Goal: Information Seeking & Learning: Learn about a topic

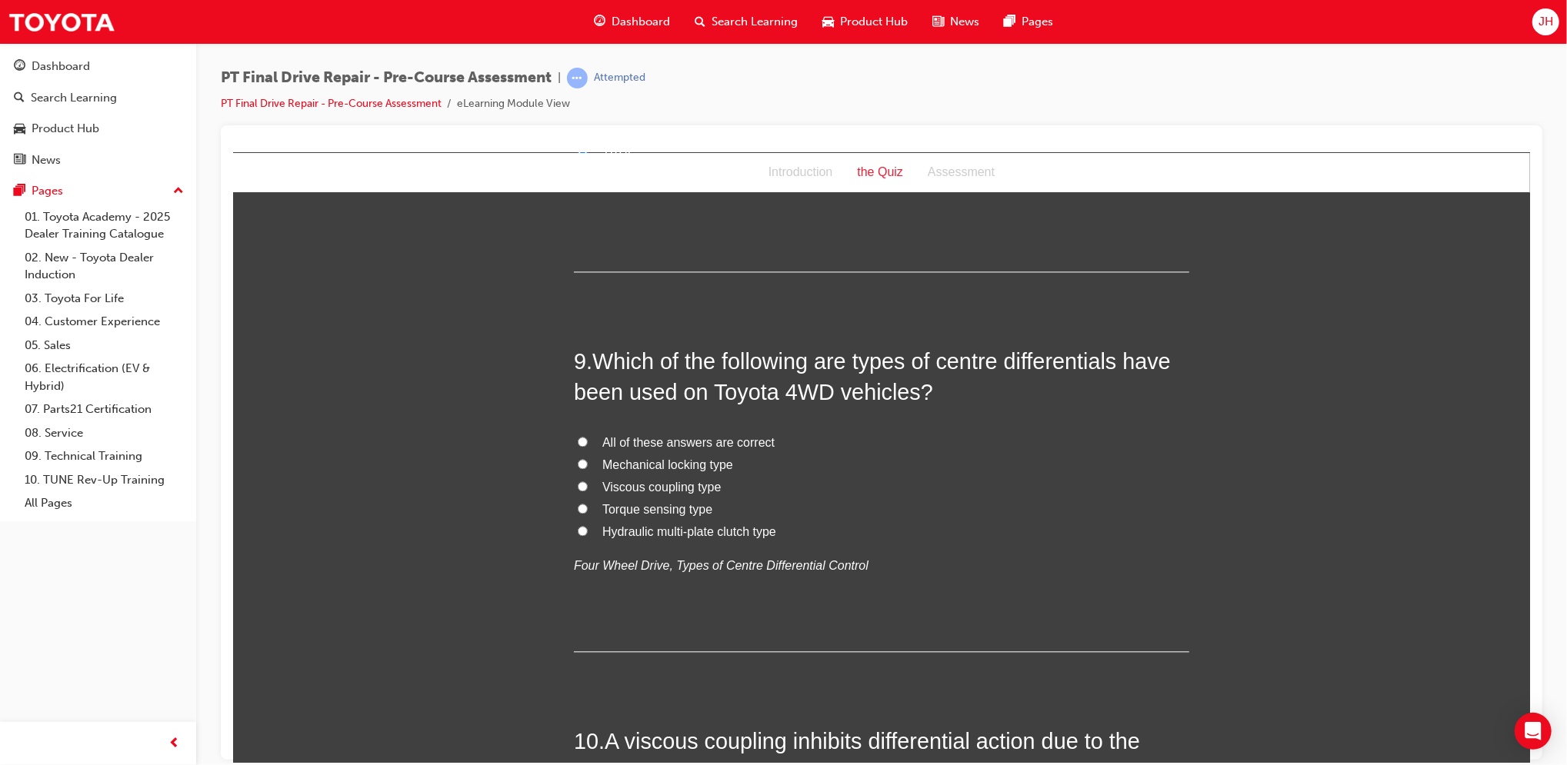
scroll to position [2674, 0]
click at [613, 435] on span "All of these answers are correct" at bounding box center [688, 441] width 172 height 13
click at [587, 435] on input "All of these answers are correct" at bounding box center [582, 440] width 10 height 10
radio input "true"
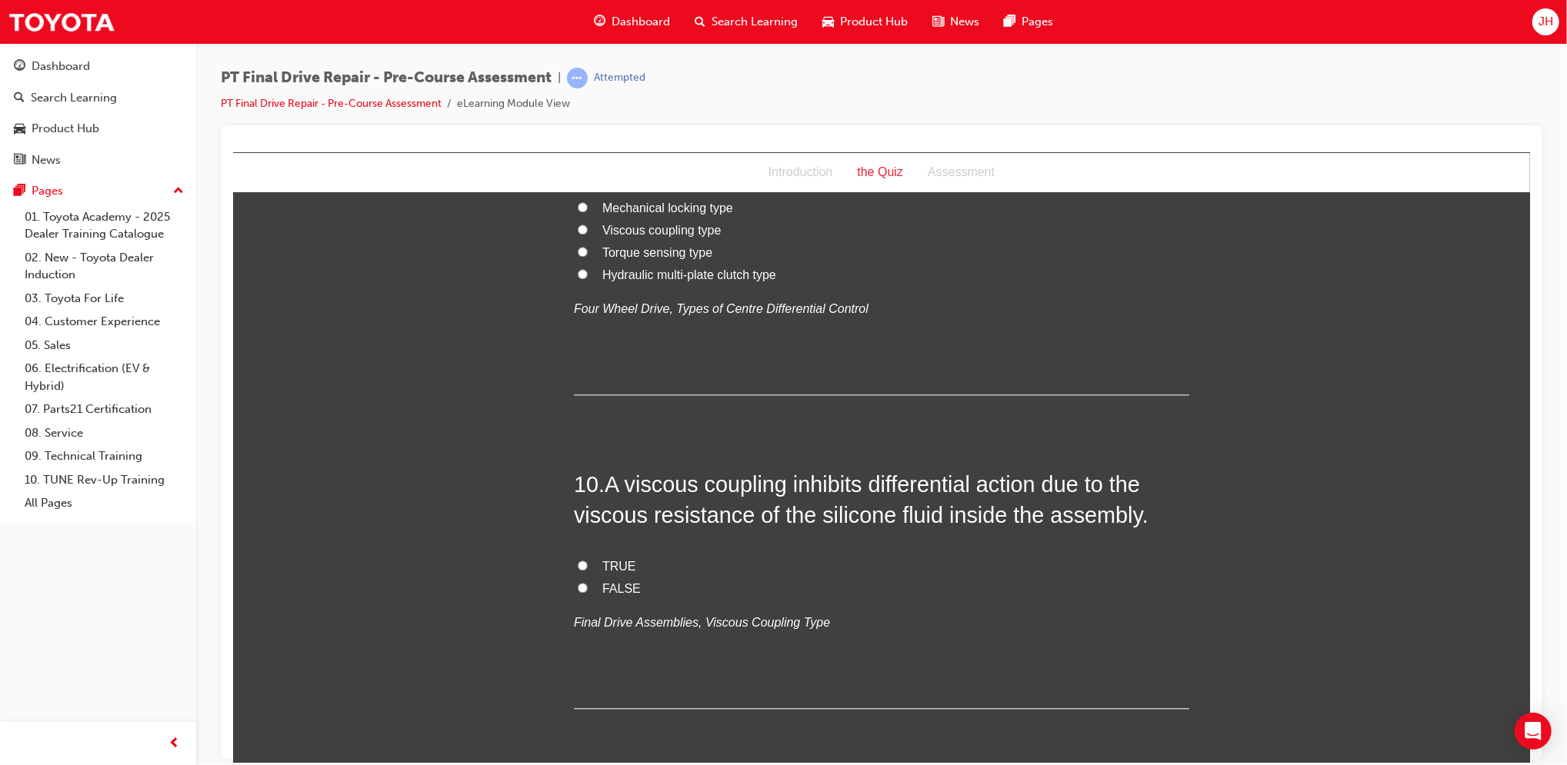
scroll to position [2961, 0]
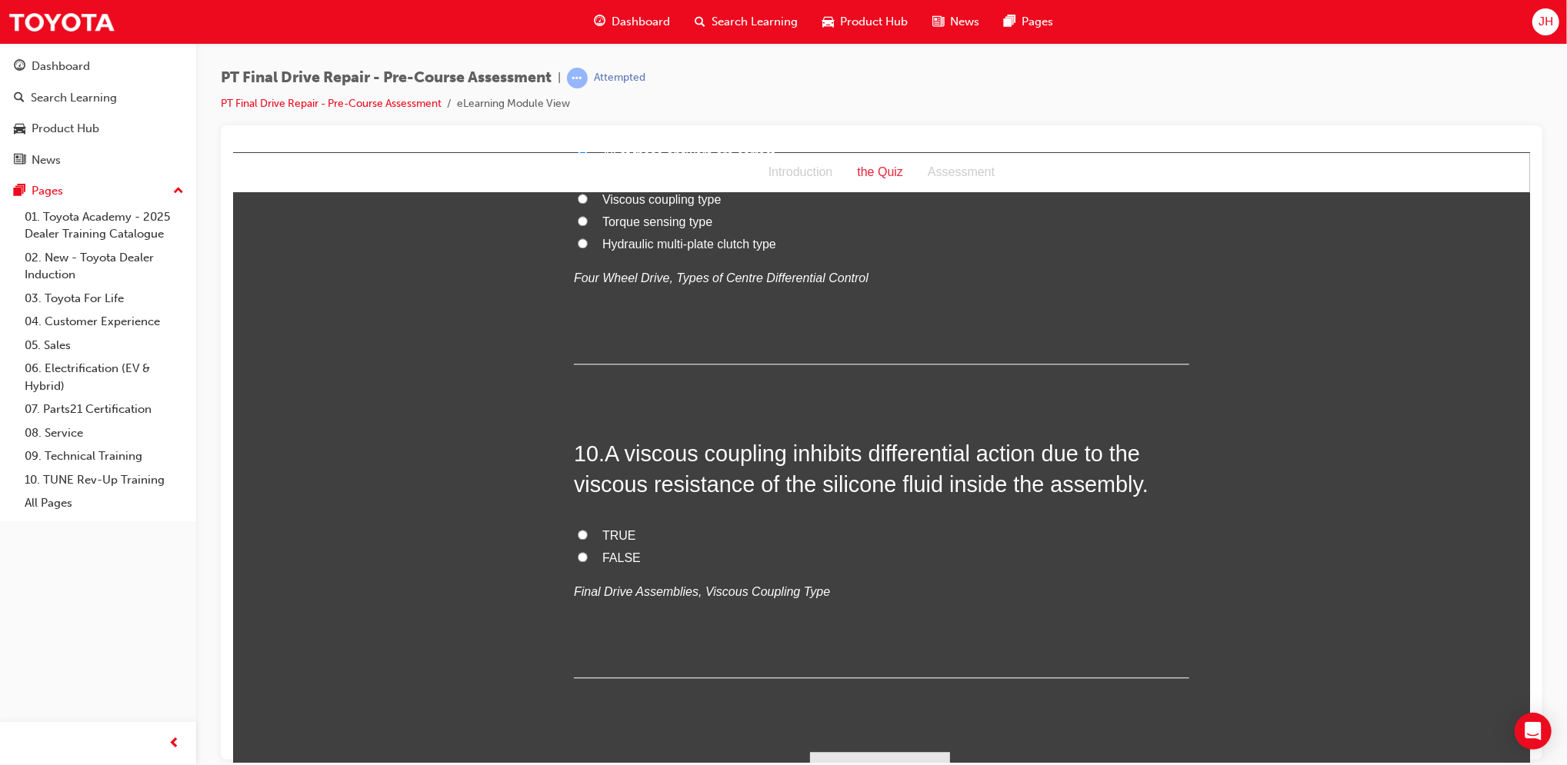
click at [602, 528] on span "TRUE" at bounding box center [619, 534] width 34 height 13
click at [587, 529] on input "TRUE" at bounding box center [582, 534] width 10 height 10
radio input "true"
click at [888, 752] on button "Submit Answers" at bounding box center [879, 773] width 140 height 43
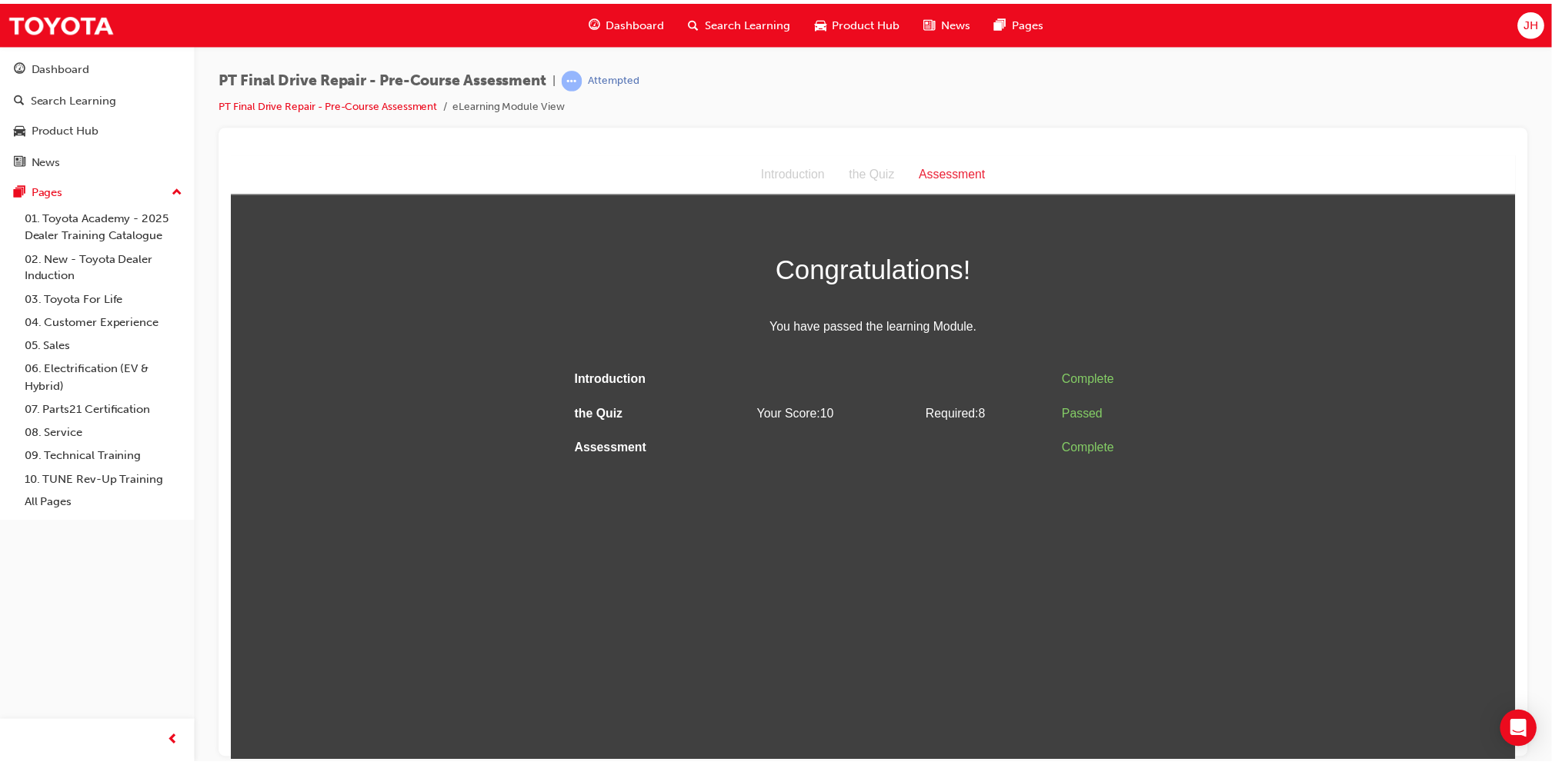
scroll to position [0, 0]
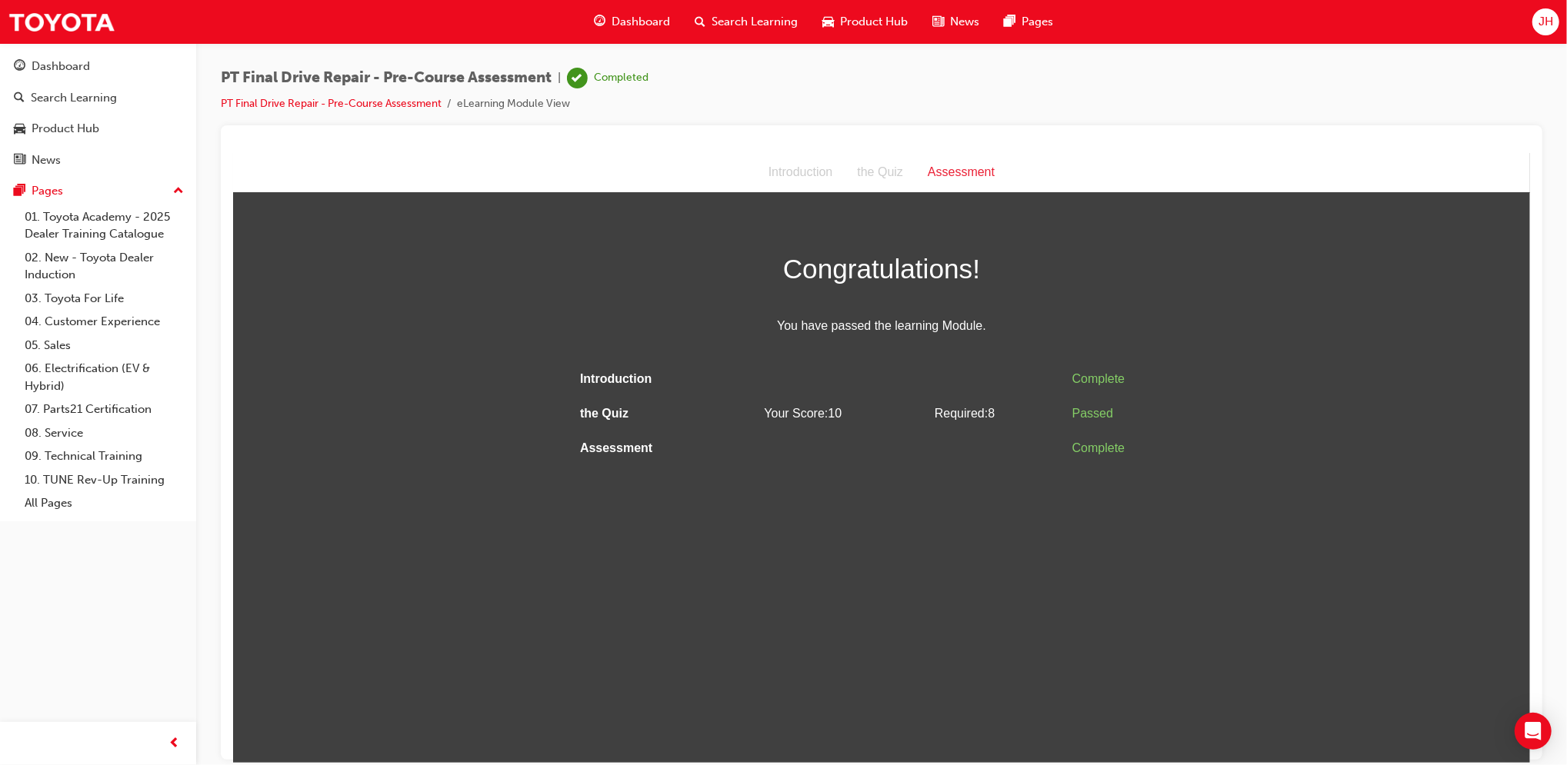
click at [647, 13] on span "Dashboard" at bounding box center [641, 22] width 58 height 18
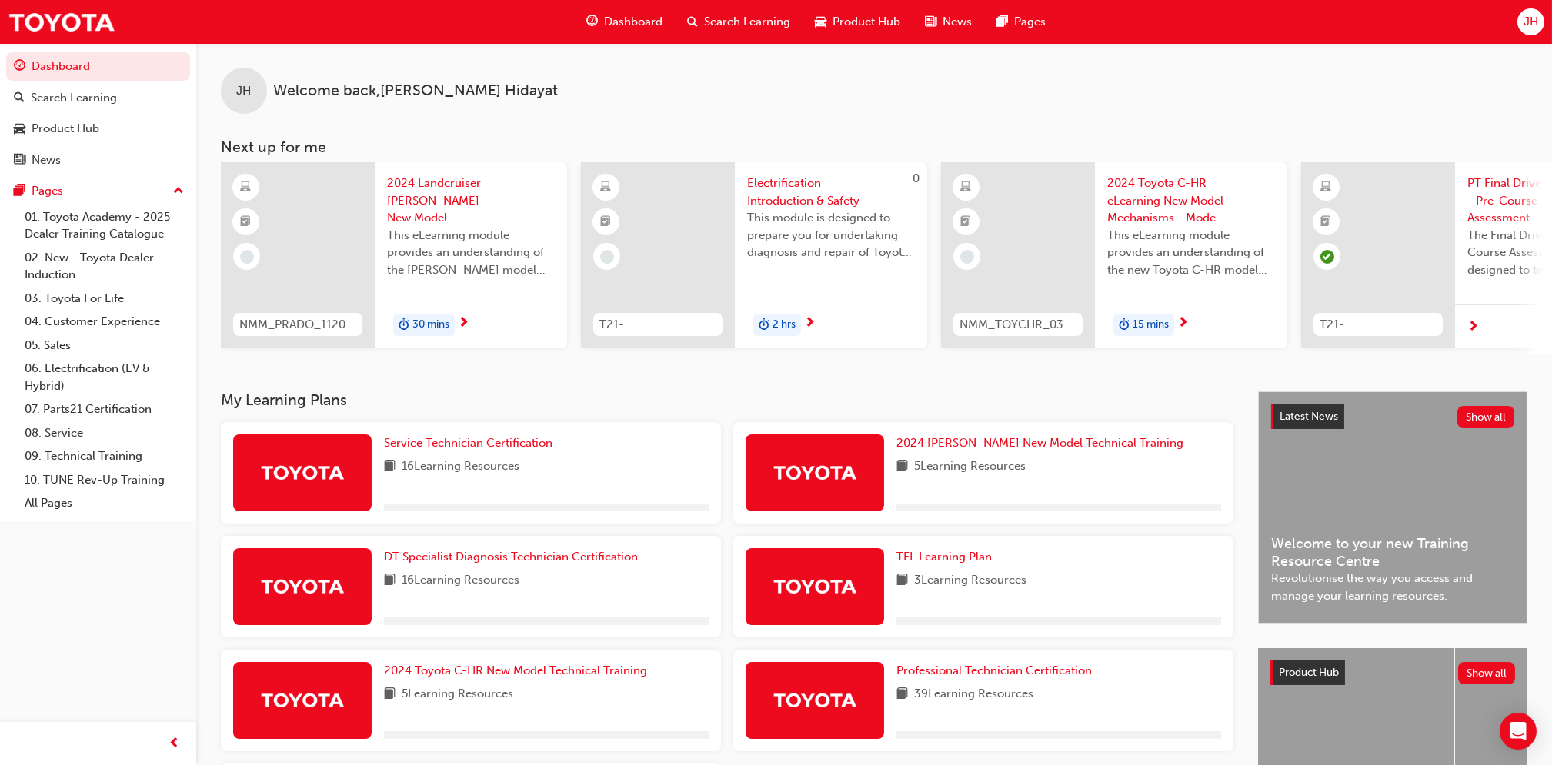
scroll to position [180, 0]
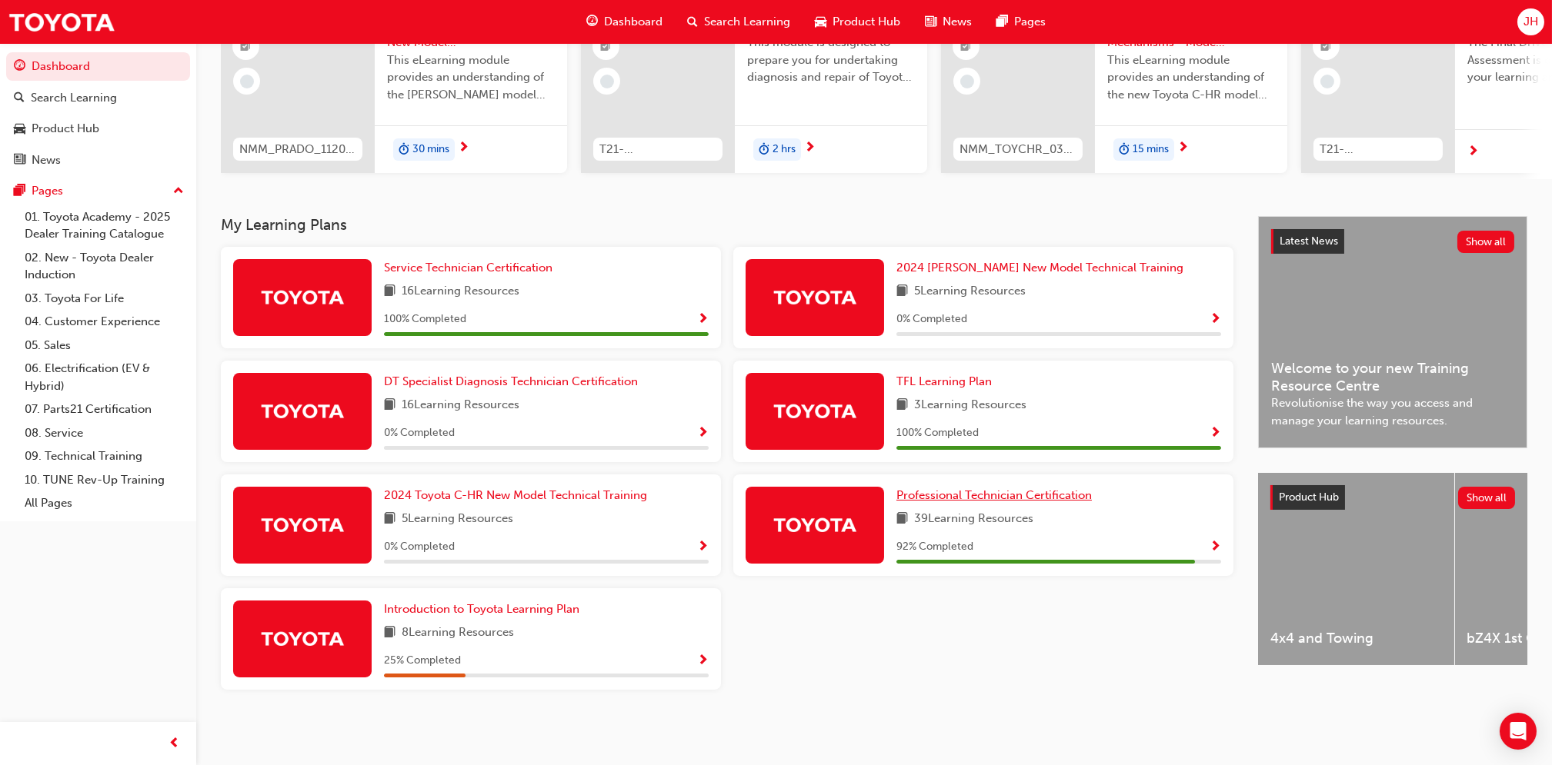
click at [953, 498] on span "Professional Technician Certification" at bounding box center [993, 495] width 195 height 14
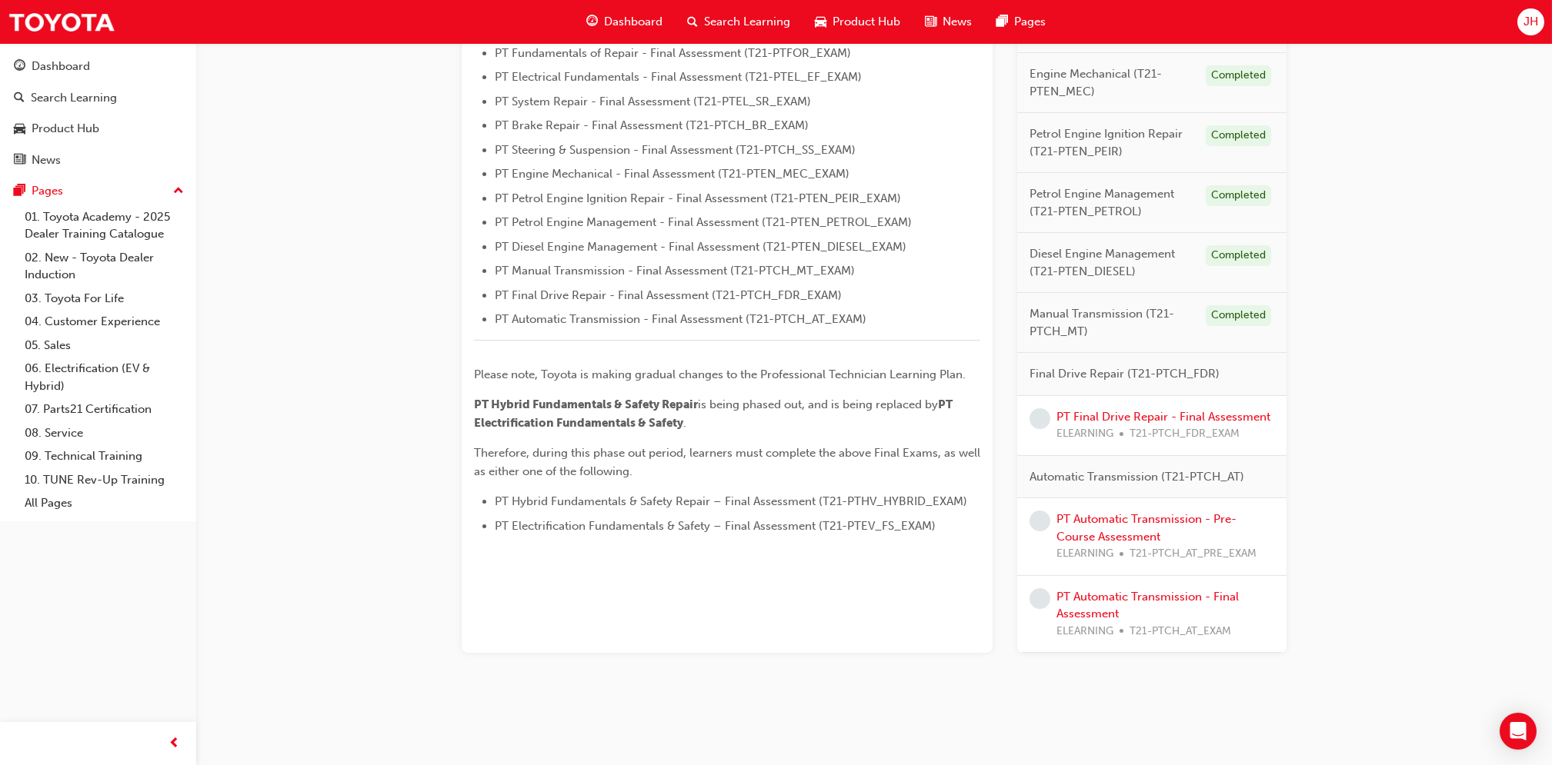
scroll to position [485, 0]
click at [1151, 522] on link "PT Automatic Transmission - Pre-Course Assessment" at bounding box center [1146, 528] width 180 height 32
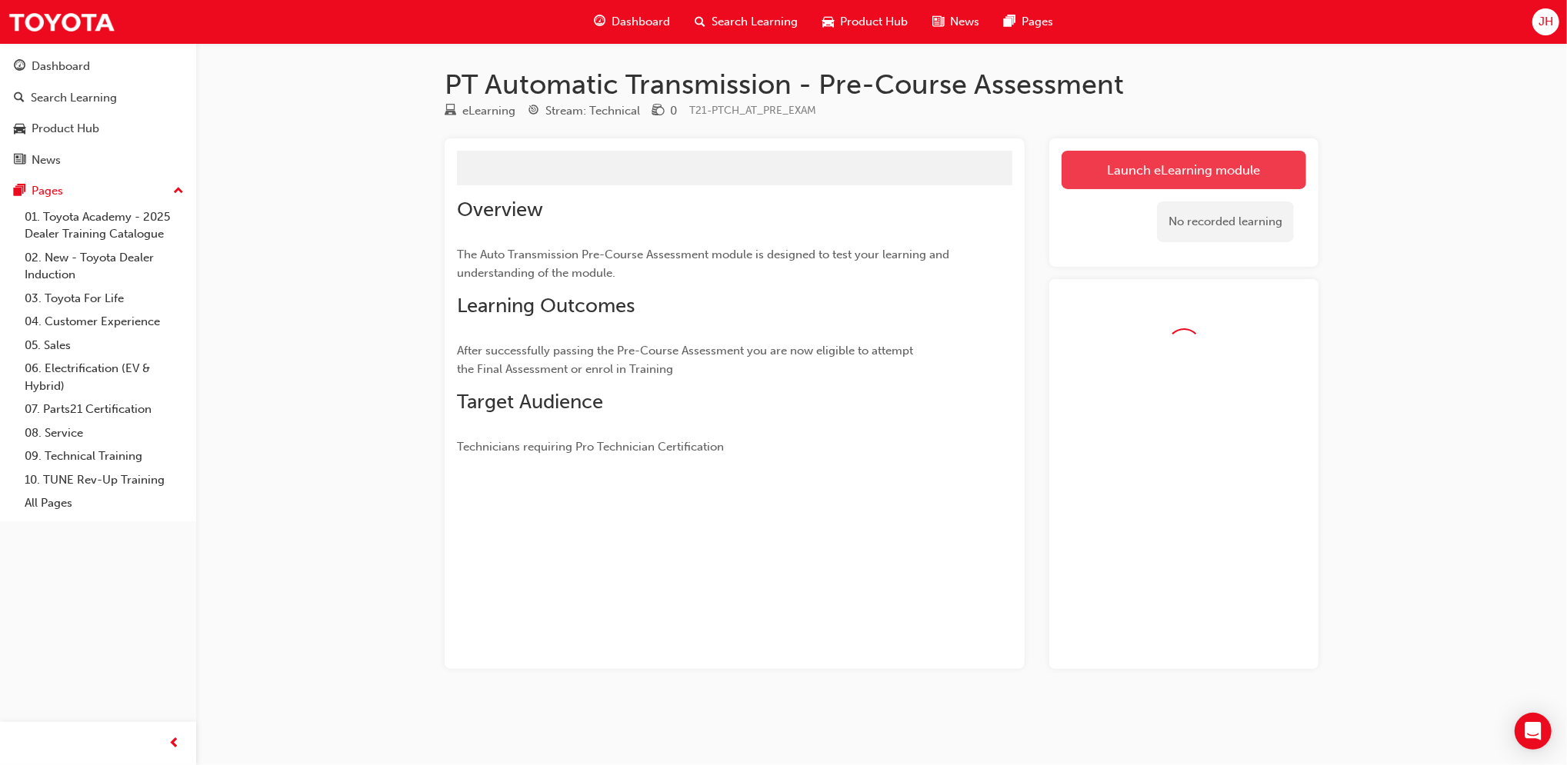
click at [1165, 175] on link "Launch eLearning module" at bounding box center [1184, 170] width 245 height 38
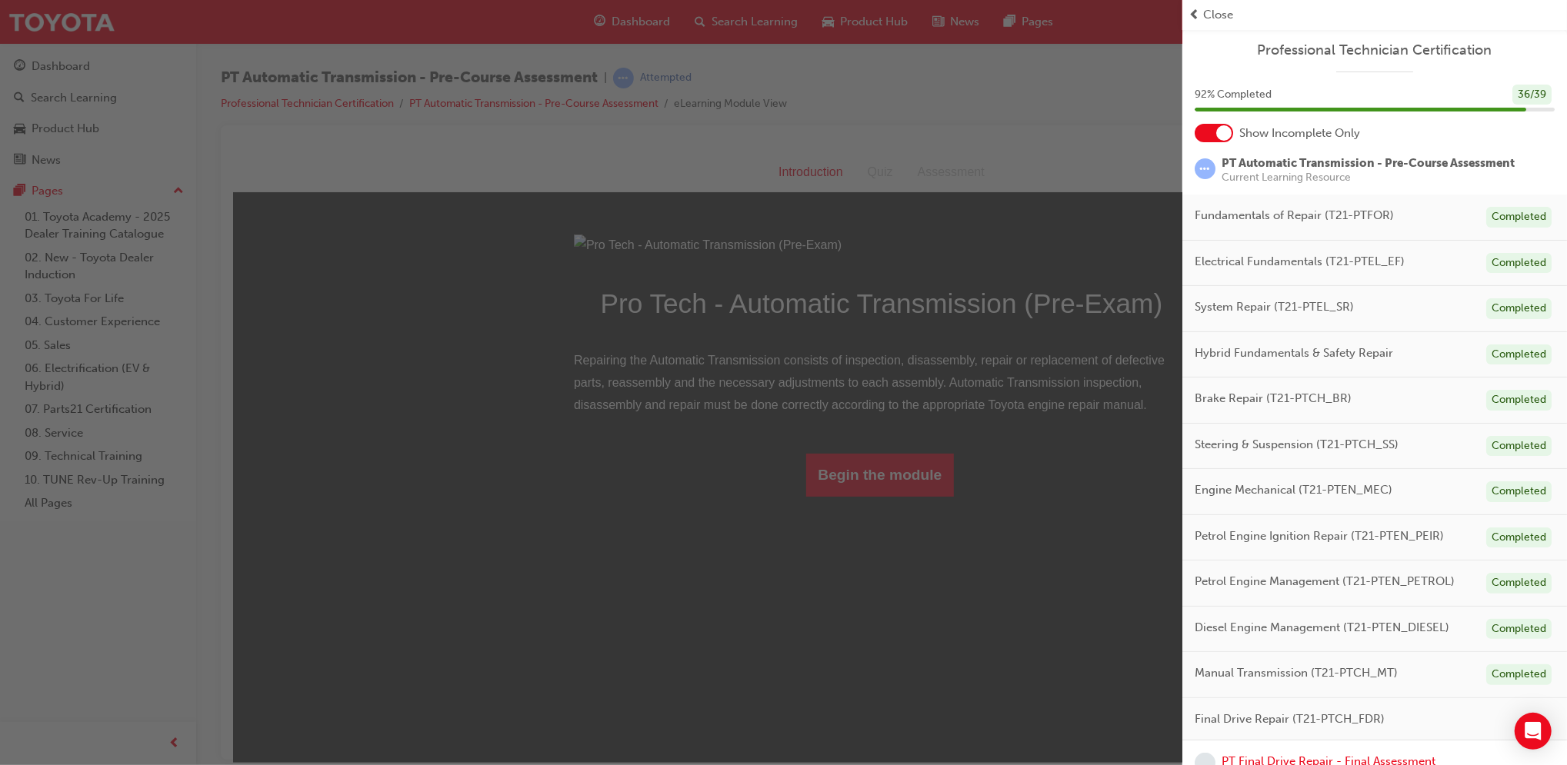
click at [926, 644] on div "button" at bounding box center [591, 382] width 1182 height 765
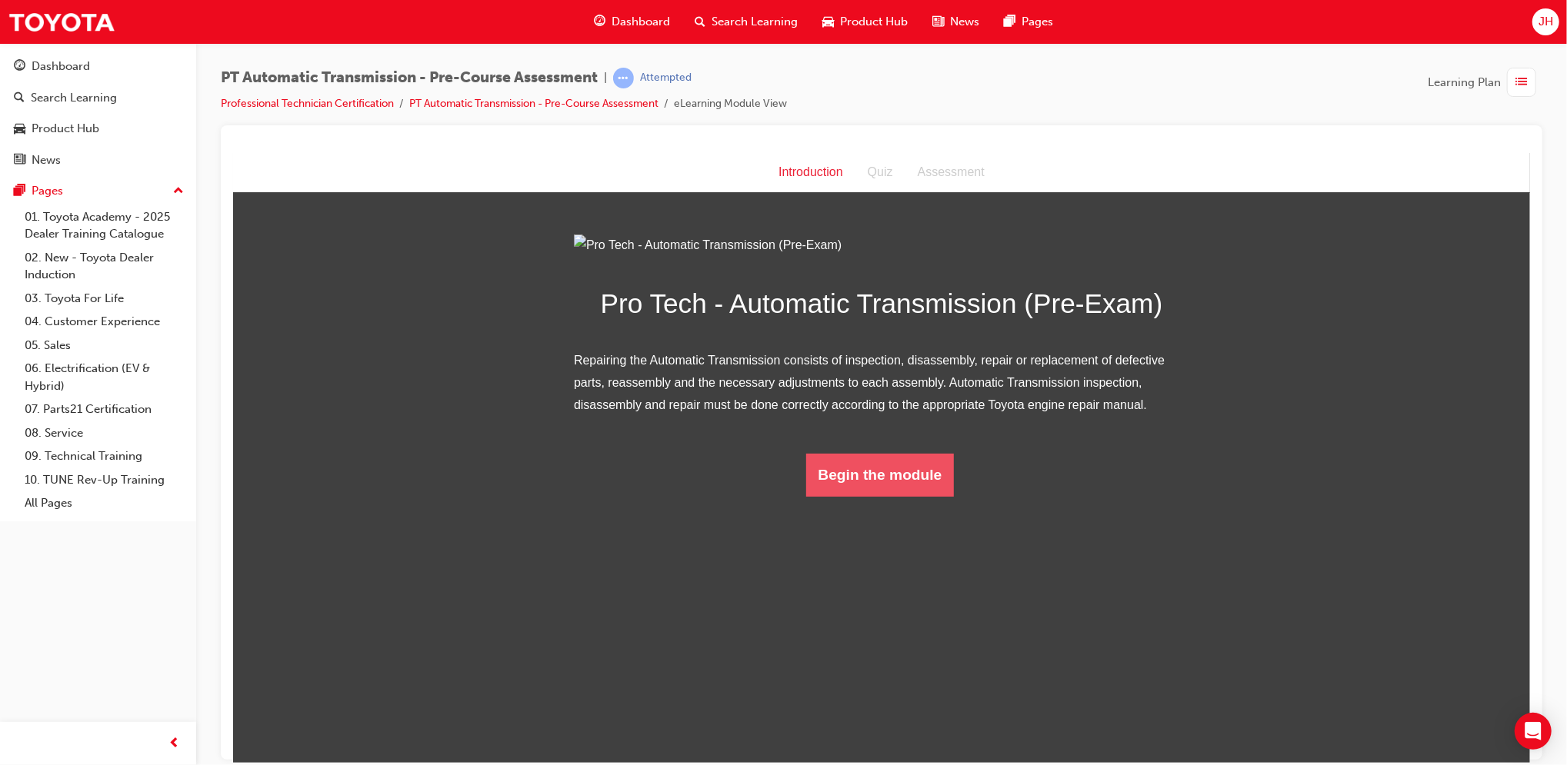
click at [925, 496] on button "Begin the module" at bounding box center [879, 474] width 148 height 43
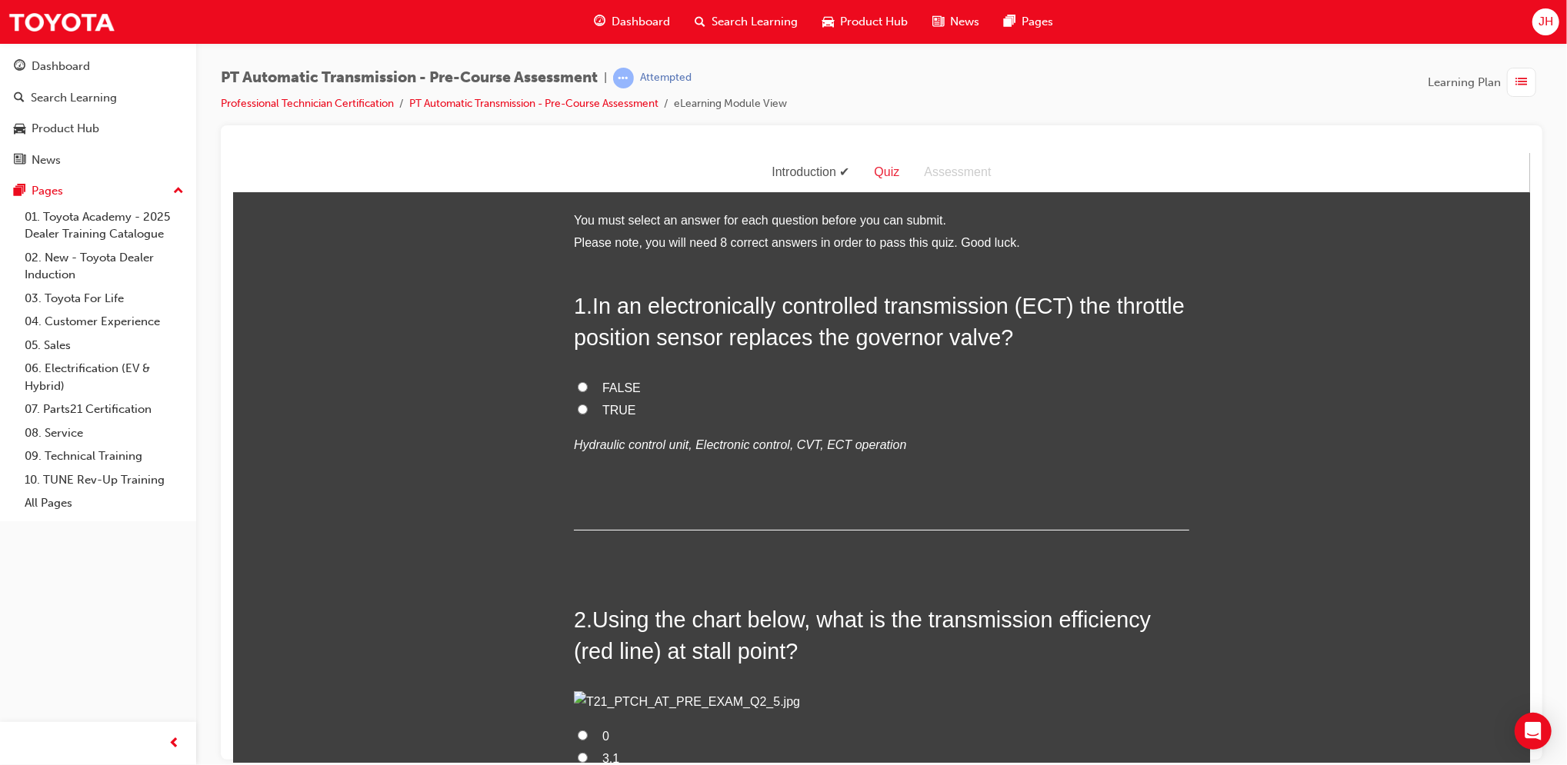
click at [602, 408] on span "TRUE" at bounding box center [619, 409] width 34 height 13
click at [587, 408] on input "TRUE" at bounding box center [582, 409] width 10 height 10
radio input "true"
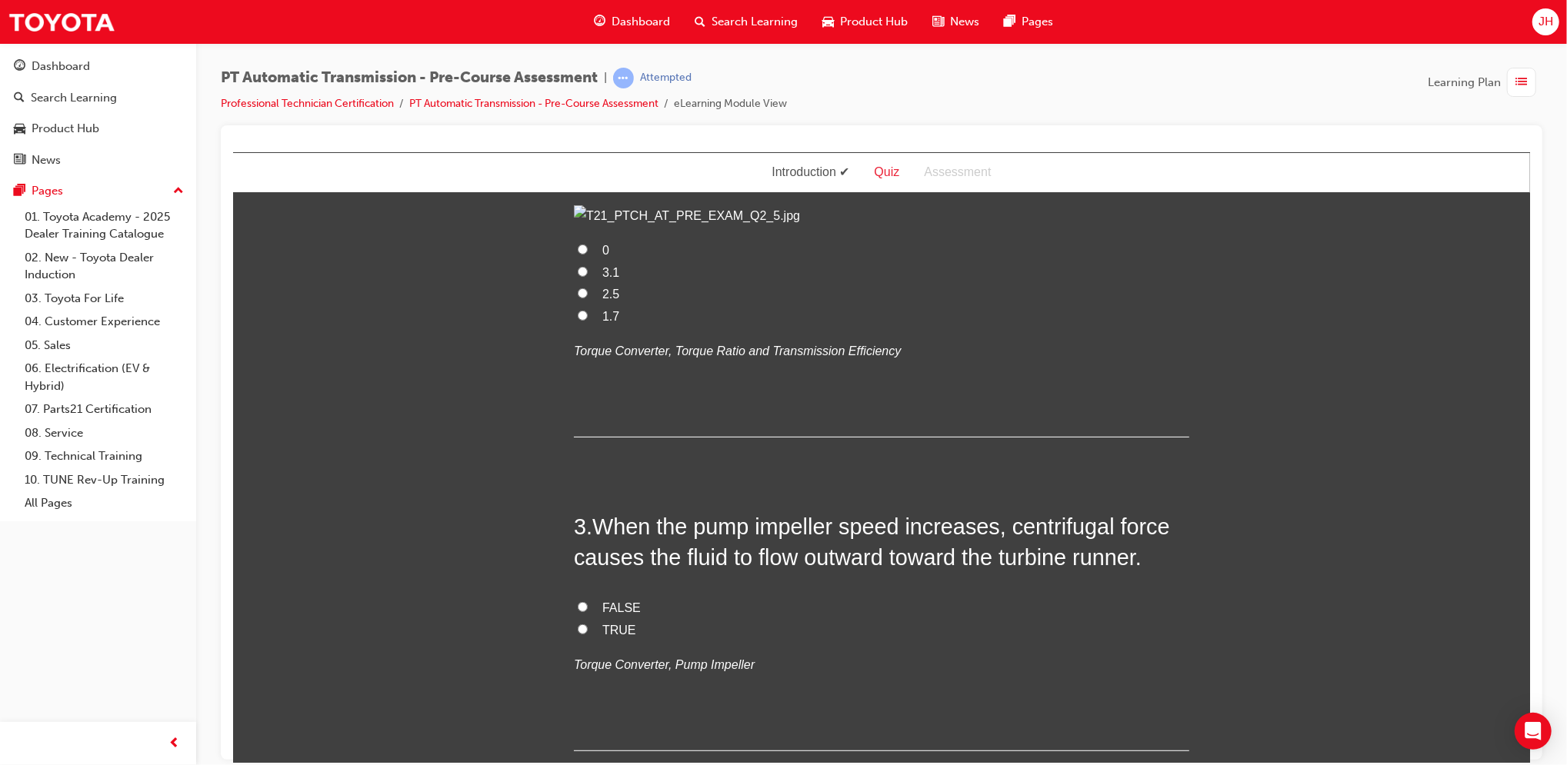
scroll to position [487, 0]
click at [577, 253] on input "0" at bounding box center [582, 248] width 10 height 10
radio input "true"
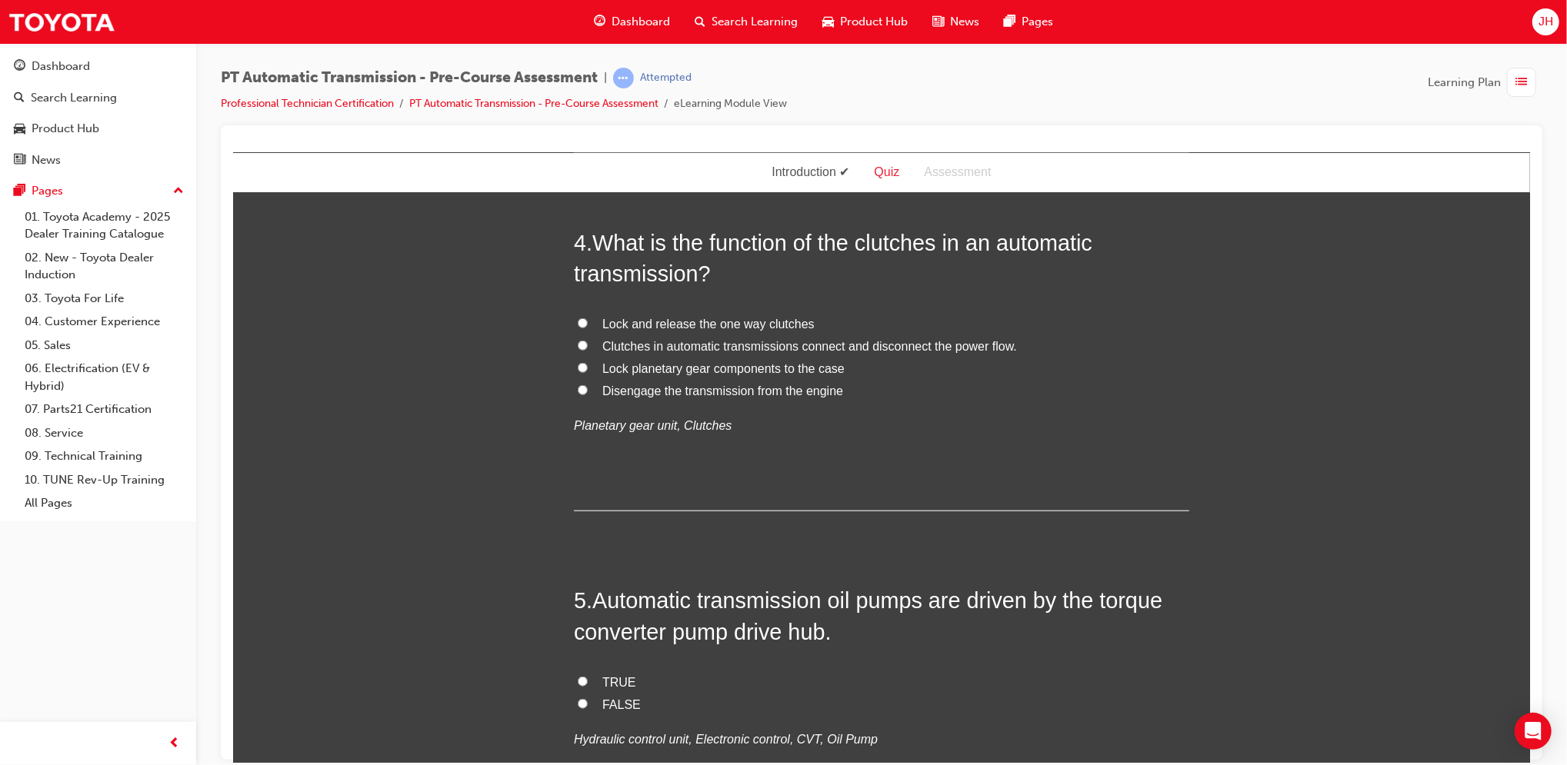
scroll to position [1085, 0]
click at [578, 35] on input "TRUE" at bounding box center [582, 30] width 10 height 10
radio input "true"
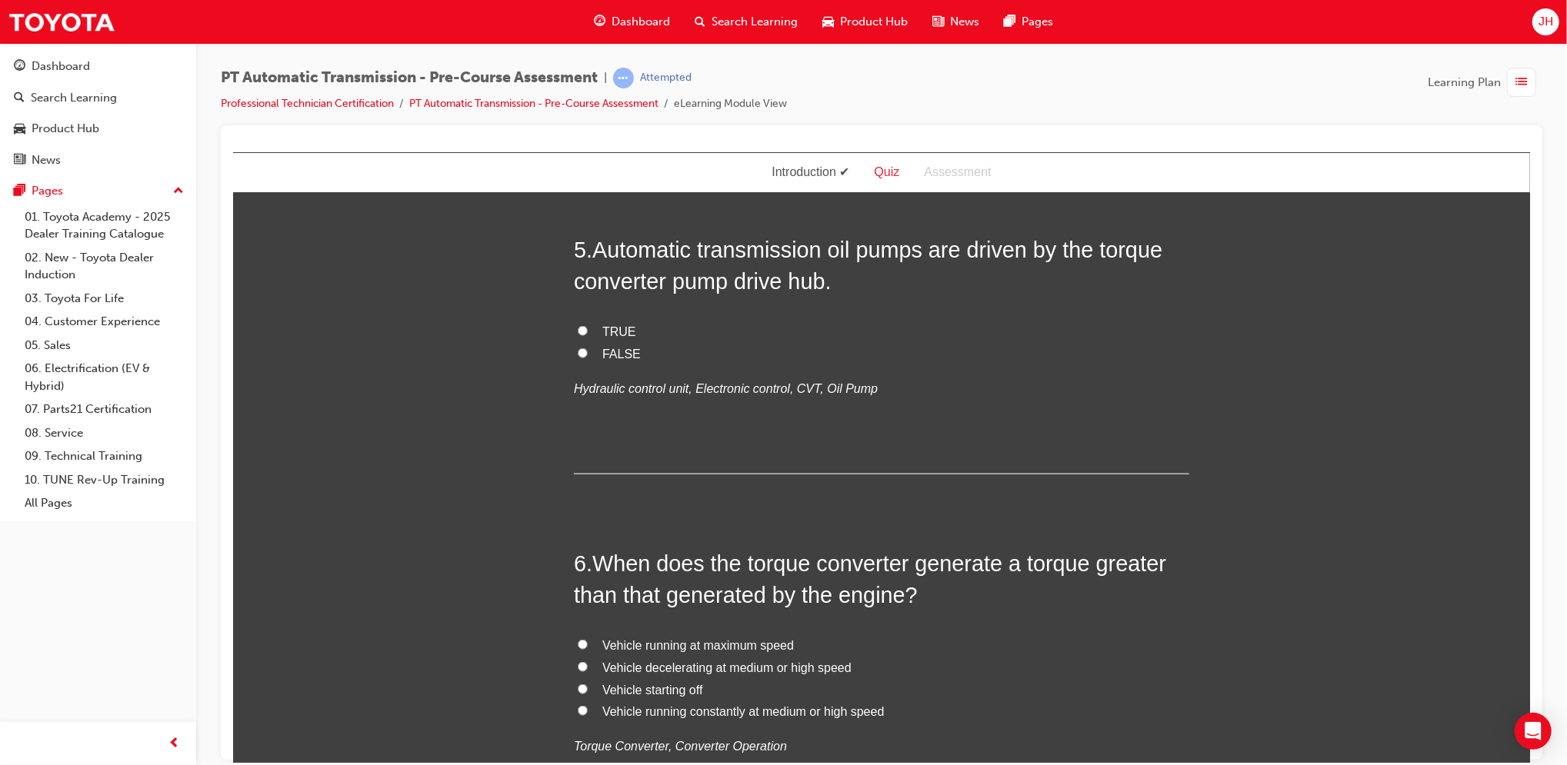
scroll to position [1434, 0]
radio input "true"
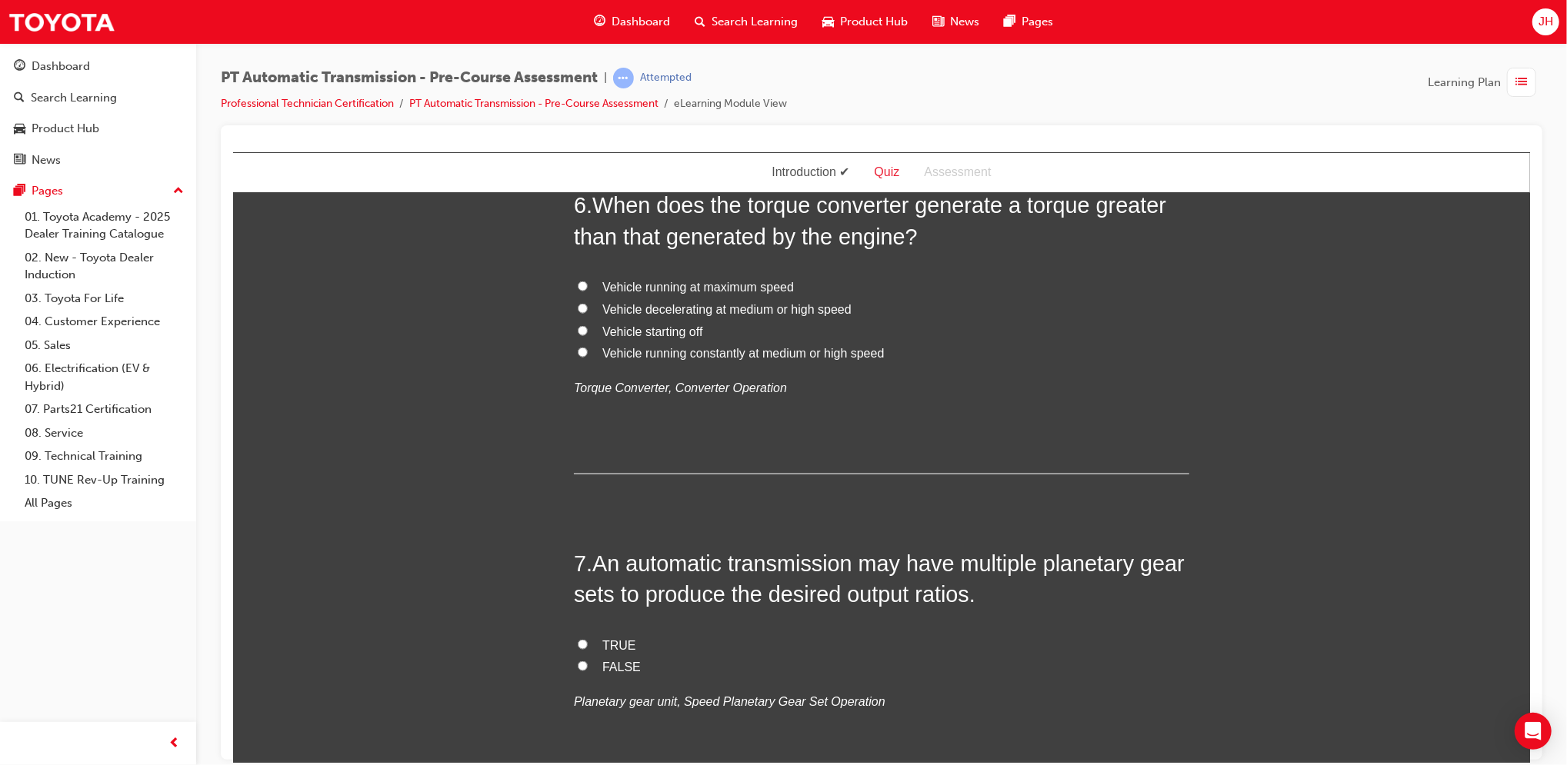
scroll to position [1795, 0]
radio input "true"
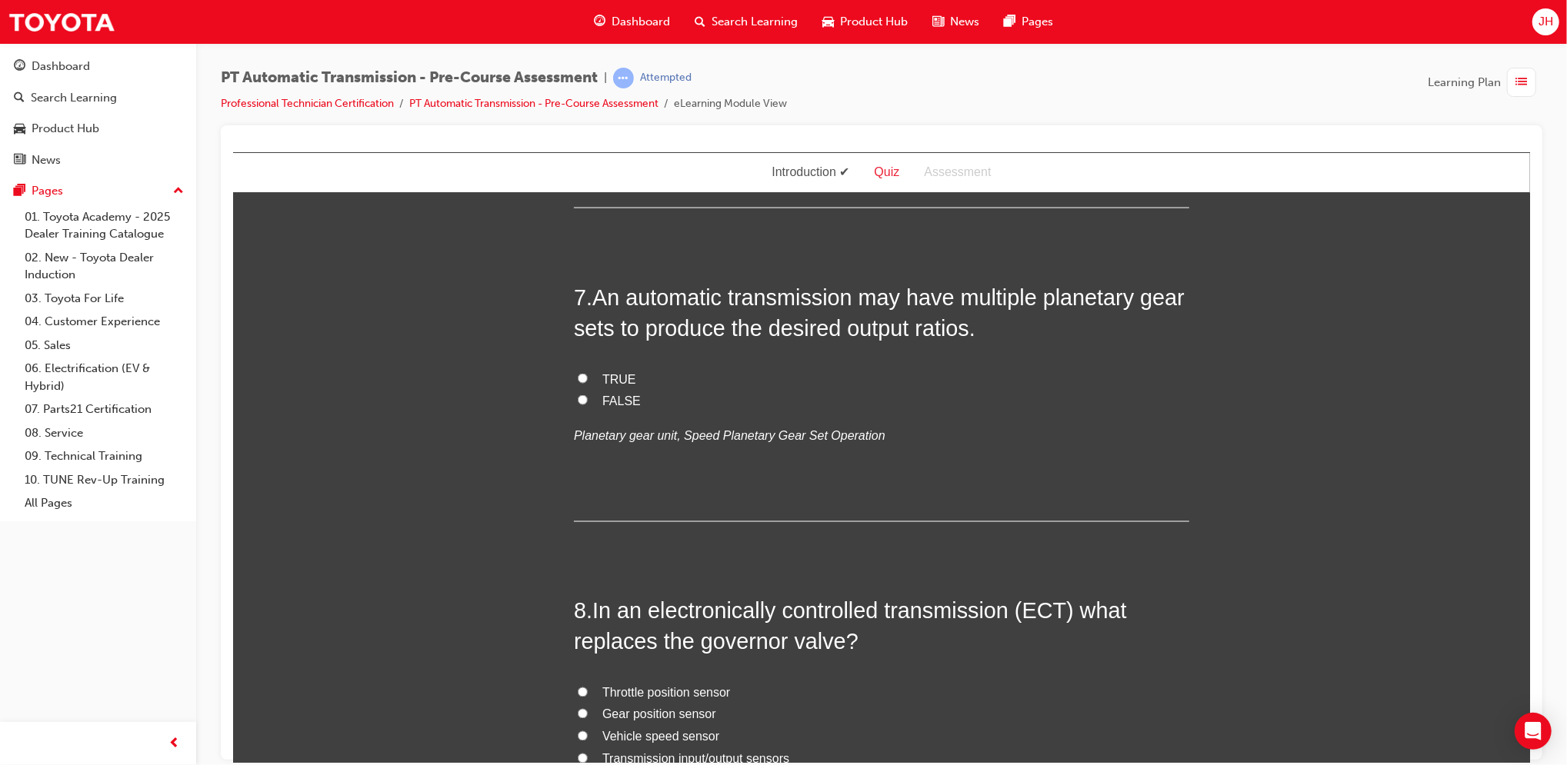
scroll to position [2060, 0]
click at [605, 71] on span "Vehicle starting off" at bounding box center [652, 64] width 100 height 13
click at [587, 68] on input "Vehicle starting off" at bounding box center [582, 63] width 10 height 10
radio input "true"
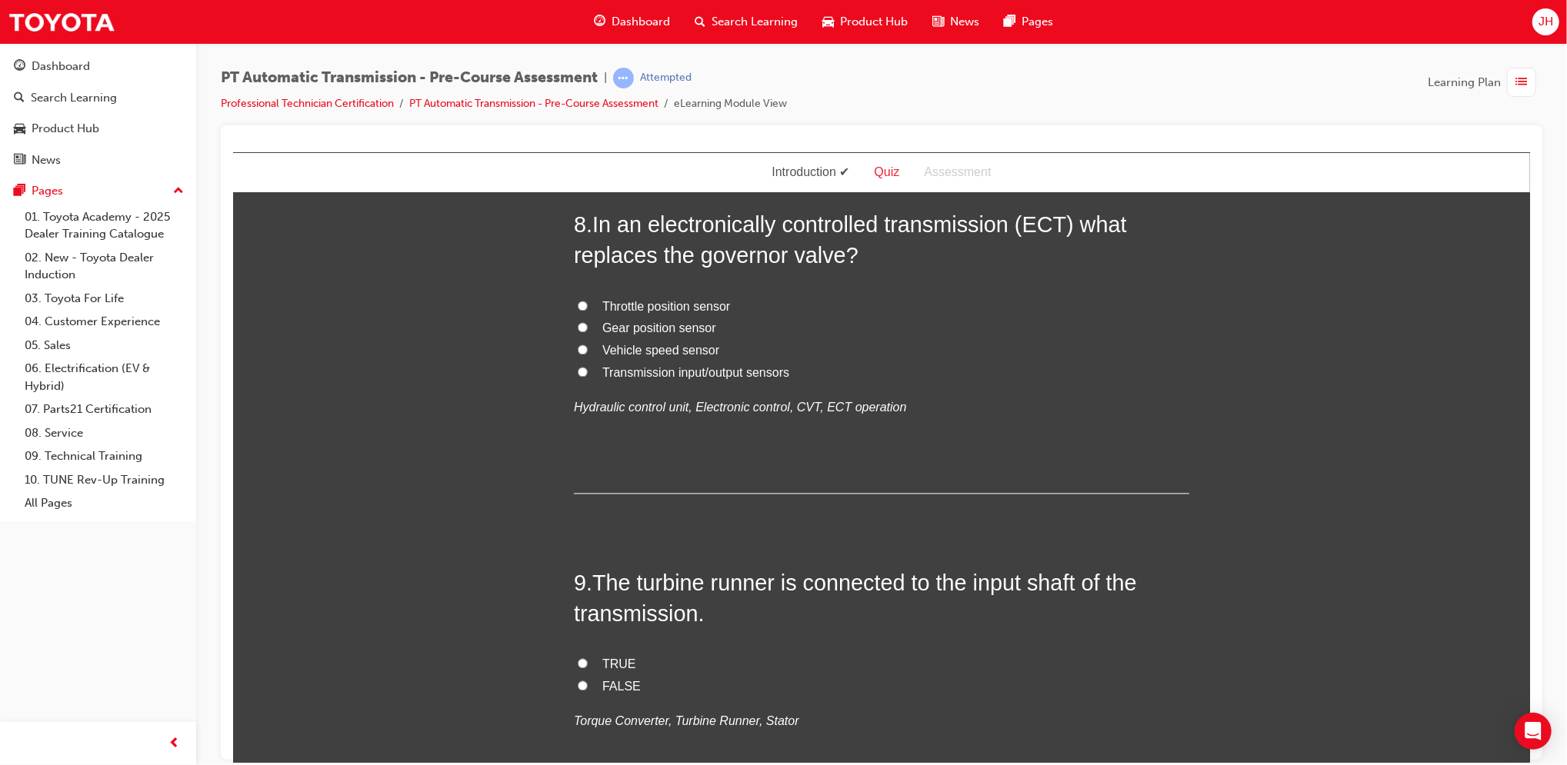
scroll to position [2449, 0]
radio input "true"
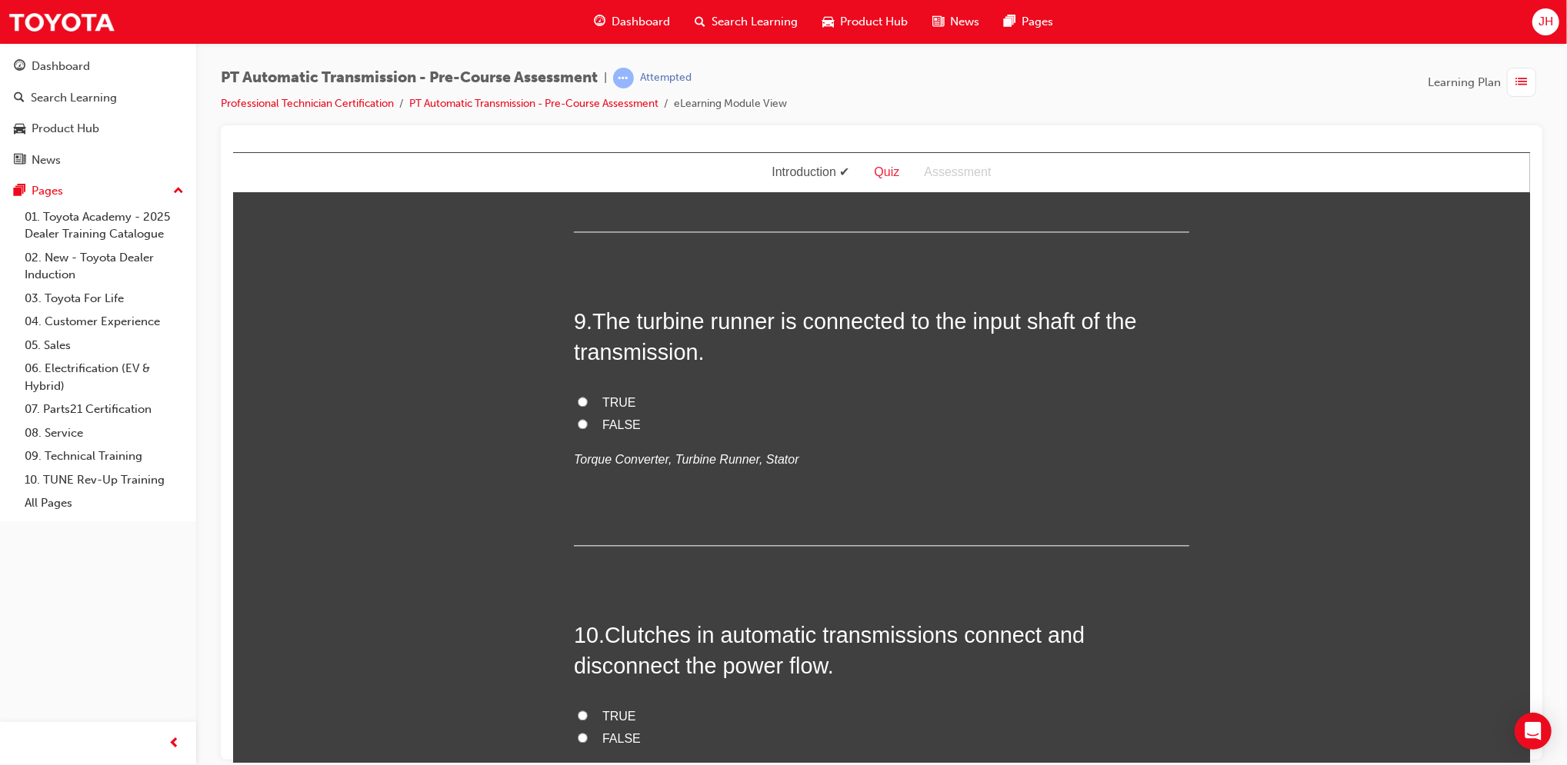
scroll to position [2711, 0]
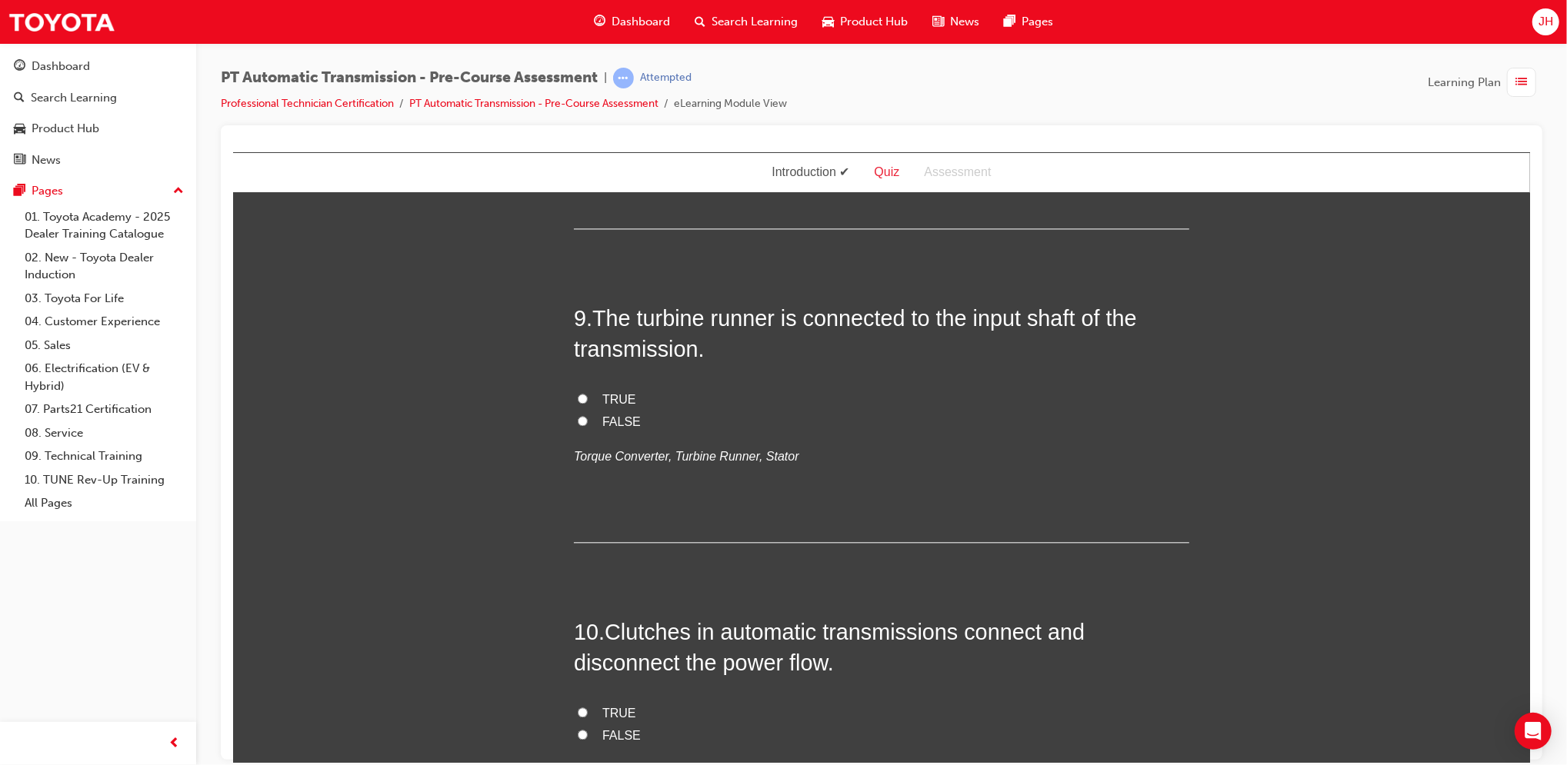
click at [695, 48] on span "Throttle position sensor" at bounding box center [666, 41] width 128 height 13
click at [587, 45] on input "Throttle position sensor" at bounding box center [582, 40] width 10 height 10
radio input "true"
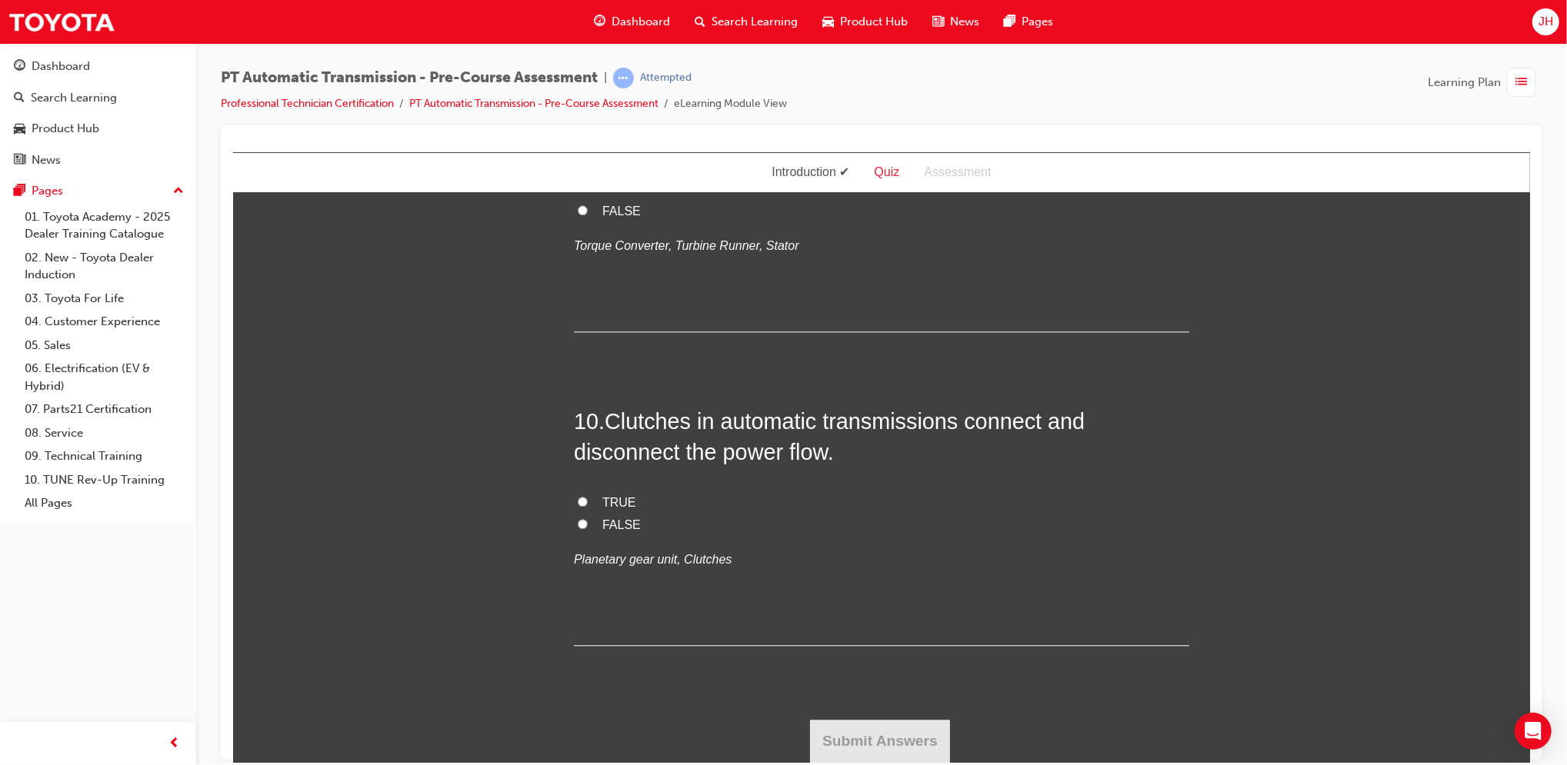
scroll to position [3096, 0]
click at [613, 195] on span "TRUE" at bounding box center [619, 188] width 34 height 13
click at [587, 192] on input "TRUE" at bounding box center [582, 187] width 10 height 10
radio input "true"
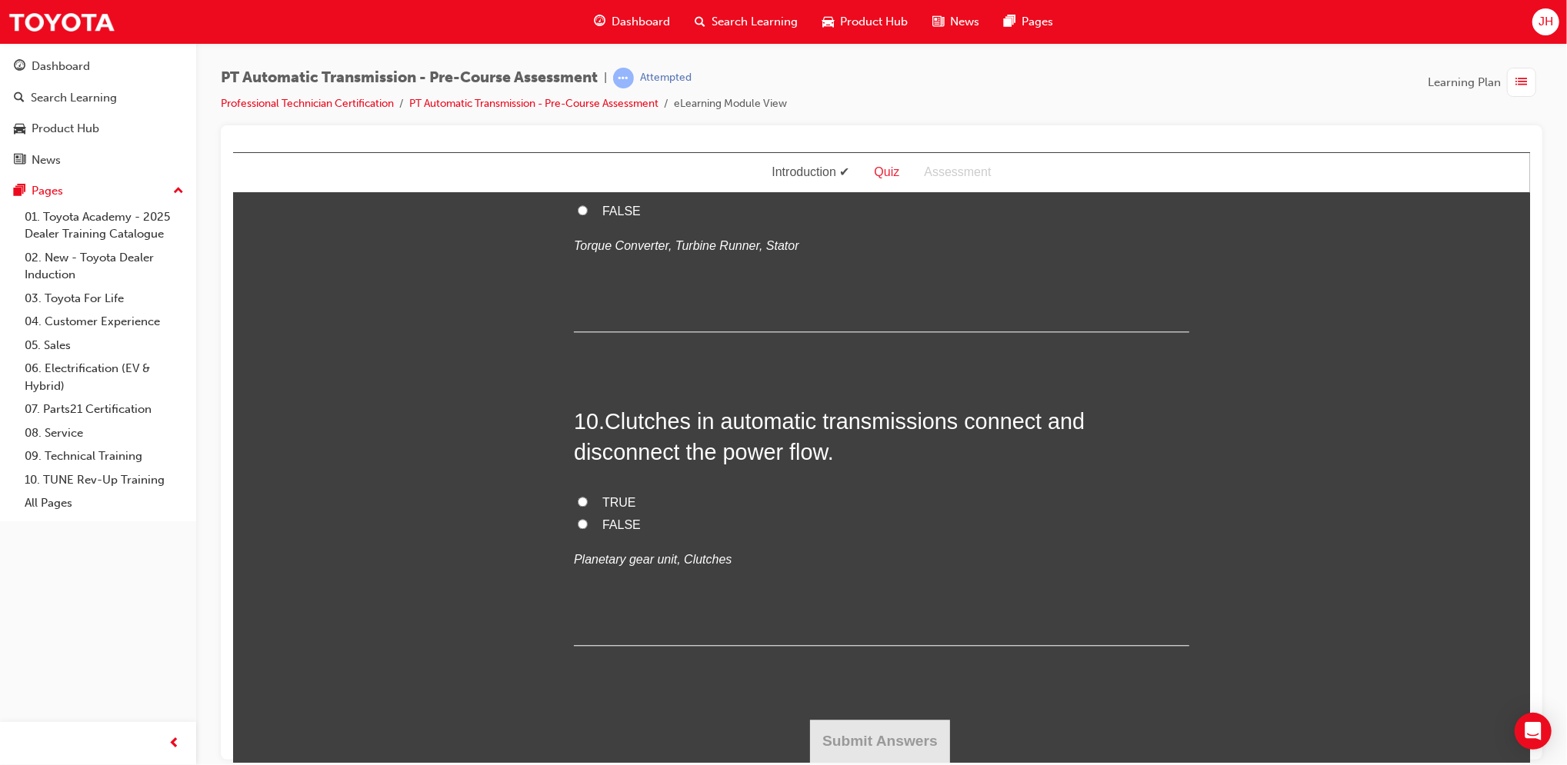
click at [605, 496] on span "TRUE" at bounding box center [619, 501] width 34 height 13
click at [587, 496] on input "TRUE" at bounding box center [582, 501] width 10 height 10
radio input "true"
click at [885, 732] on button "Submit Answers" at bounding box center [879, 740] width 140 height 43
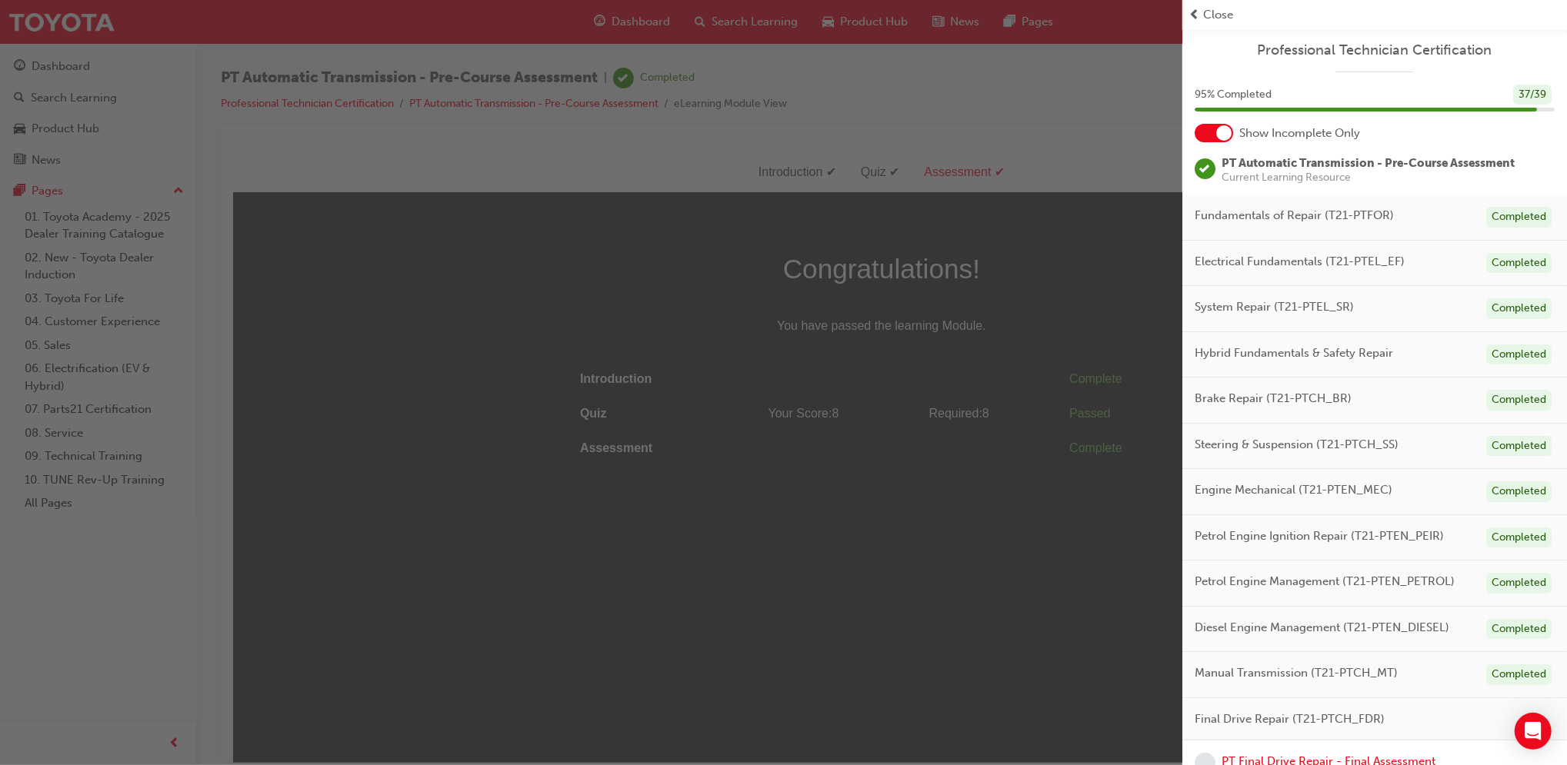
scroll to position [138, 0]
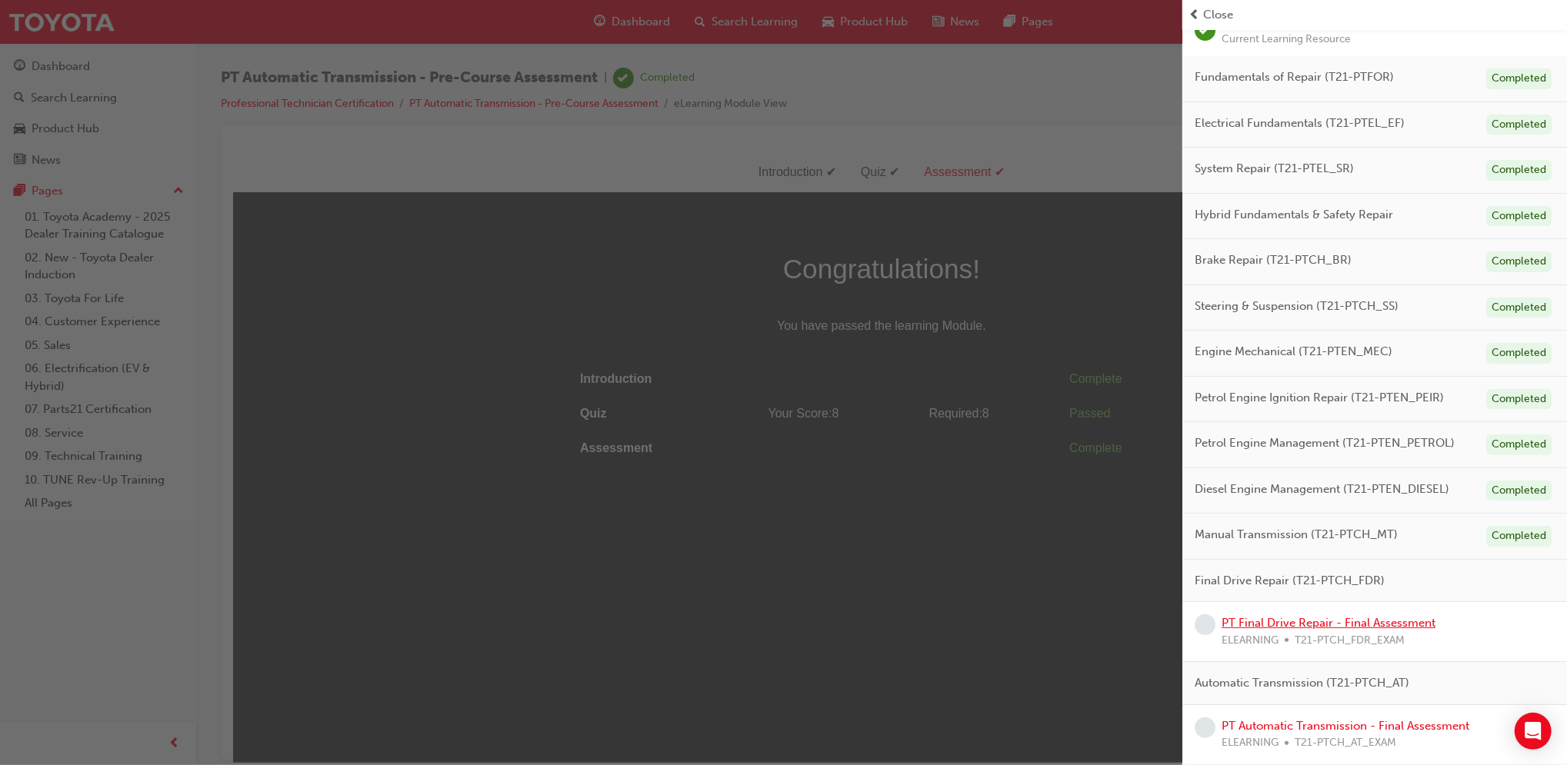
click at [1367, 625] on link "PT Final Drive Repair - Final Assessment" at bounding box center [1329, 623] width 214 height 14
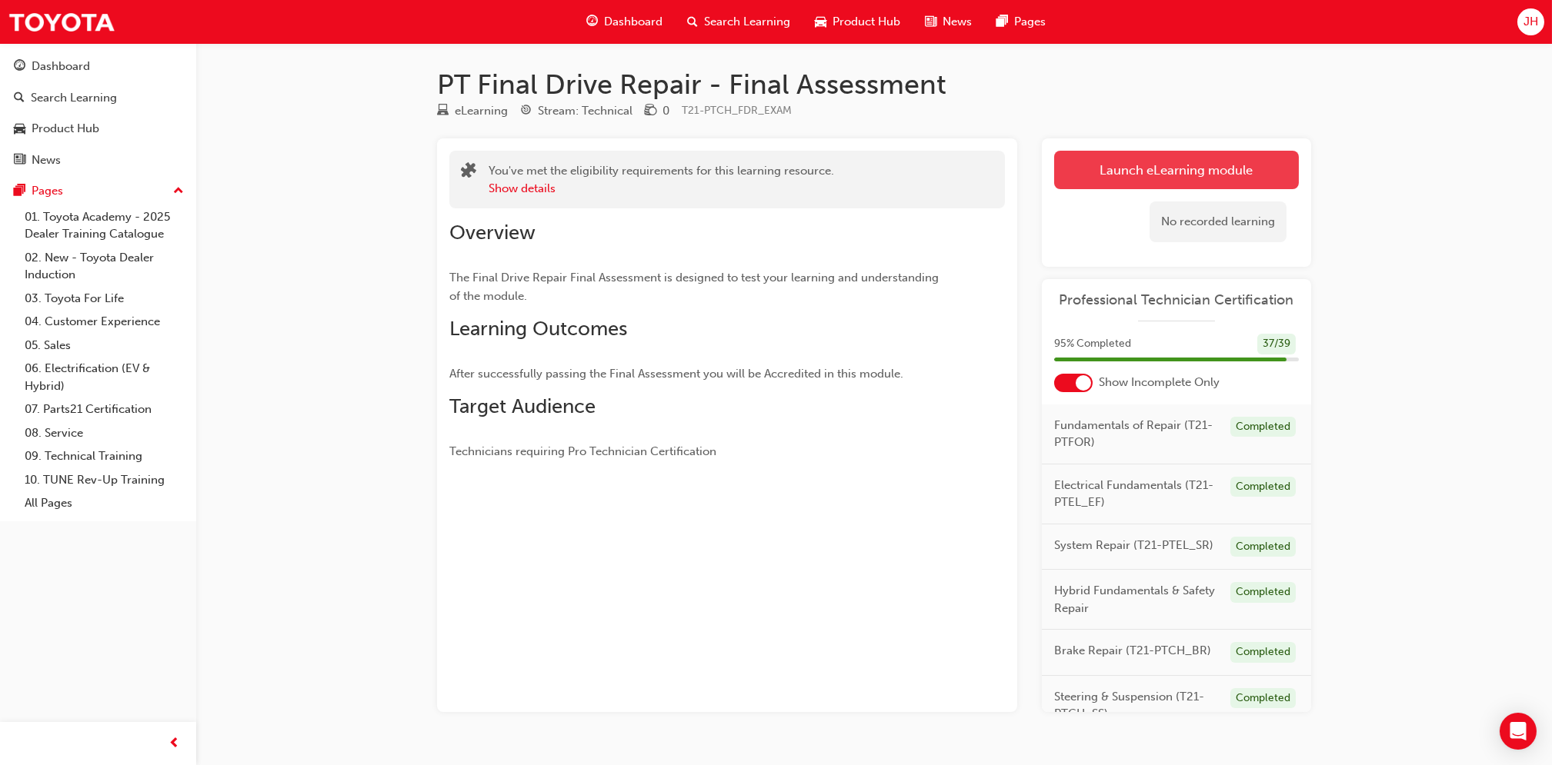
click at [1263, 170] on link "Launch eLearning module" at bounding box center [1176, 170] width 245 height 38
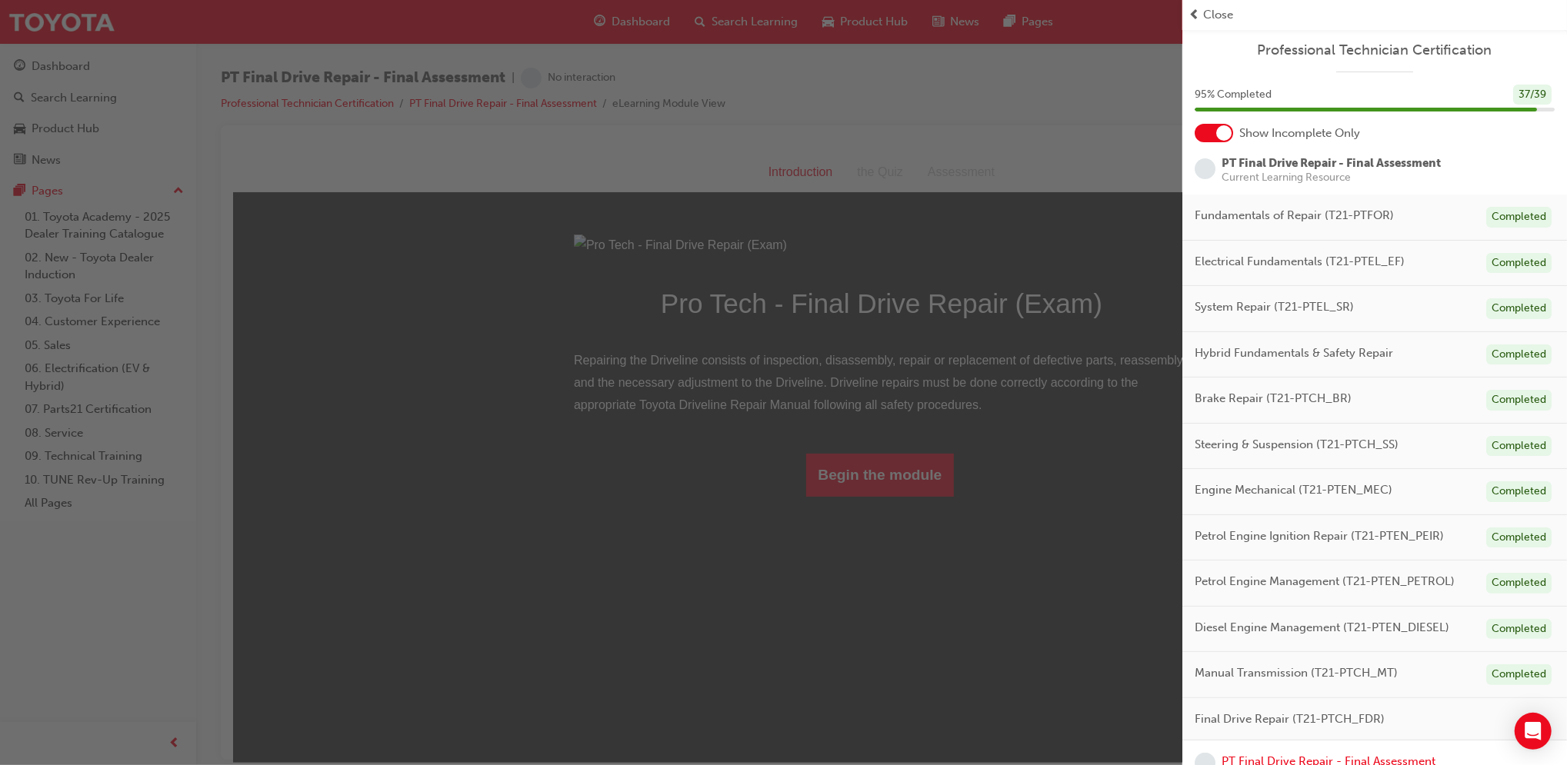
click at [878, 658] on div "button" at bounding box center [591, 382] width 1182 height 765
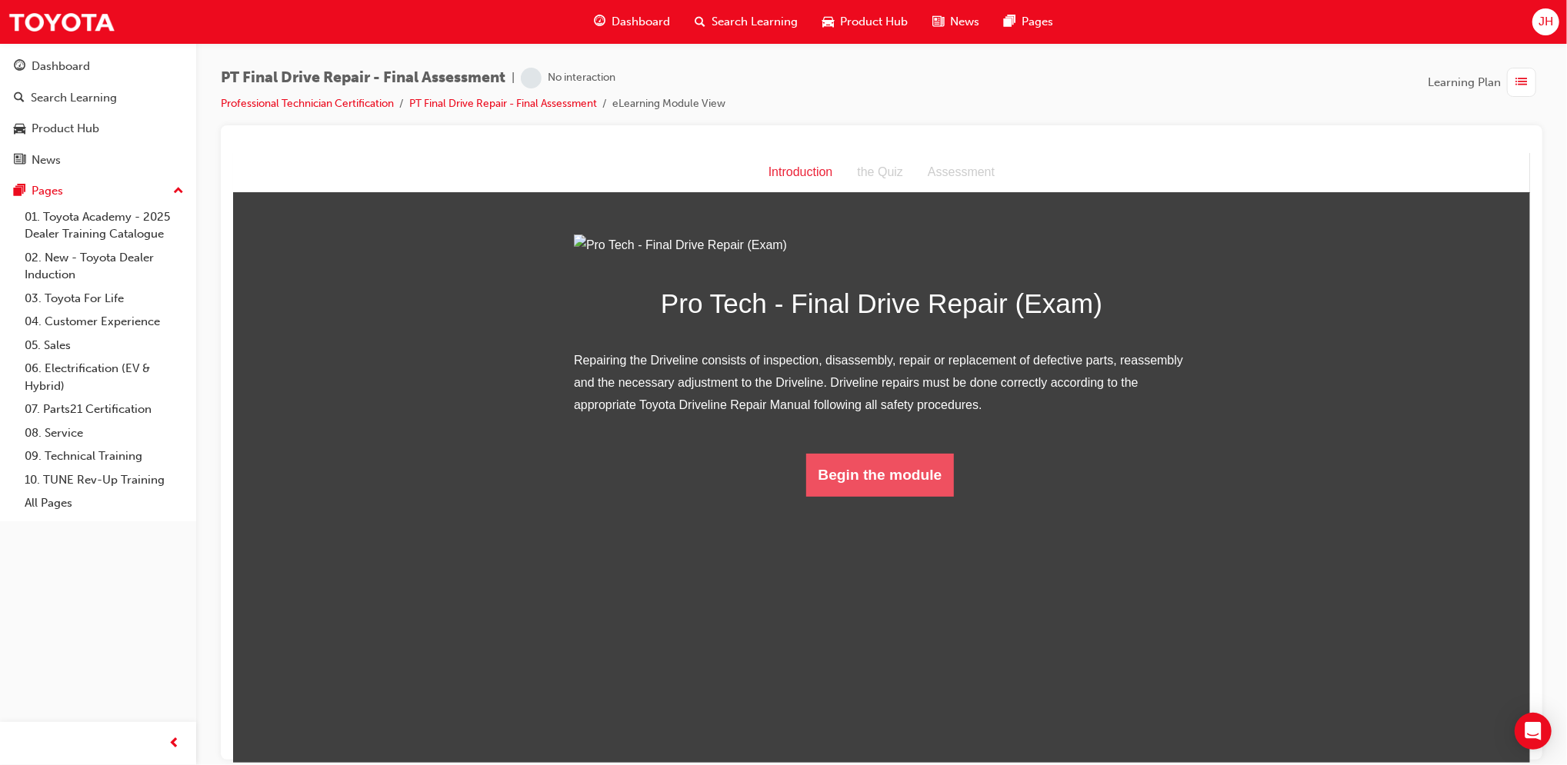
click at [877, 496] on button "Begin the module" at bounding box center [879, 474] width 148 height 43
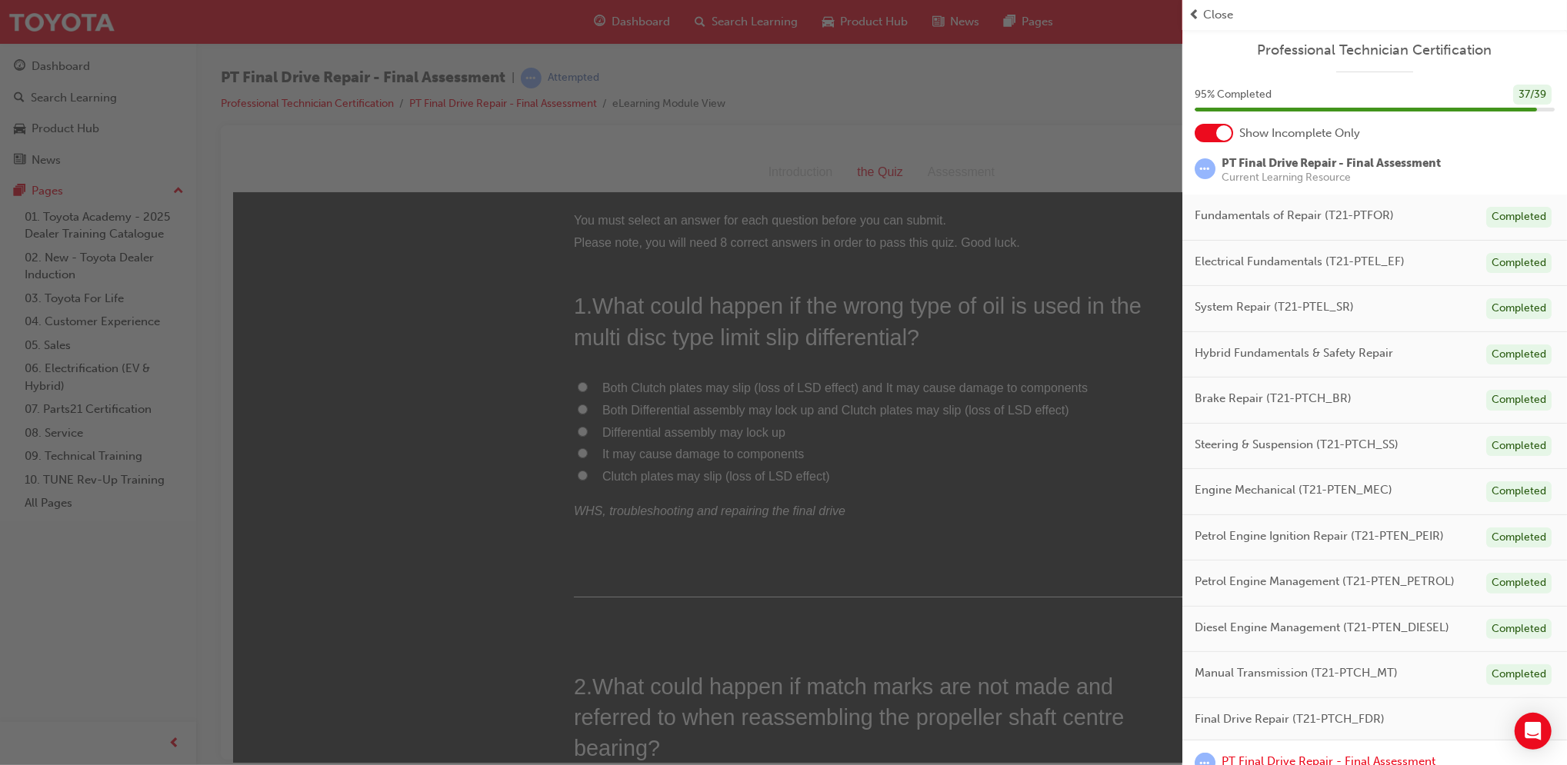
click at [913, 620] on div "button" at bounding box center [591, 382] width 1182 height 765
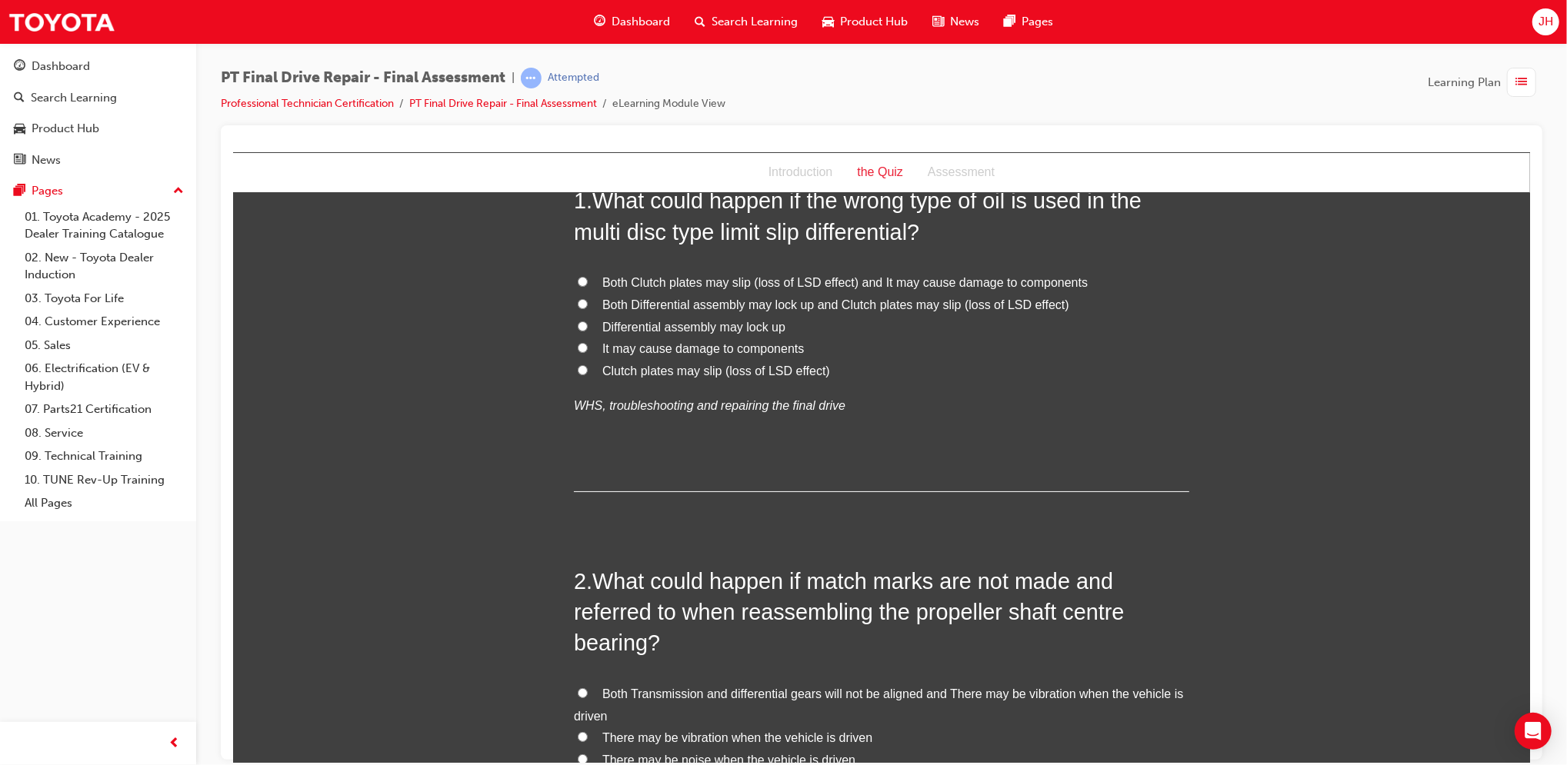
scroll to position [109, 0]
click at [718, 277] on span "Both Clutch plates may slip (loss of LSD effect) and It may cause damage to com…" at bounding box center [844, 278] width 485 height 13
click at [587, 277] on input "Both Clutch plates may slip (loss of LSD effect) and It may cause damage to com…" at bounding box center [582, 277] width 10 height 10
radio input "true"
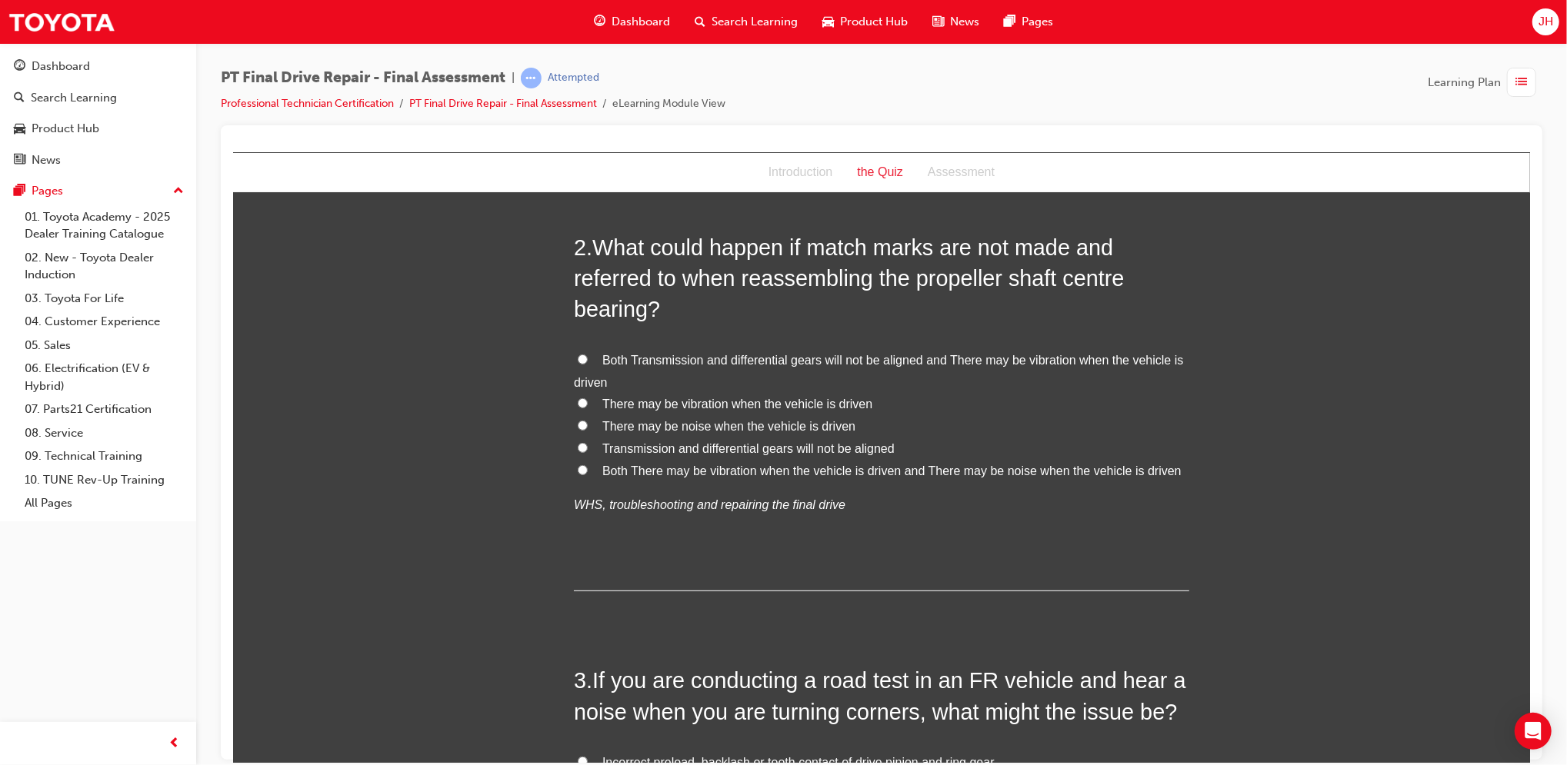
scroll to position [444, 0]
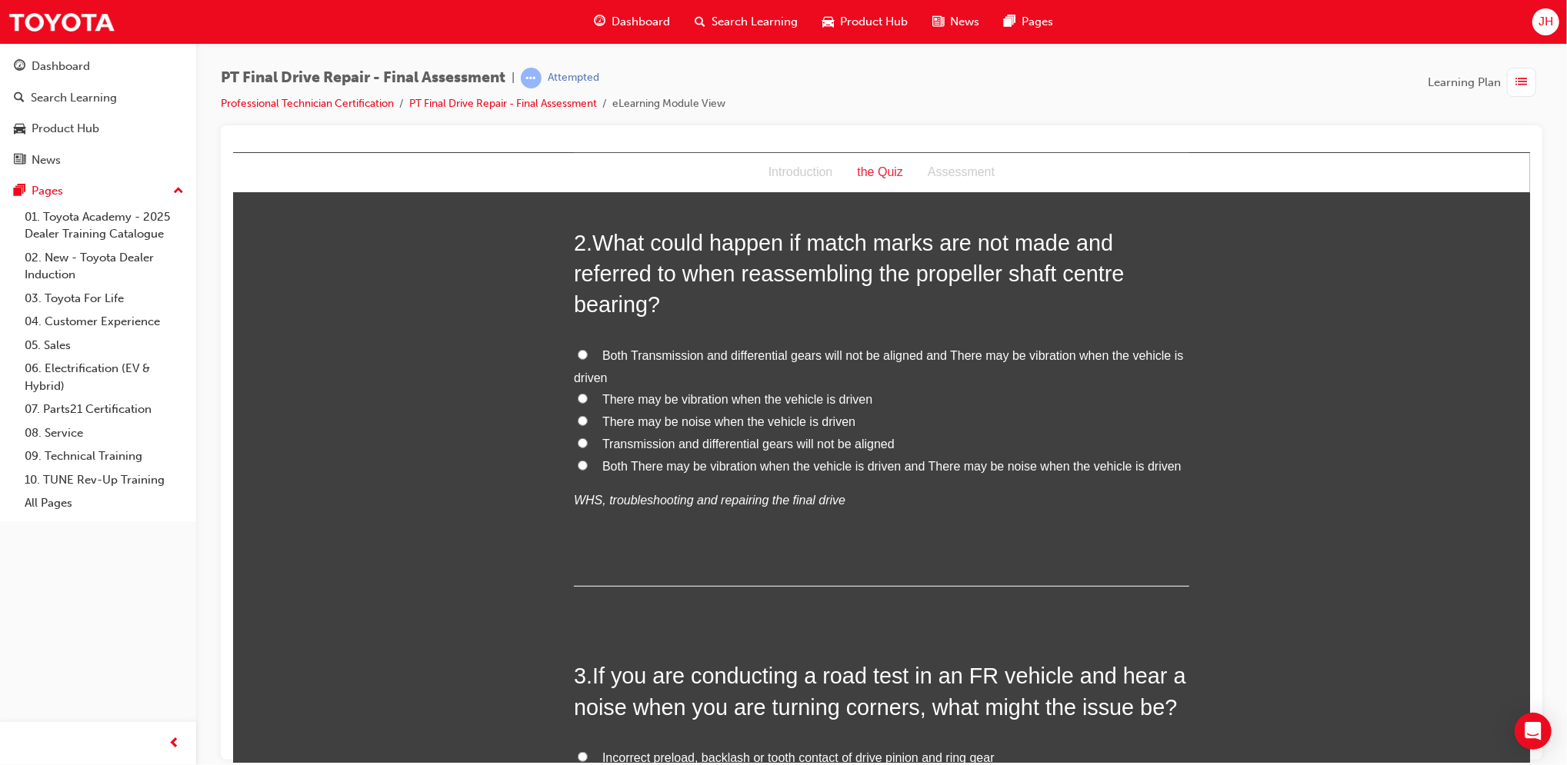
click at [706, 477] on div "Both Transmission and differential gears will not be aligned and There may be v…" at bounding box center [880, 429] width 615 height 168
click at [701, 471] on span "Both There may be vibration when the vehicle is driven and There may be noise w…" at bounding box center [891, 465] width 579 height 13
click at [587, 470] on input "Both There may be vibration when the vehicle is driven and There may be noise w…" at bounding box center [582, 465] width 10 height 10
radio input "true"
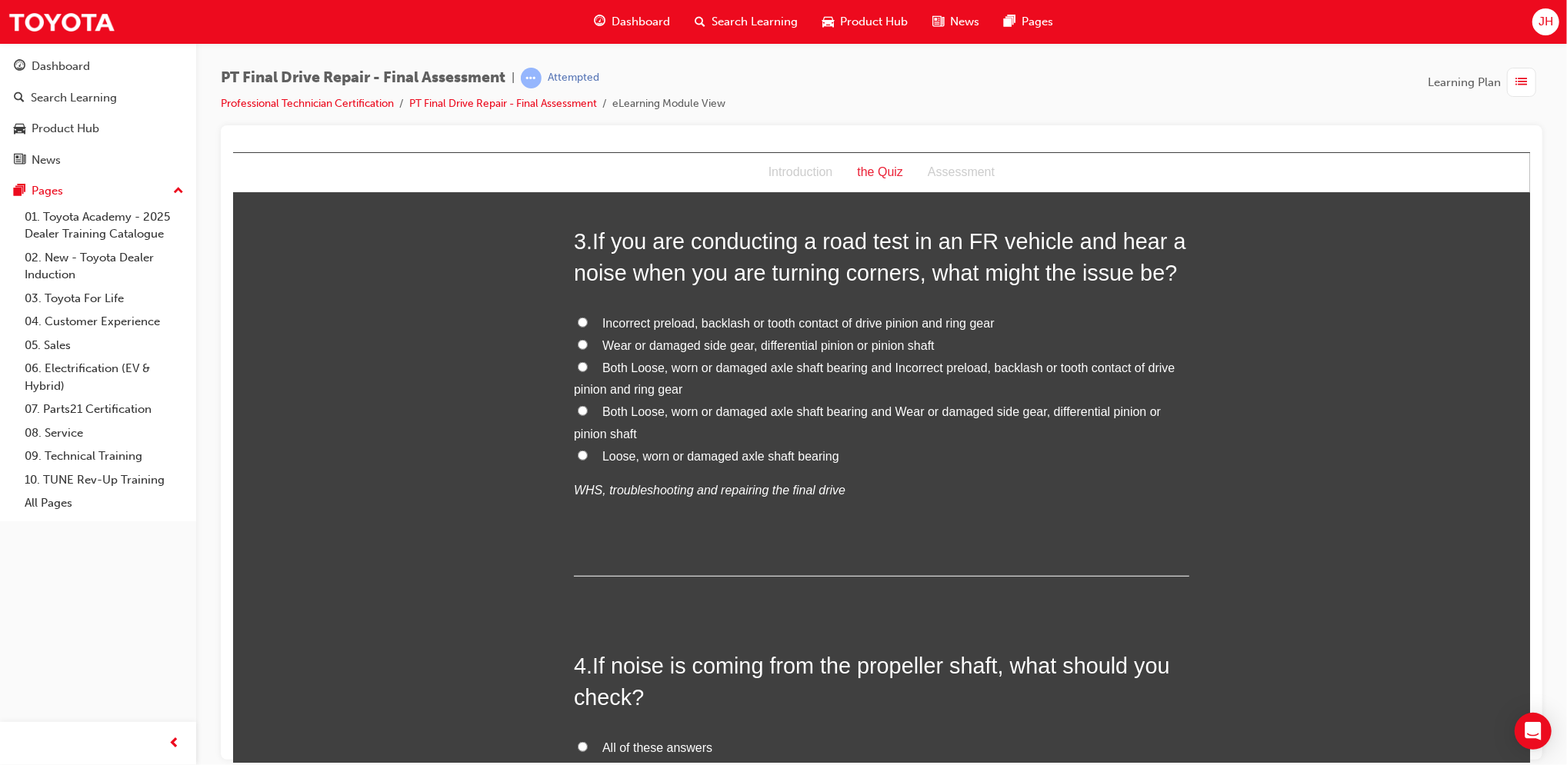
scroll to position [880, 0]
click at [845, 370] on span "Both Loose, worn or damaged axle shaft bearing and Incorrect preload, backlash …" at bounding box center [873, 376] width 601 height 35
click at [587, 370] on input "Both Loose, worn or damaged axle shaft bearing and Incorrect preload, backlash …" at bounding box center [582, 365] width 10 height 10
radio input "true"
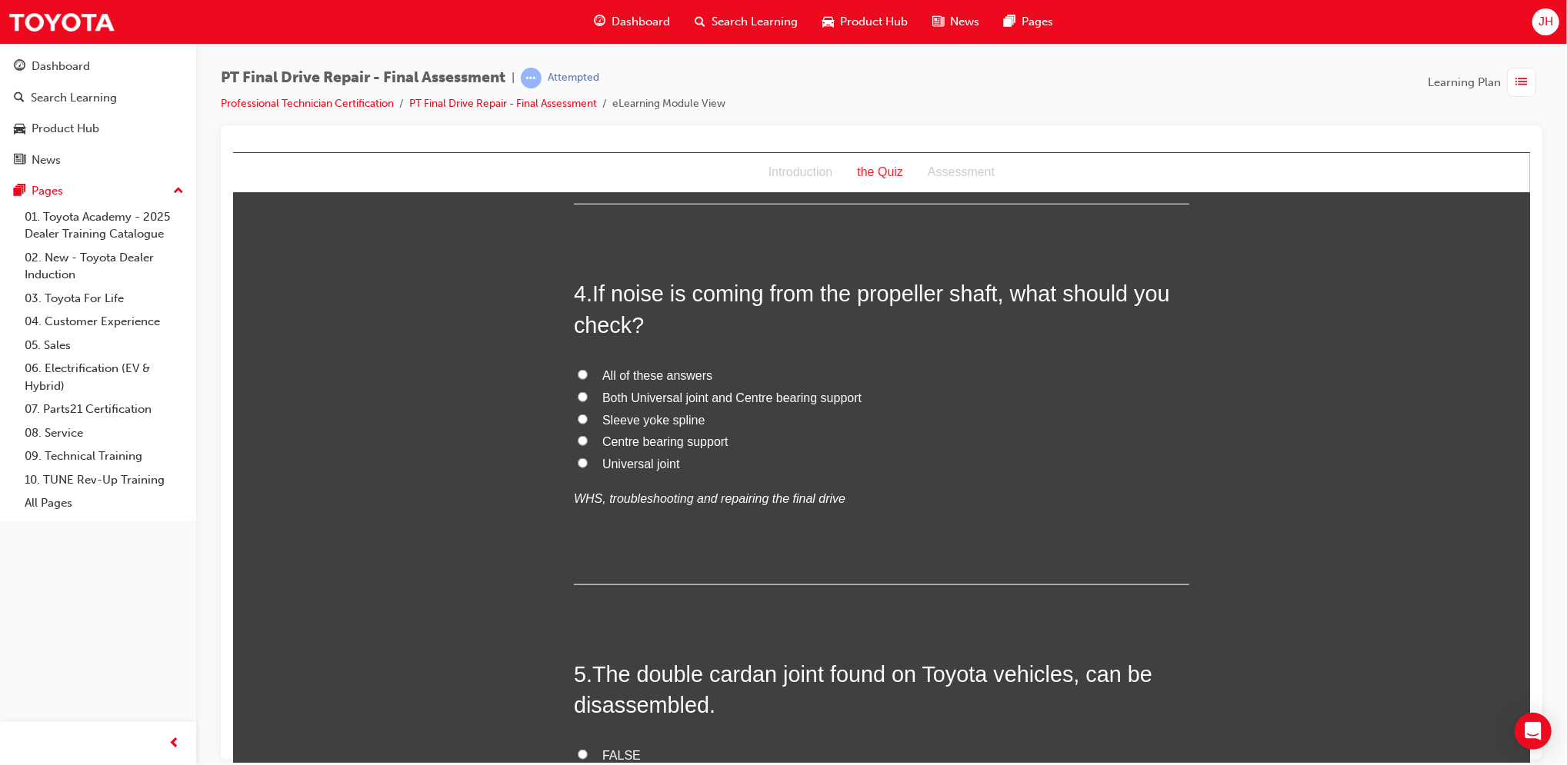
scroll to position [1264, 0]
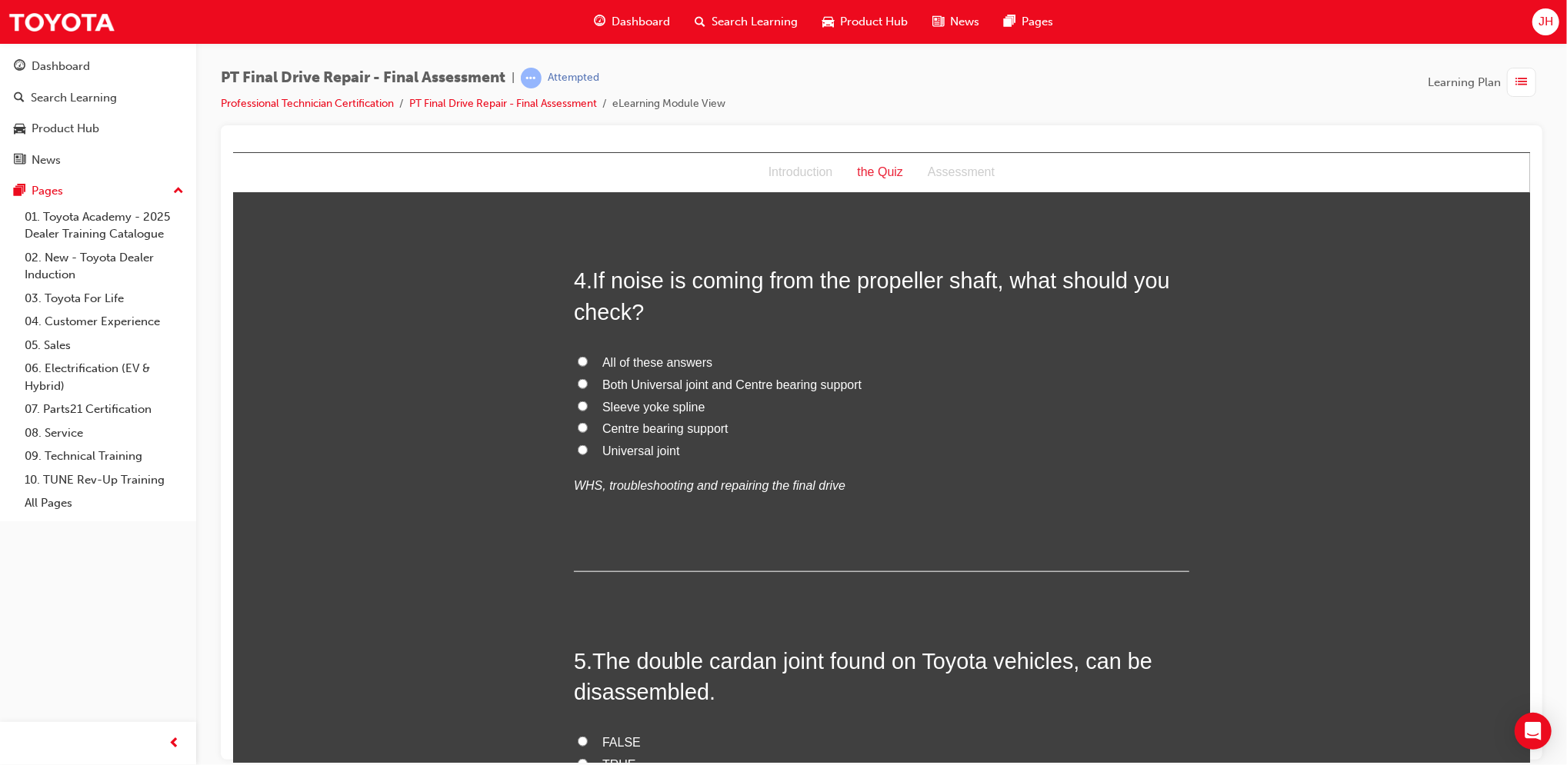
click at [617, 364] on span "All of these answers" at bounding box center [657, 361] width 110 height 13
click at [587, 364] on input "All of these answers" at bounding box center [582, 361] width 10 height 10
radio input "true"
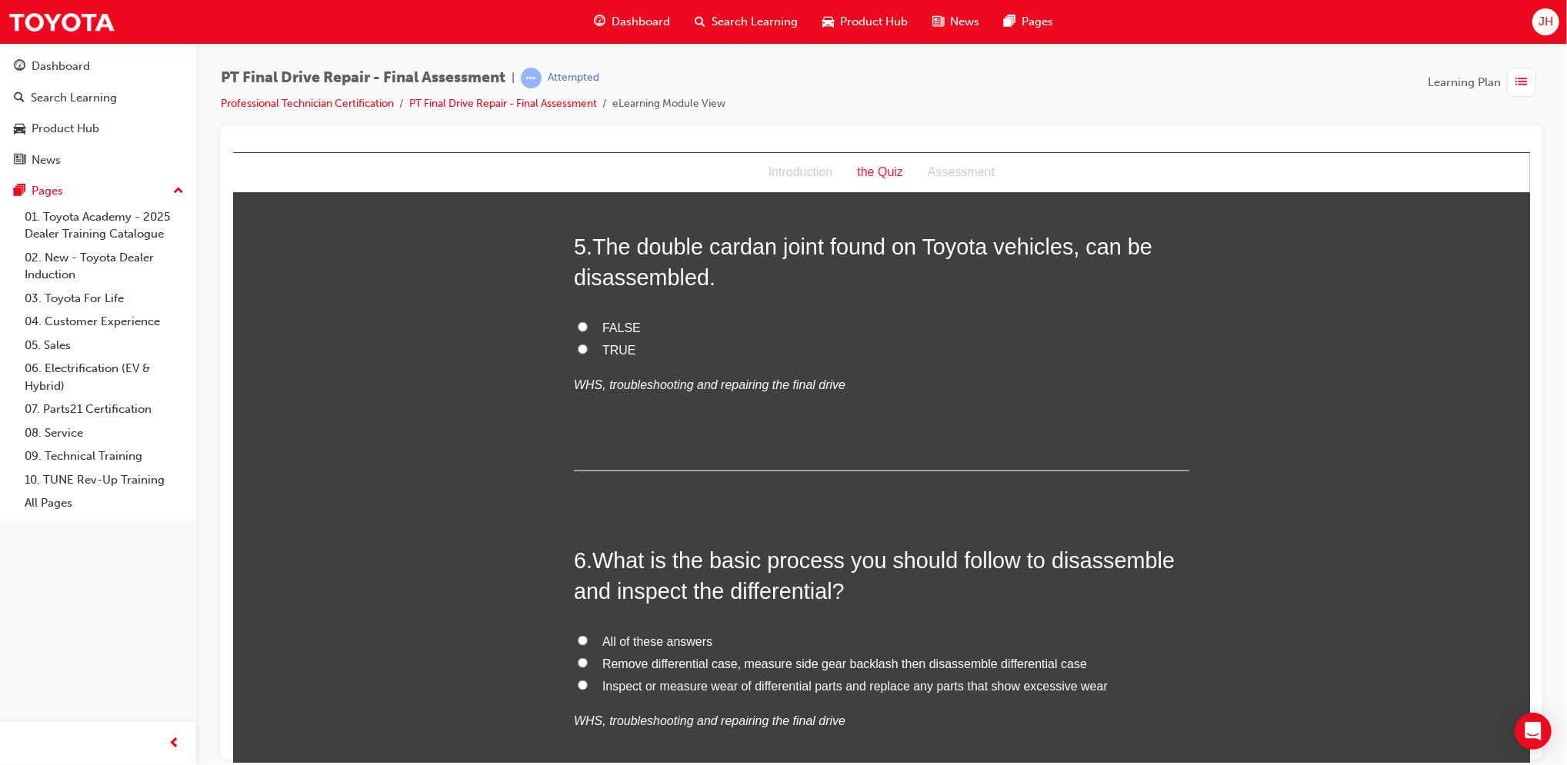
scroll to position [1684, 0]
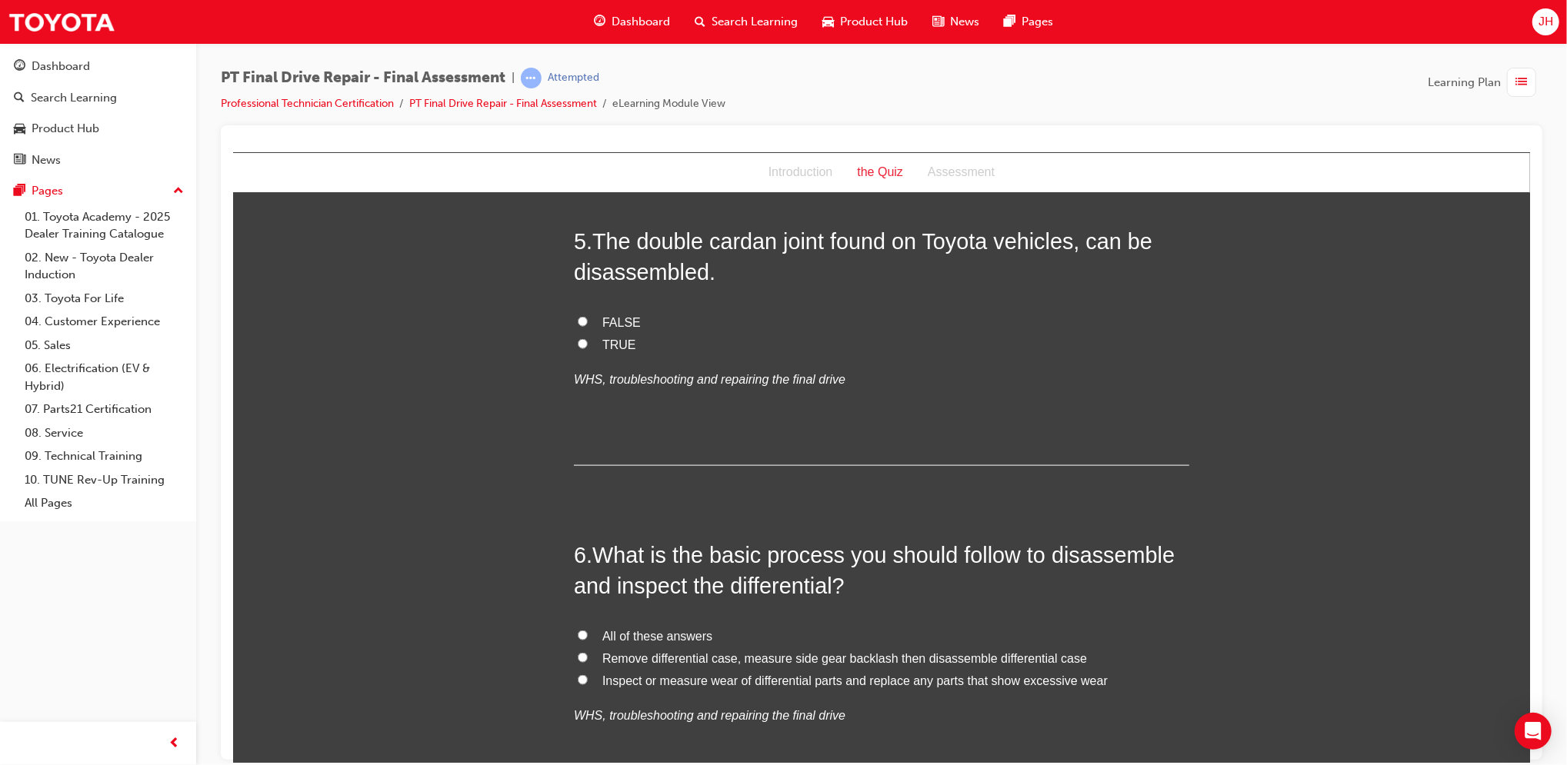
click at [606, 341] on span "TRUE" at bounding box center [619, 344] width 34 height 13
click at [587, 341] on input "TRUE" at bounding box center [582, 343] width 10 height 10
radio input "true"
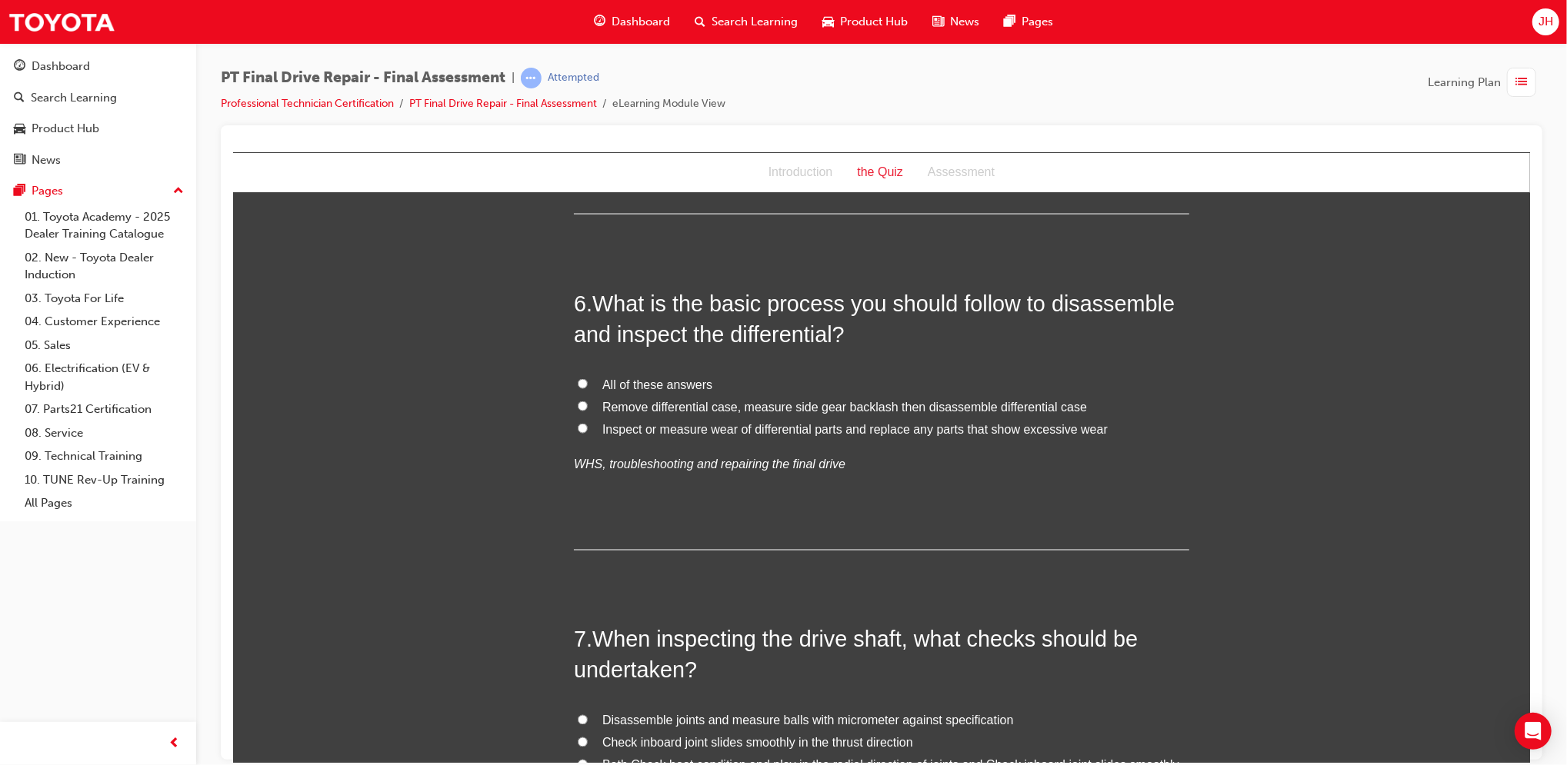
scroll to position [1945, 0]
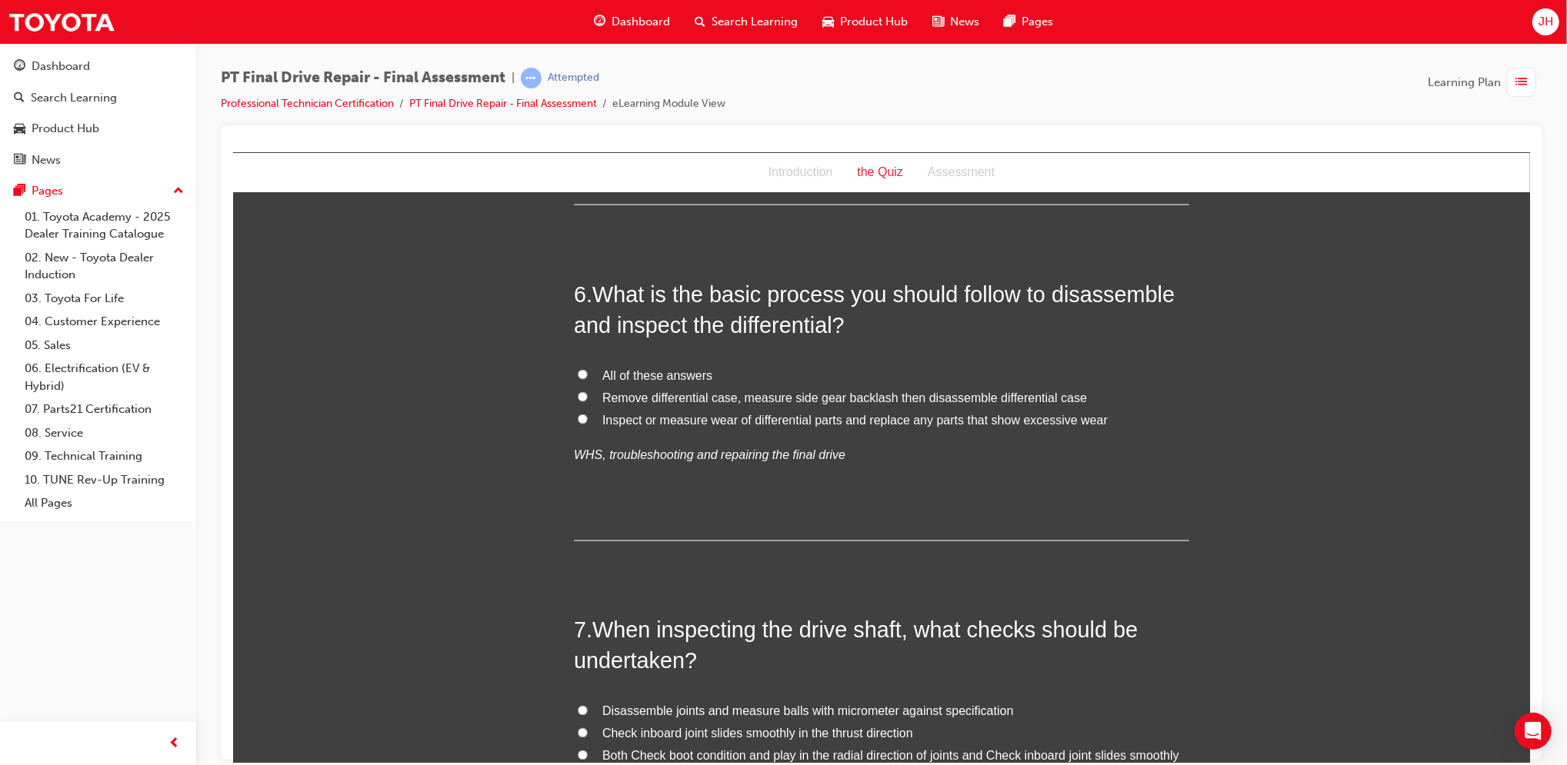
click at [618, 368] on span "All of these answers" at bounding box center [657, 374] width 110 height 13
click at [587, 369] on input "All of these answers" at bounding box center [582, 374] width 10 height 10
radio input "true"
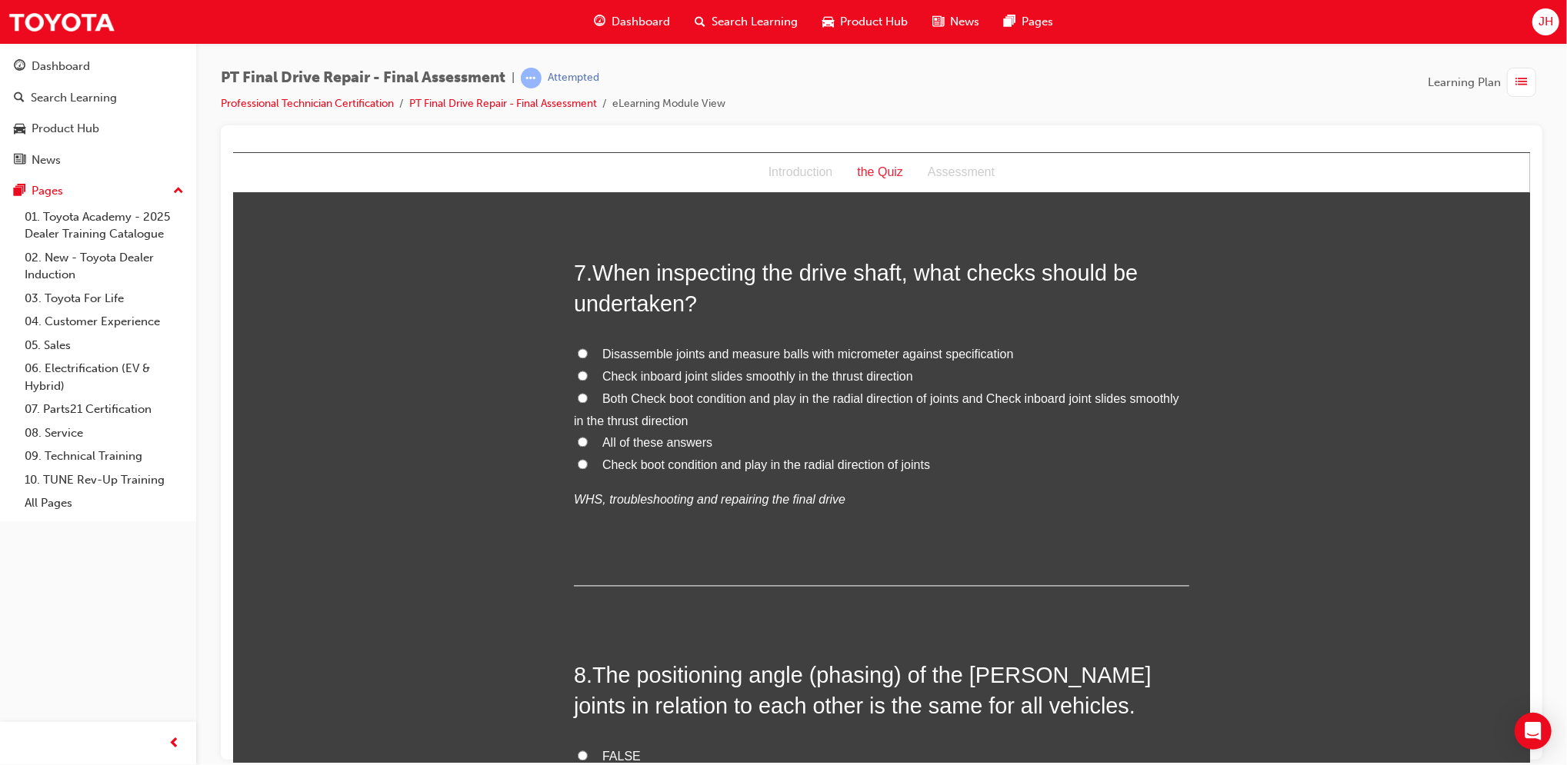
scroll to position [2309, 0]
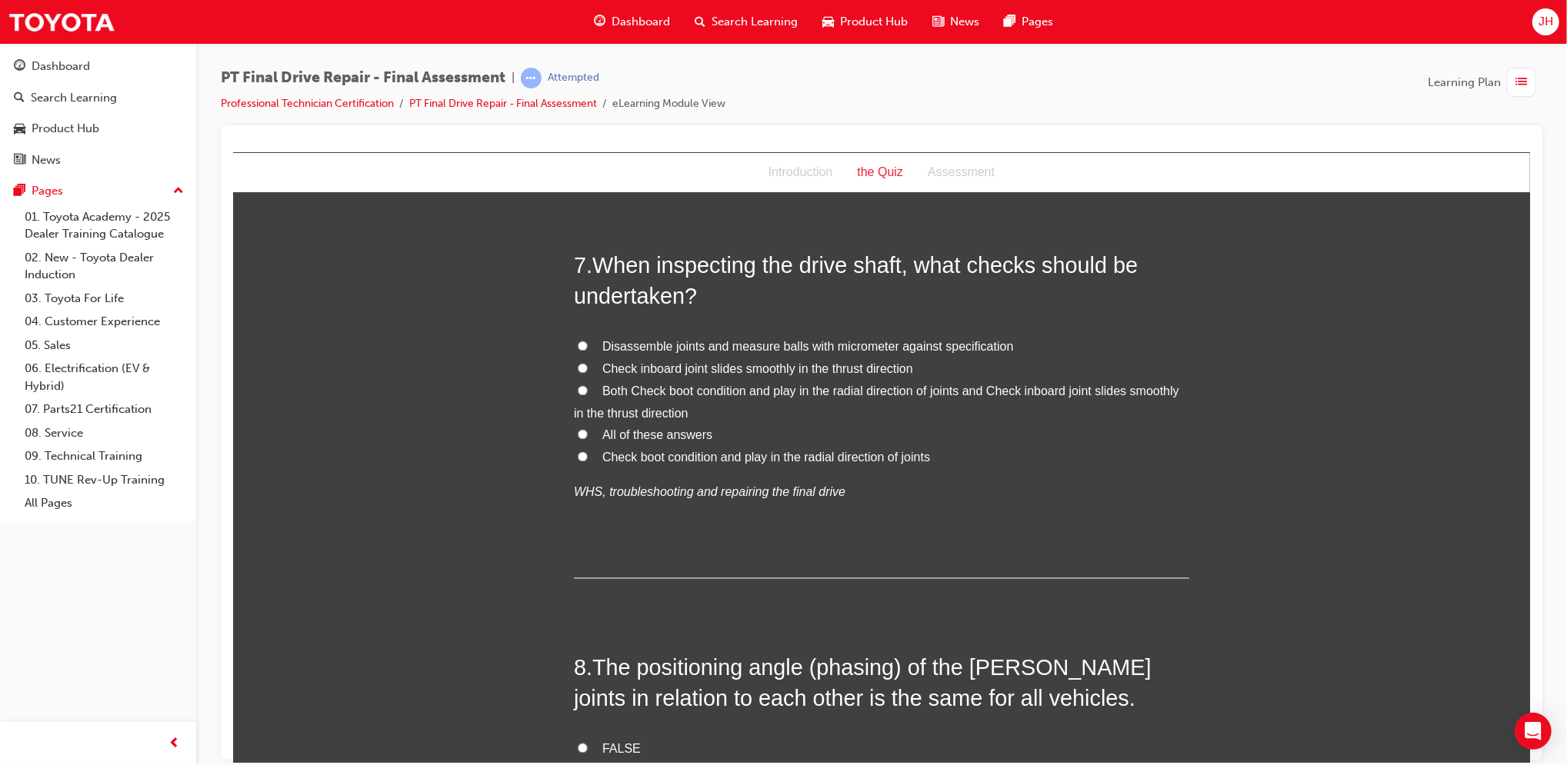
click at [611, 438] on span "All of these answers" at bounding box center [657, 434] width 110 height 13
click at [587, 438] on input "All of these answers" at bounding box center [582, 434] width 10 height 10
radio input "true"
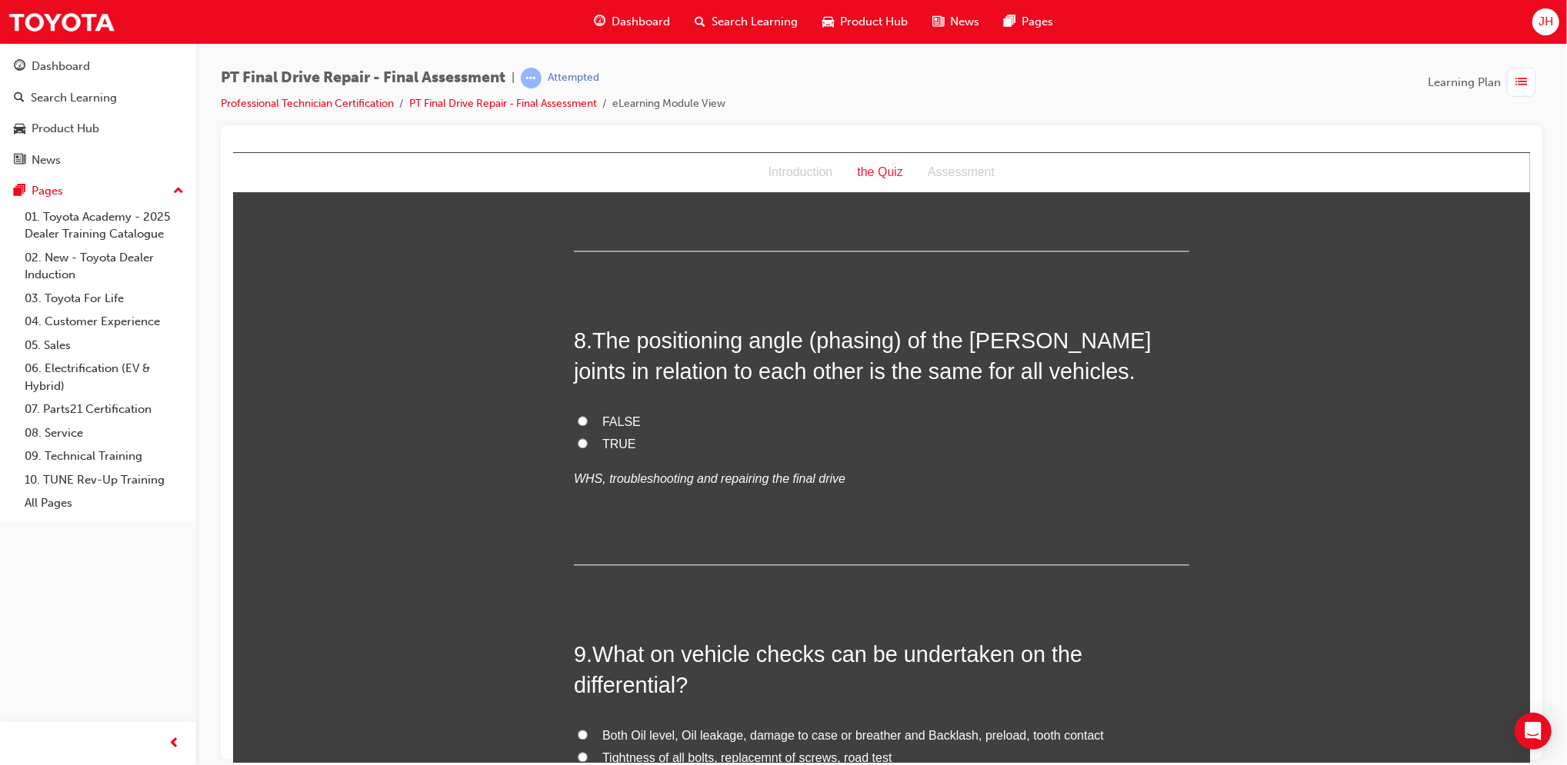
scroll to position [2646, 0]
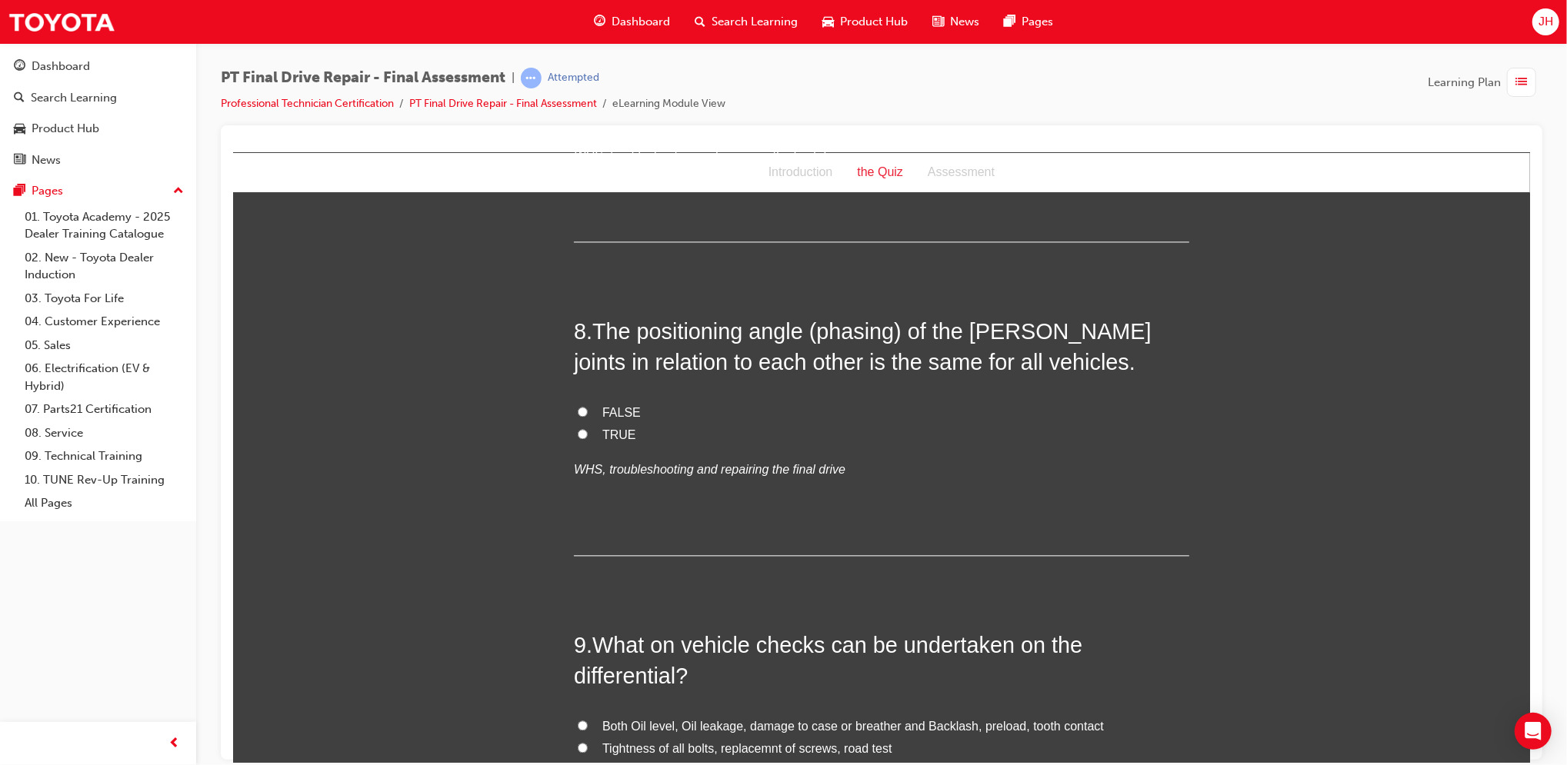
click at [595, 446] on div "FALSE TRUE WHS, troubleshooting and repairing the final drive" at bounding box center [880, 441] width 615 height 78
click at [602, 436] on span "TRUE" at bounding box center [619, 434] width 34 height 13
click at [587, 436] on input "TRUE" at bounding box center [582, 433] width 10 height 10
radio input "true"
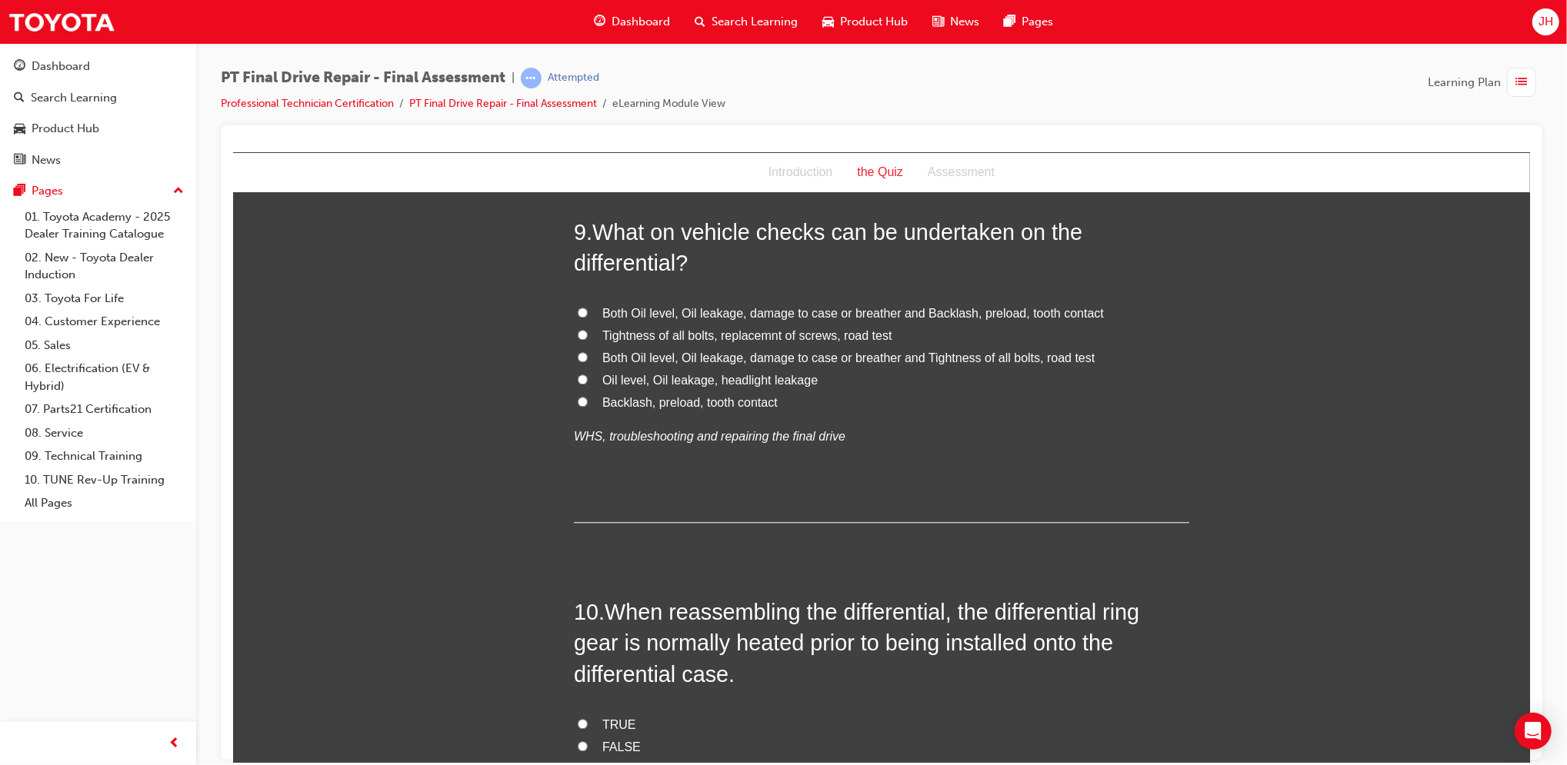
scroll to position [3059, 0]
click at [769, 311] on span "Both Oil level, Oil leakage, damage to case or breather and Backlash, preload, …" at bounding box center [853, 313] width 502 height 13
click at [587, 311] on input "Both Oil level, Oil leakage, damage to case or breather and Backlash, preload, …" at bounding box center [582, 313] width 10 height 10
radio input "true"
click at [793, 358] on span "Both Oil level, Oil leakage, damage to case or breather and Tightness of all bo…" at bounding box center [848, 358] width 492 height 13
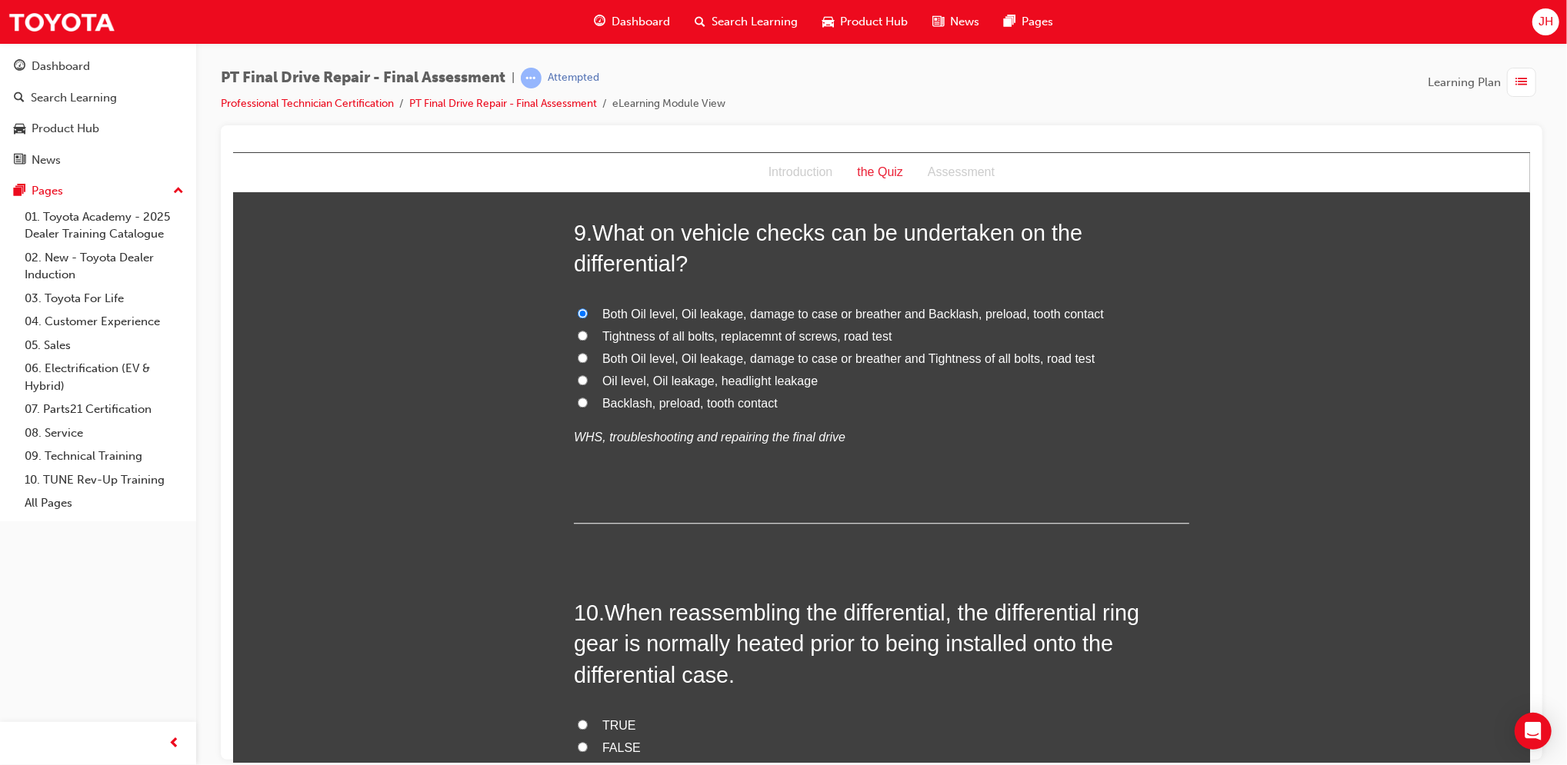
click at [587, 358] on input "Both Oil level, Oil leakage, damage to case or breather and Tightness of all bo…" at bounding box center [582, 357] width 10 height 10
radio input "true"
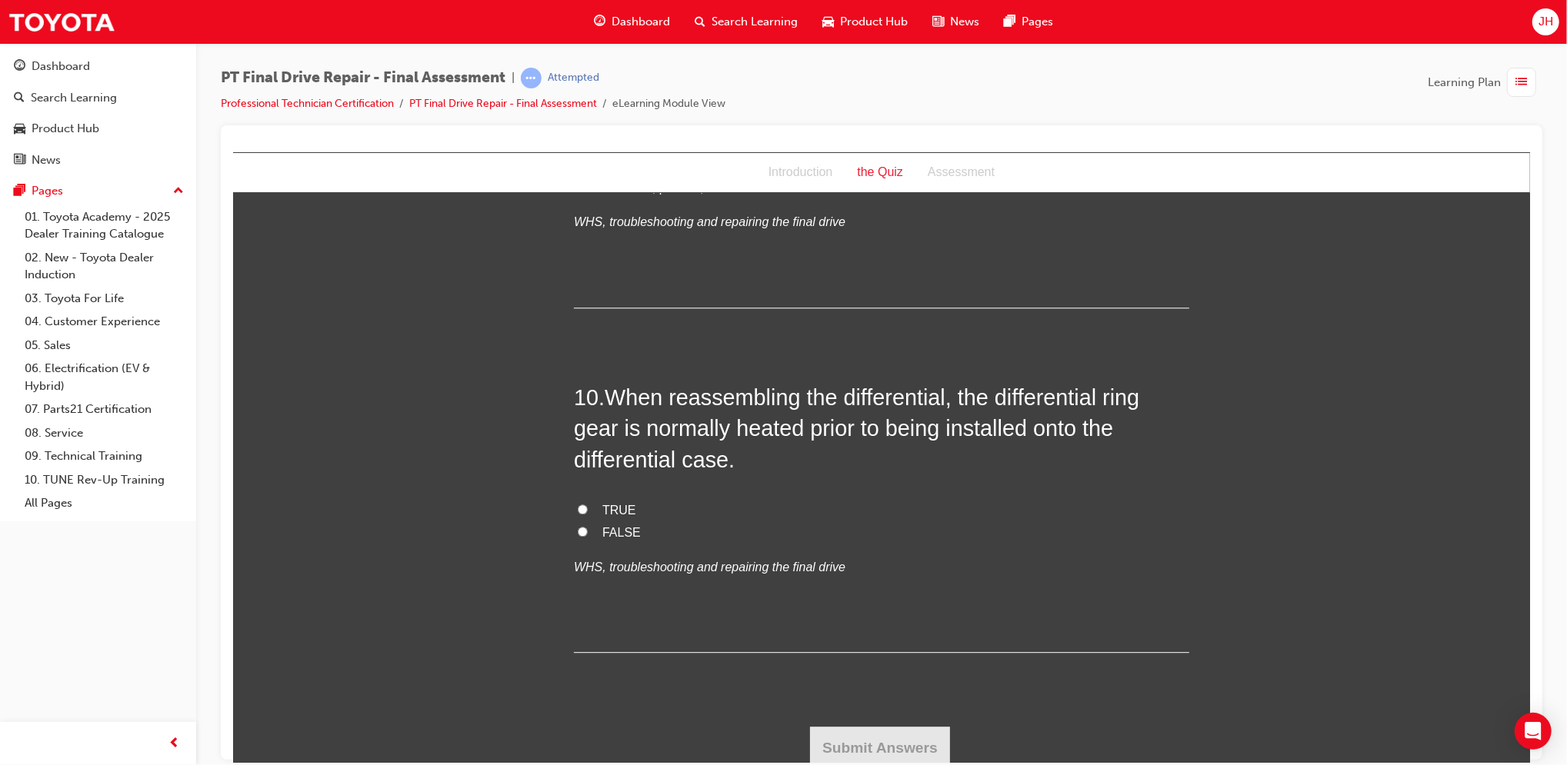
scroll to position [3280, 0]
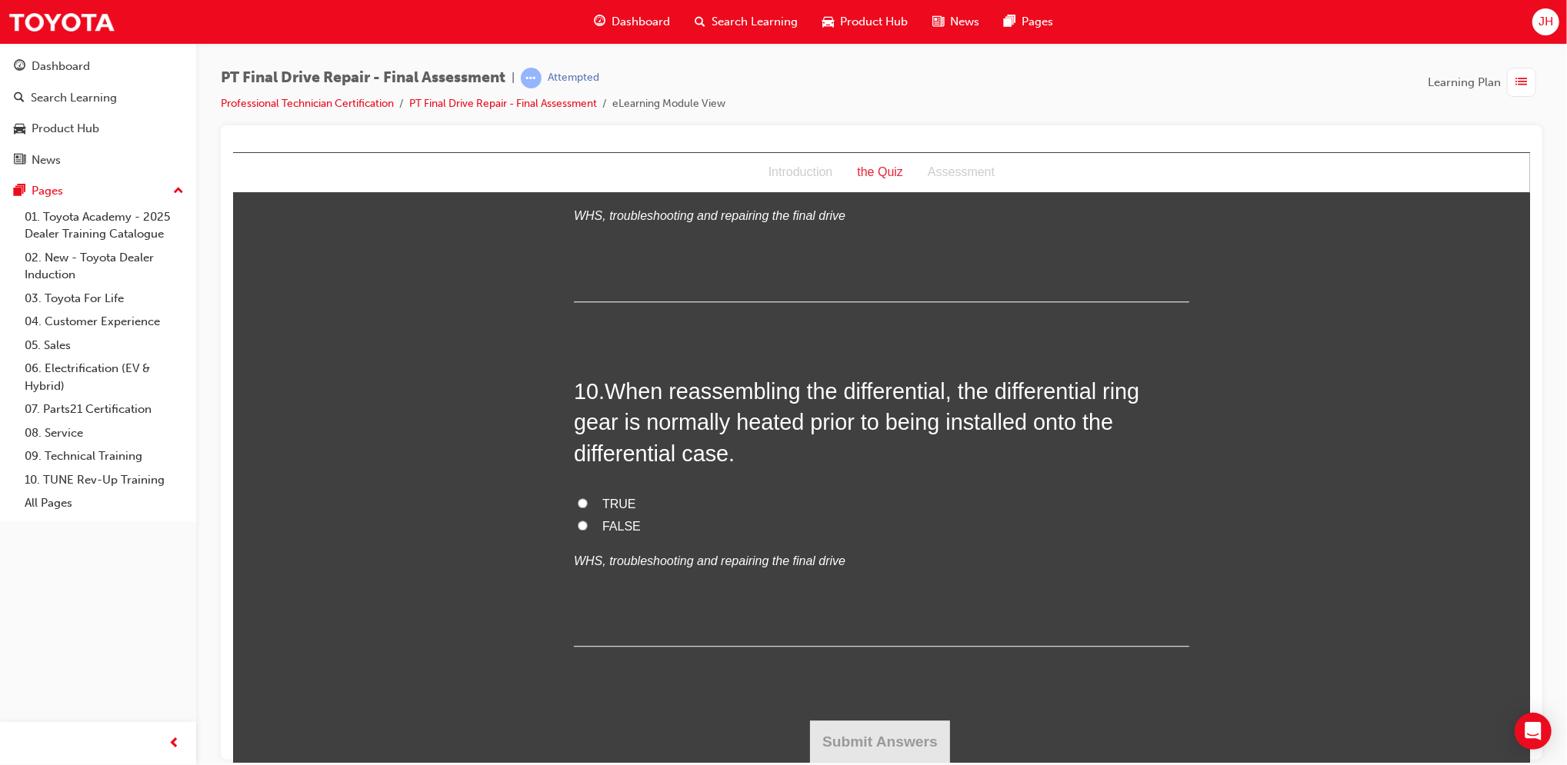
click at [608, 506] on span "TRUE" at bounding box center [619, 503] width 34 height 13
click at [587, 506] on input "TRUE" at bounding box center [582, 503] width 10 height 10
radio input "true"
click at [886, 735] on button "Submit Answers" at bounding box center [879, 741] width 140 height 43
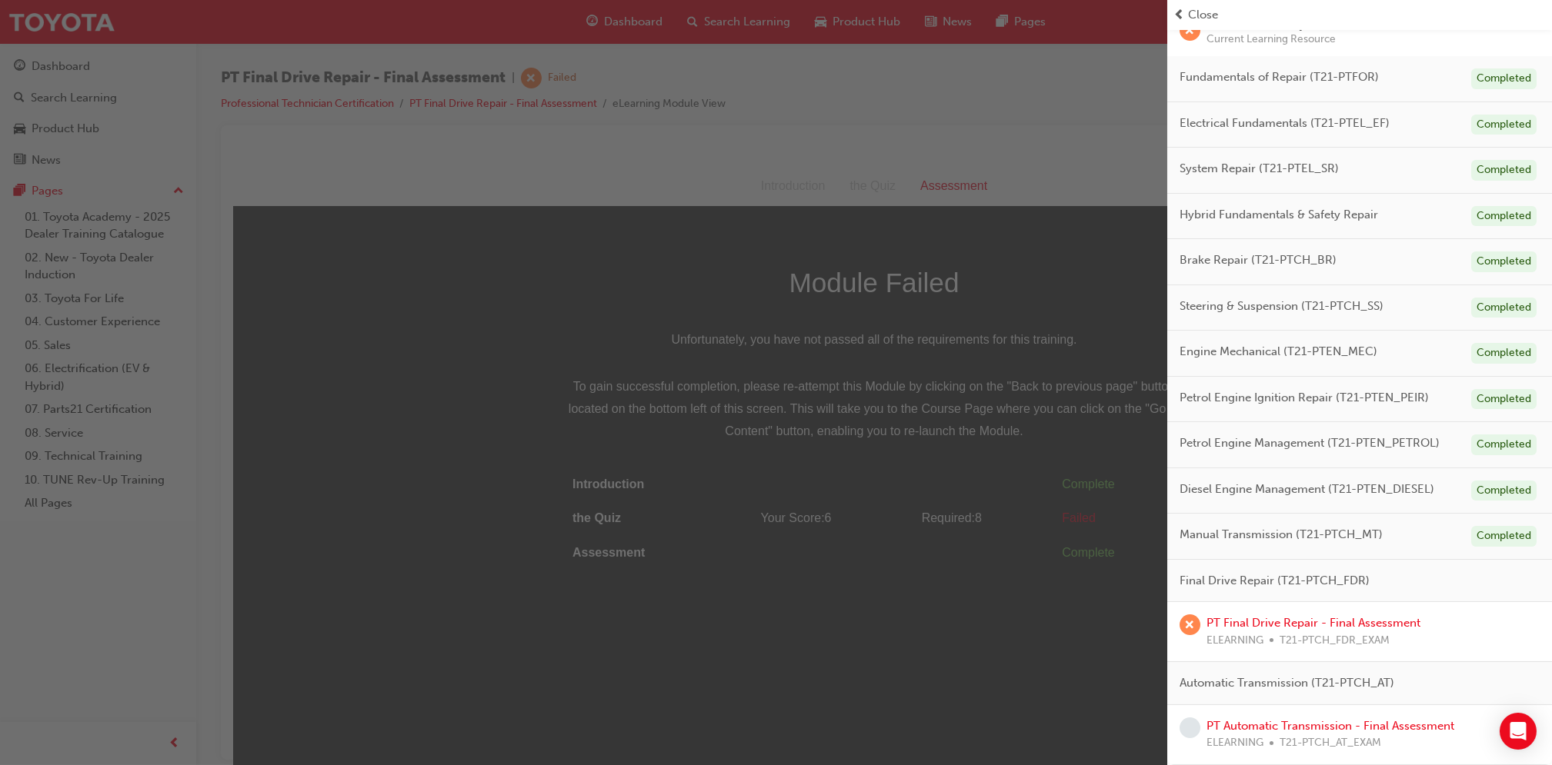
scroll to position [10, 0]
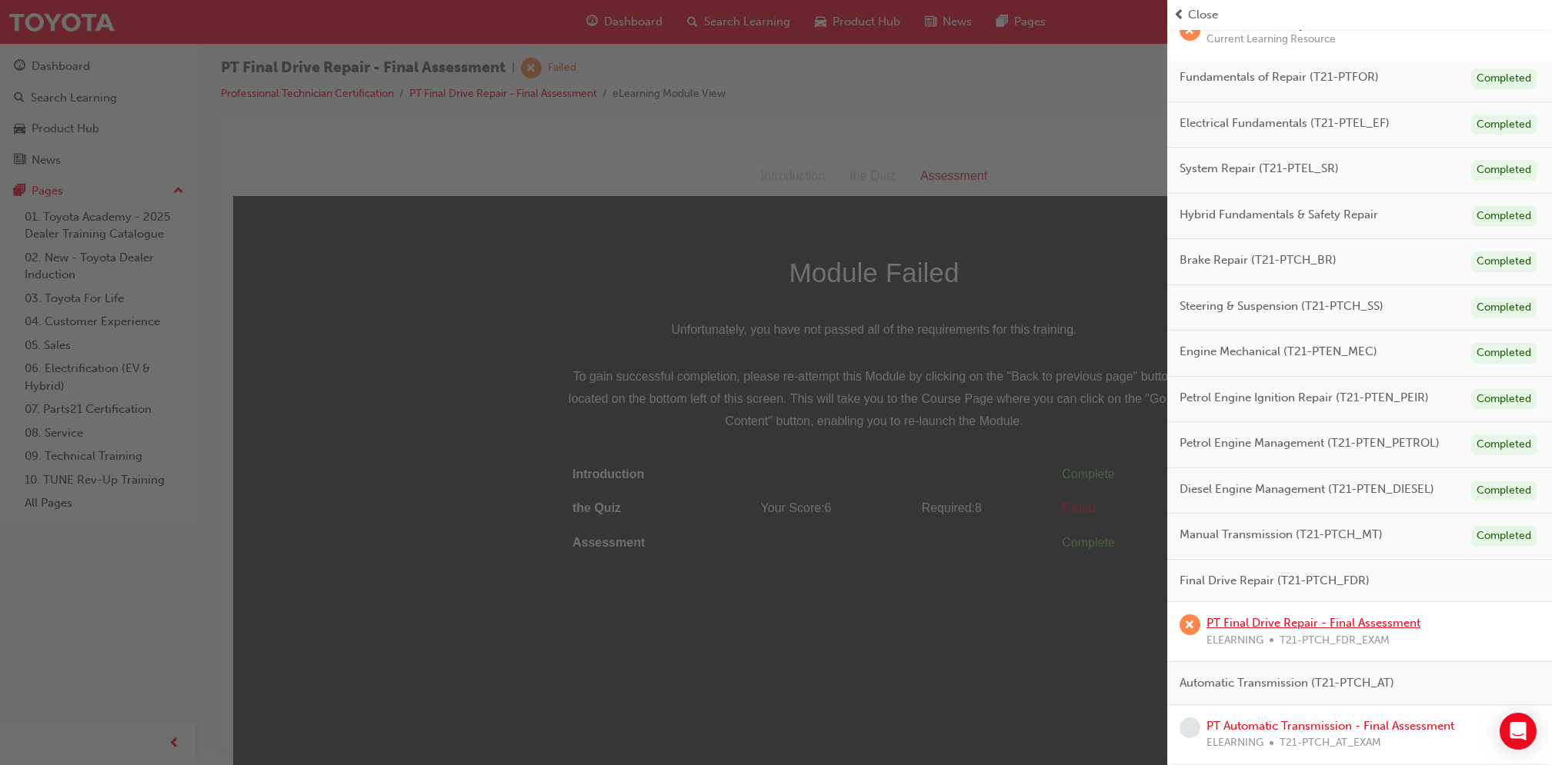
click at [1323, 630] on link "PT Final Drive Repair - Final Assessment" at bounding box center [1313, 623] width 214 height 14
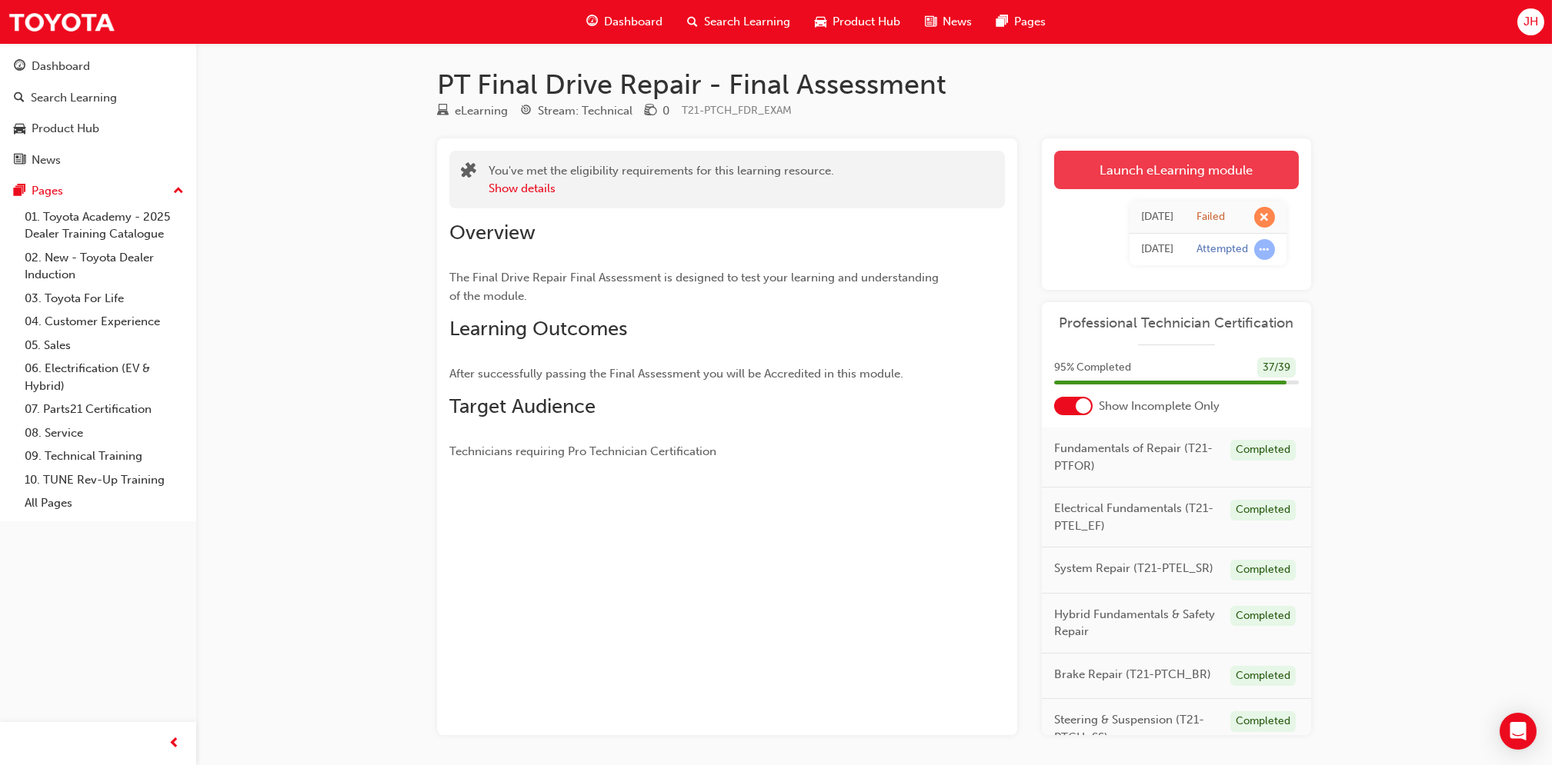
click at [1124, 154] on link "Launch eLearning module" at bounding box center [1176, 170] width 245 height 38
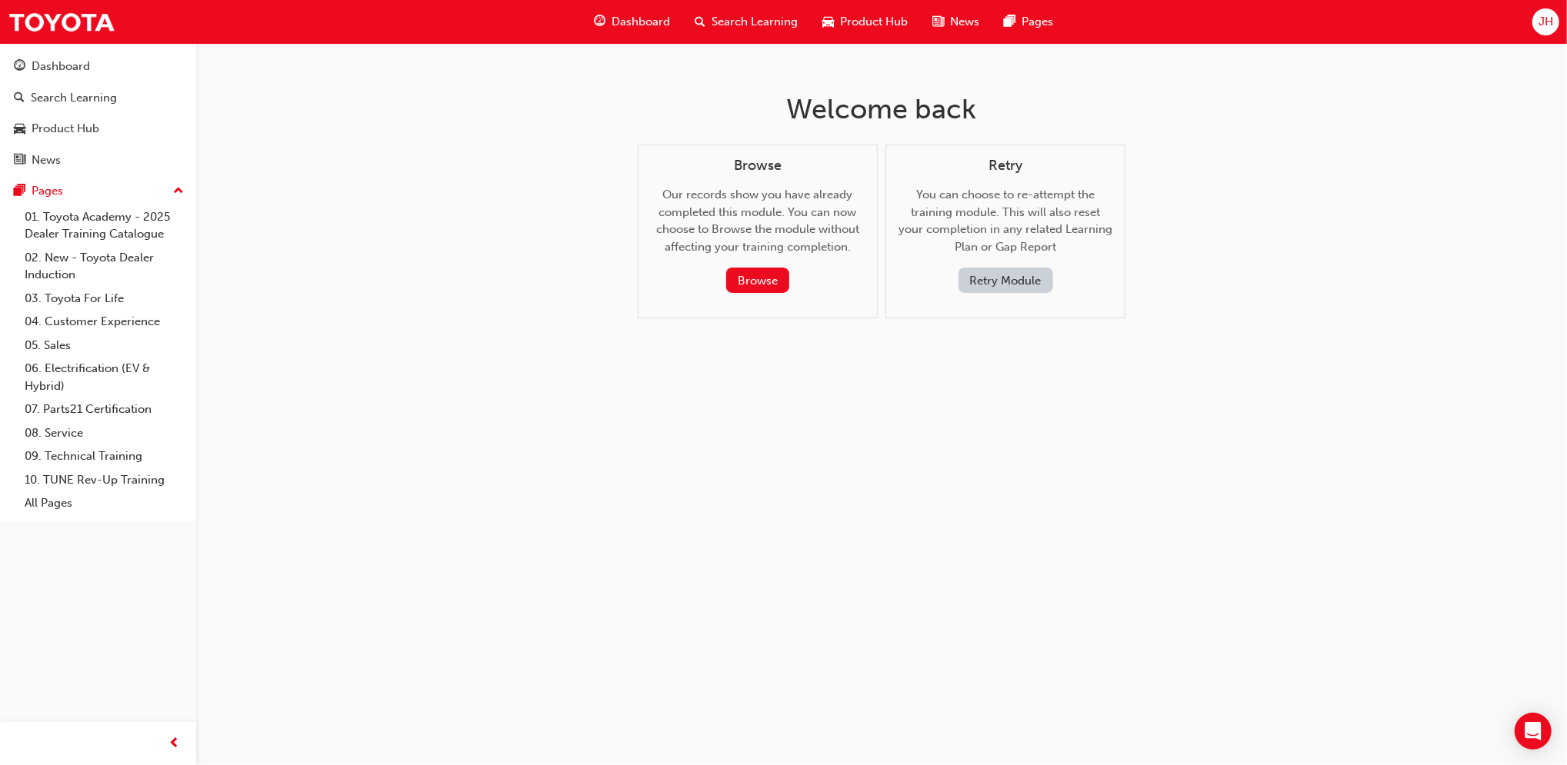
click at [998, 288] on button "Retry Module" at bounding box center [1005, 280] width 95 height 25
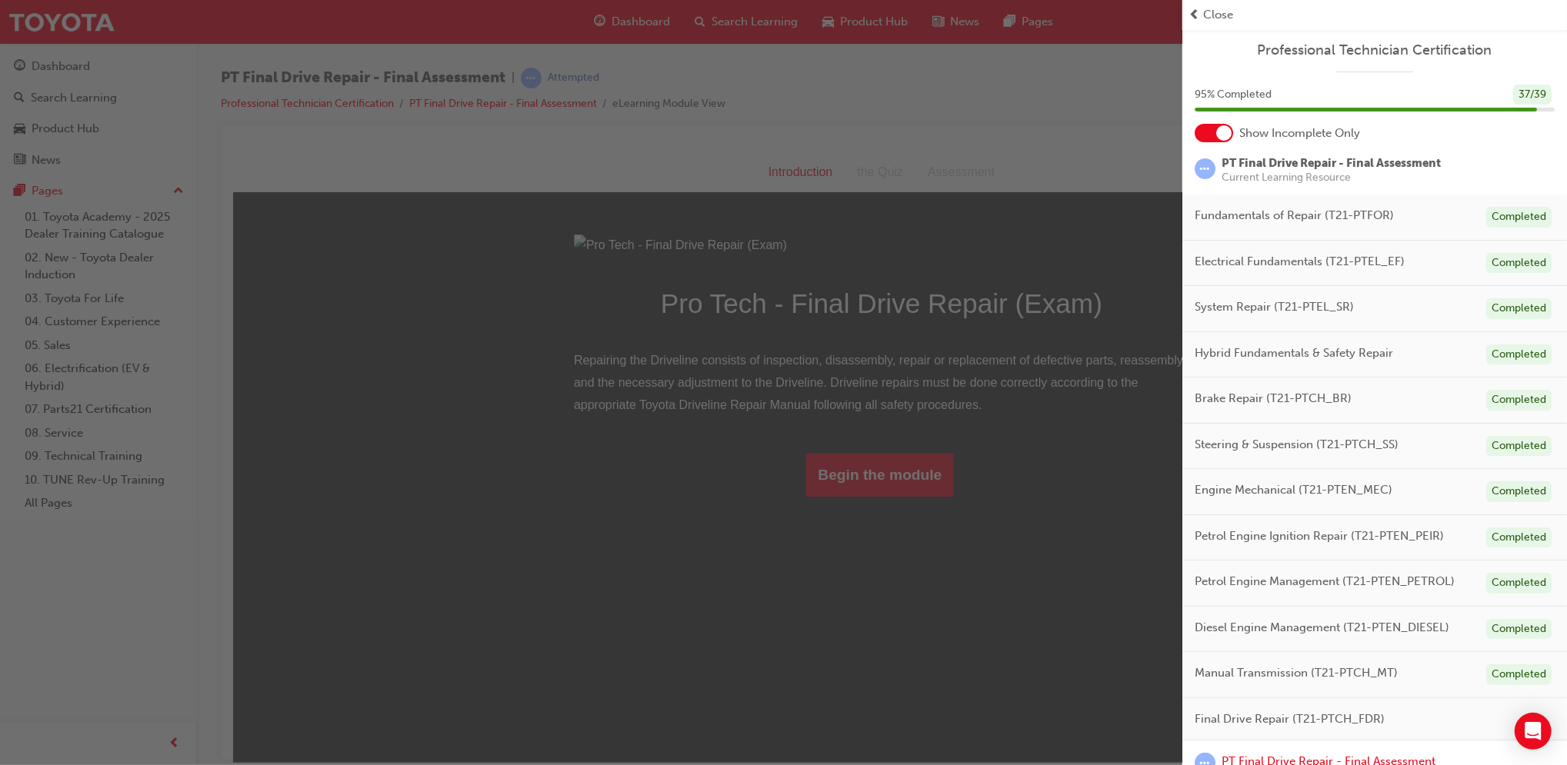
scroll to position [138, 0]
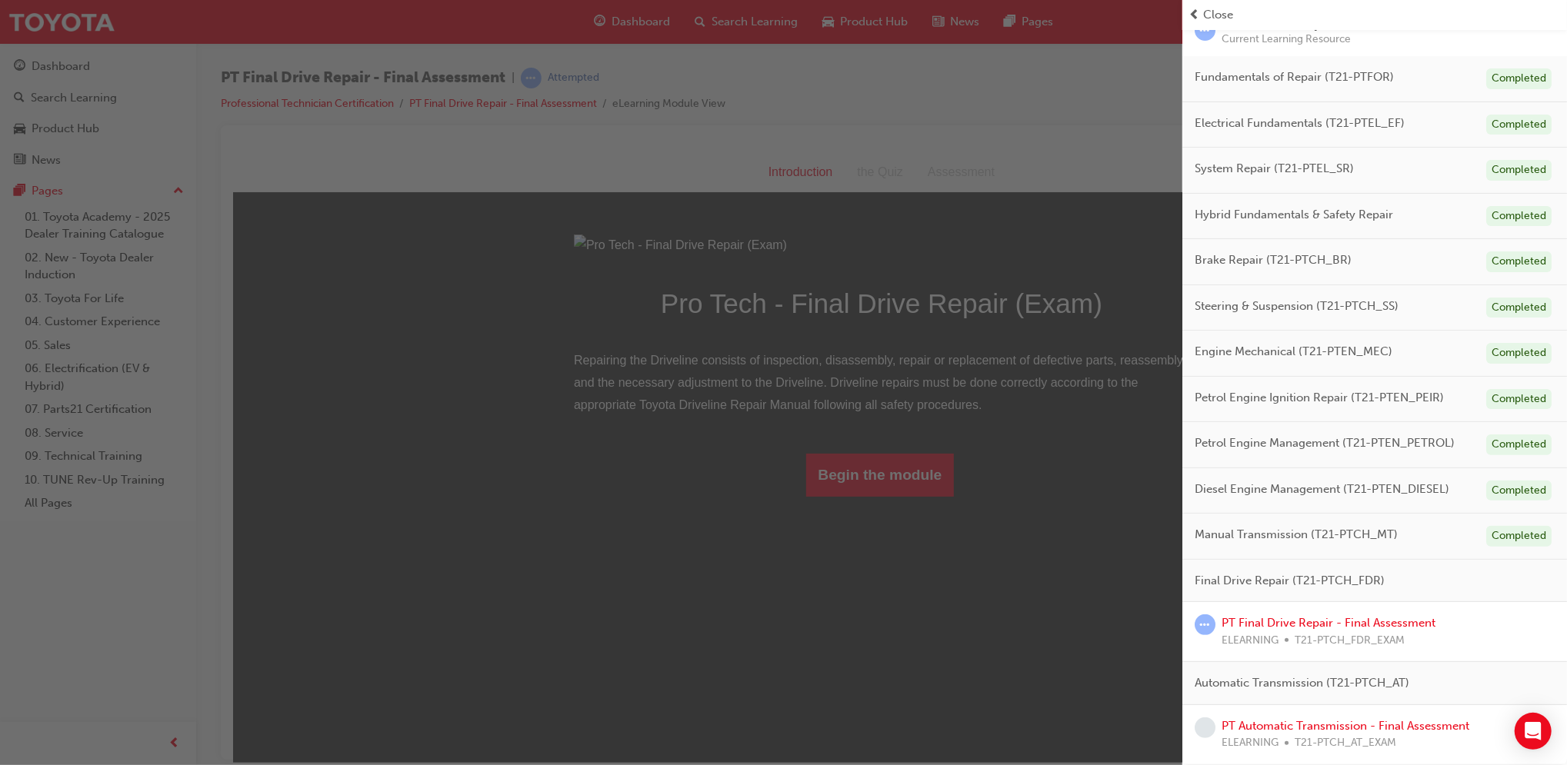
click at [1052, 632] on div "button" at bounding box center [591, 382] width 1182 height 765
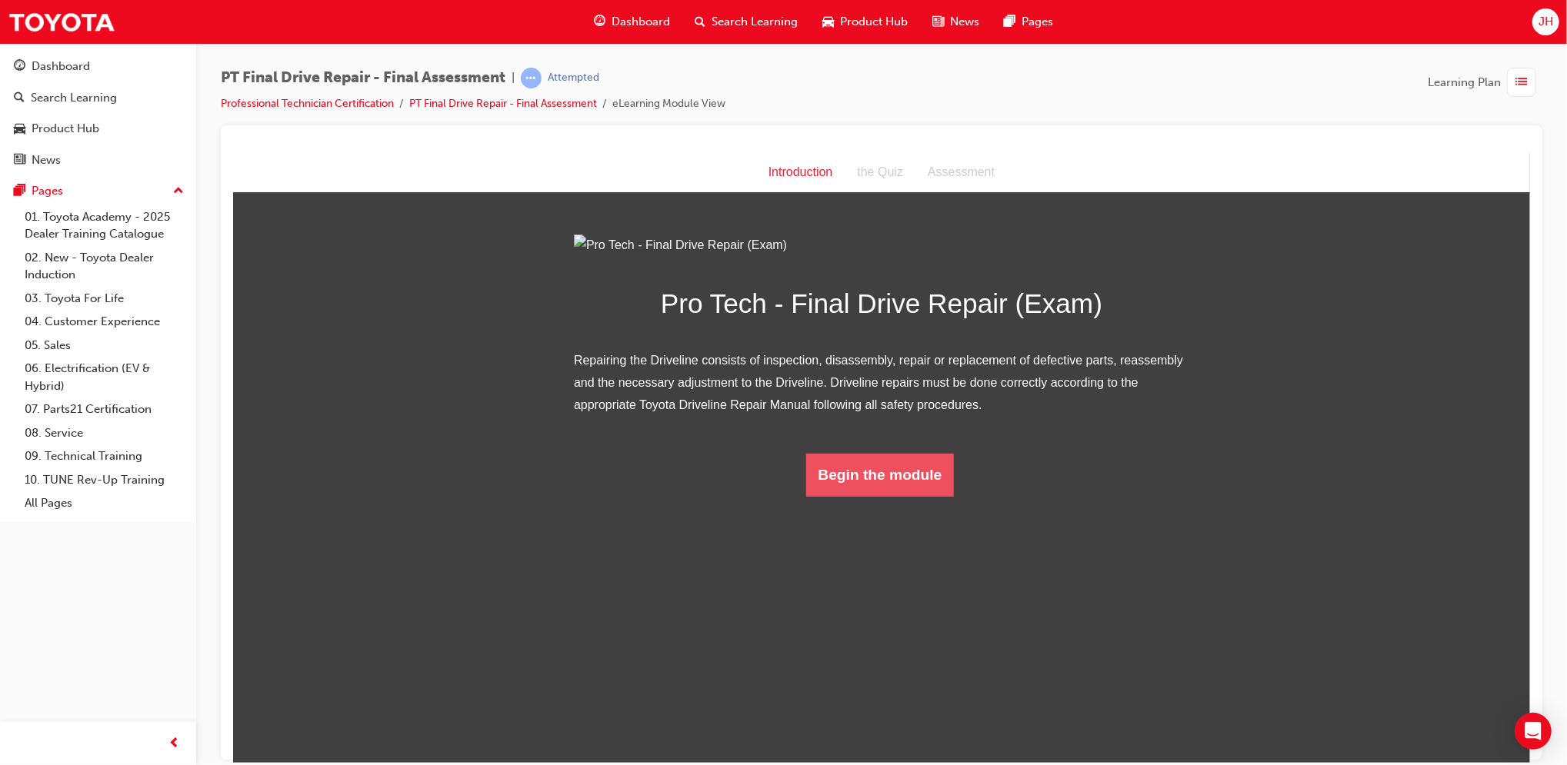
click at [899, 496] on button "Begin the module" at bounding box center [879, 474] width 148 height 43
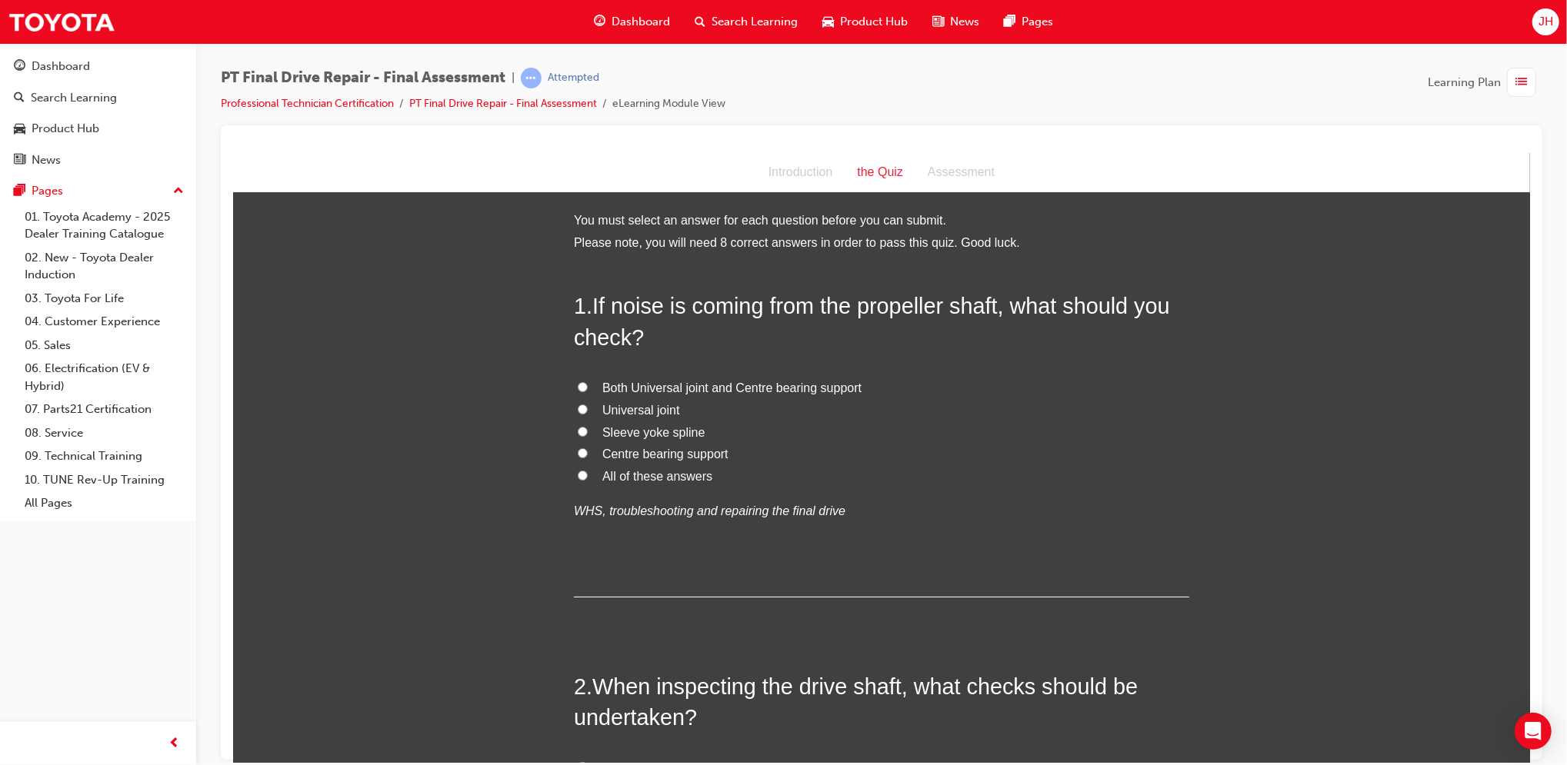
click at [734, 383] on span "Both Universal joint and Centre bearing support" at bounding box center [731, 387] width 259 height 13
click at [587, 383] on input "Both Universal joint and Centre bearing support" at bounding box center [582, 387] width 10 height 10
radio input "true"
click at [667, 479] on span "All of these answers" at bounding box center [657, 475] width 110 height 13
click at [587, 479] on input "All of these answers" at bounding box center [582, 475] width 10 height 10
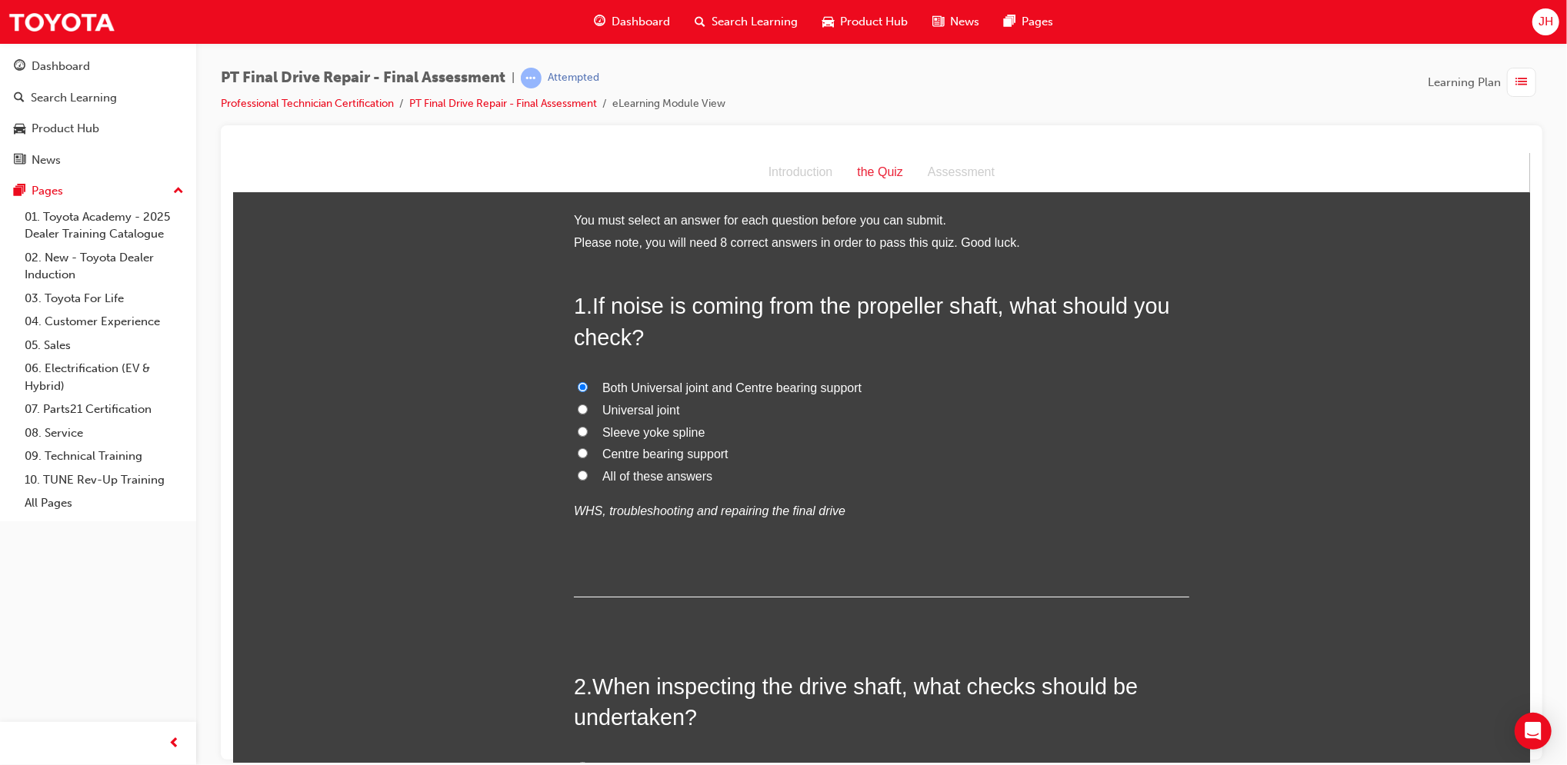
radio input "true"
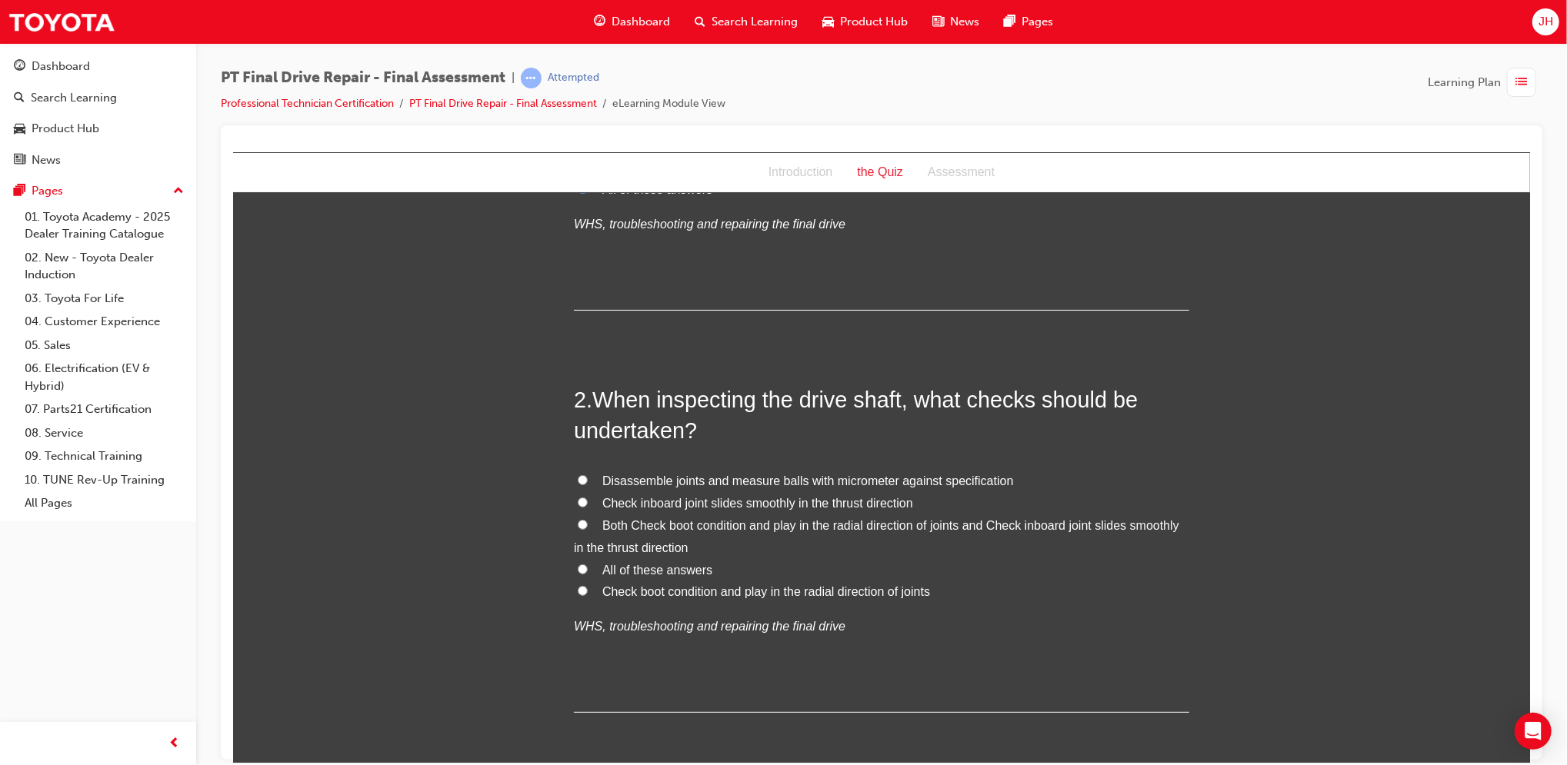
scroll to position [418, 0]
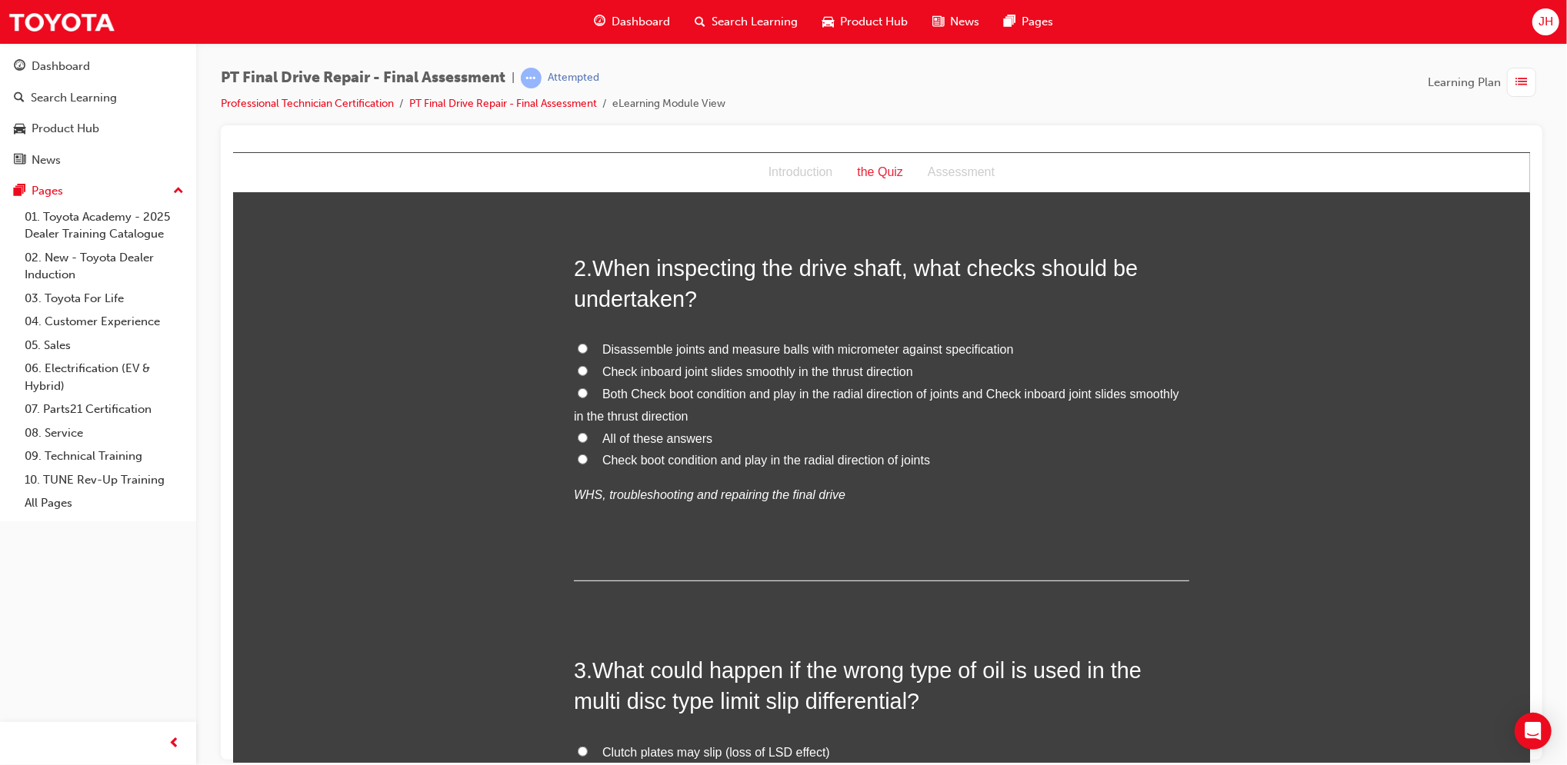
click at [716, 391] on span "Both Check boot condition and play in the radial direction of joints and Check …" at bounding box center [875, 404] width 605 height 35
click at [587, 391] on input "Both Check boot condition and play in the radial direction of joints and Check …" at bounding box center [582, 393] width 10 height 10
radio input "true"
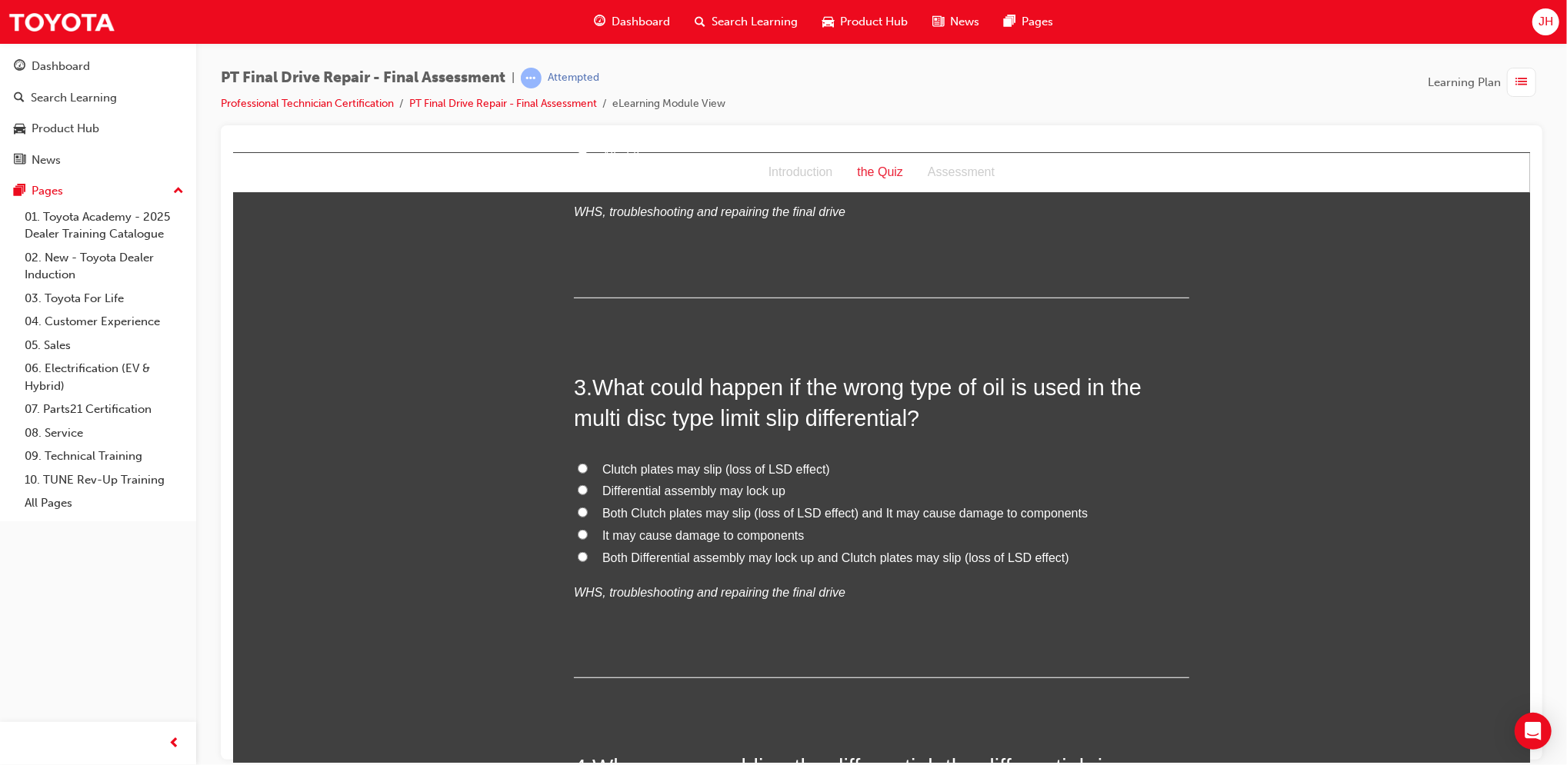
scroll to position [704, 0]
click at [632, 508] on span "Both Clutch plates may slip (loss of LSD effect) and It may cause damage to com…" at bounding box center [844, 510] width 485 height 13
click at [587, 508] on input "Both Clutch plates may slip (loss of LSD effect) and It may cause damage to com…" at bounding box center [582, 510] width 10 height 10
radio input "true"
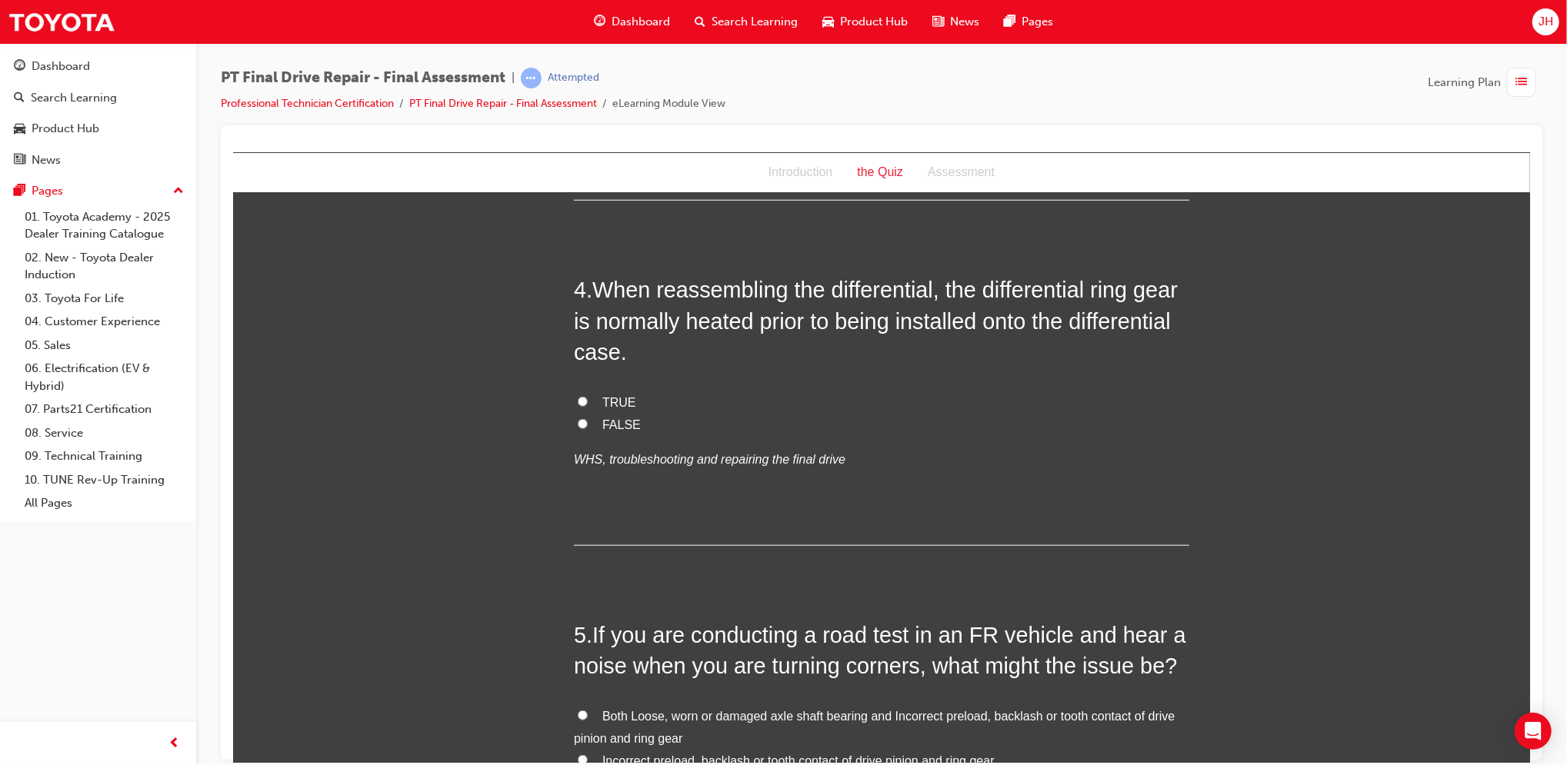
scroll to position [1185, 0]
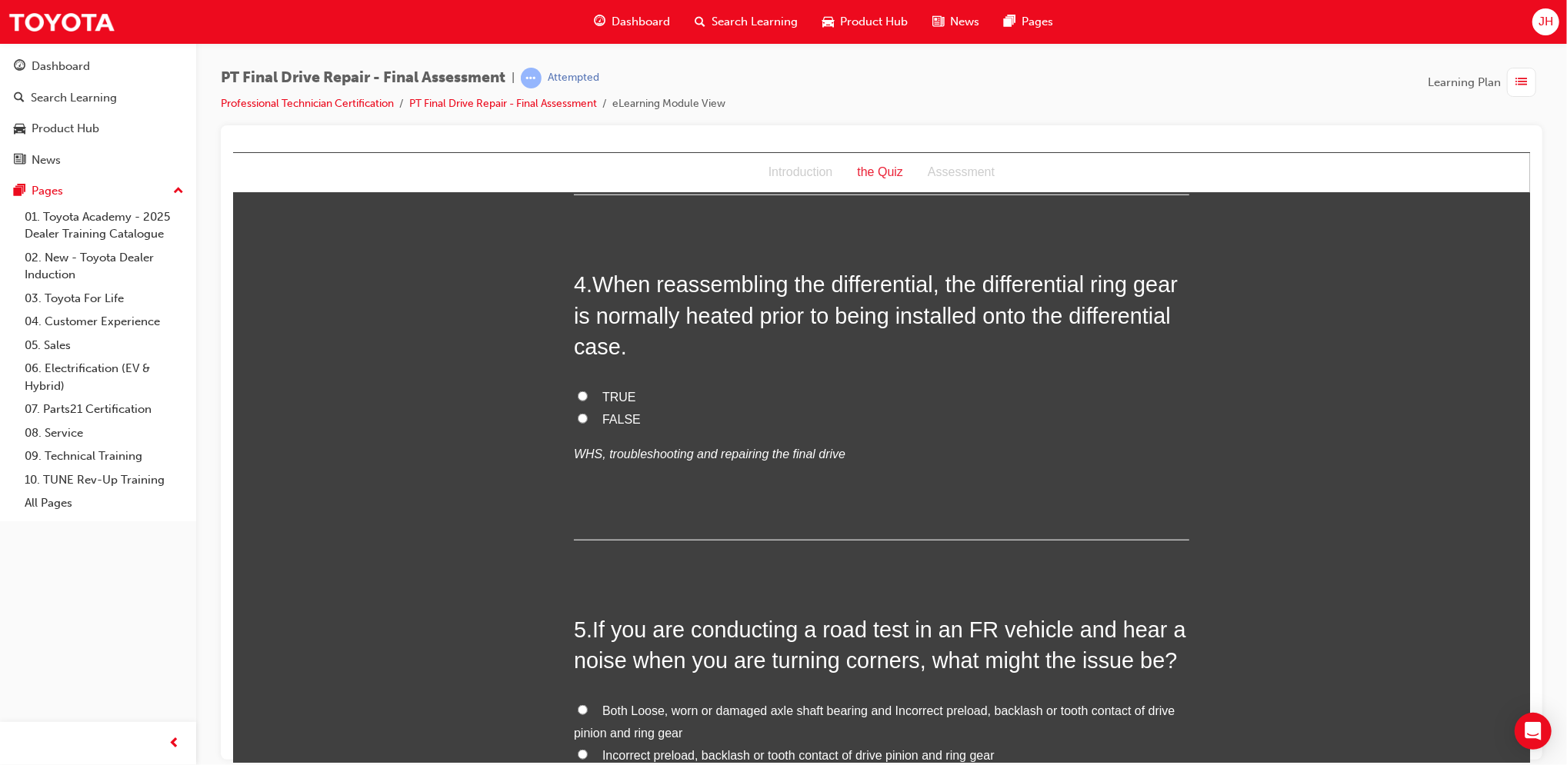
click at [607, 398] on span "TRUE" at bounding box center [619, 396] width 34 height 13
click at [587, 398] on input "TRUE" at bounding box center [582, 396] width 10 height 10
radio input "true"
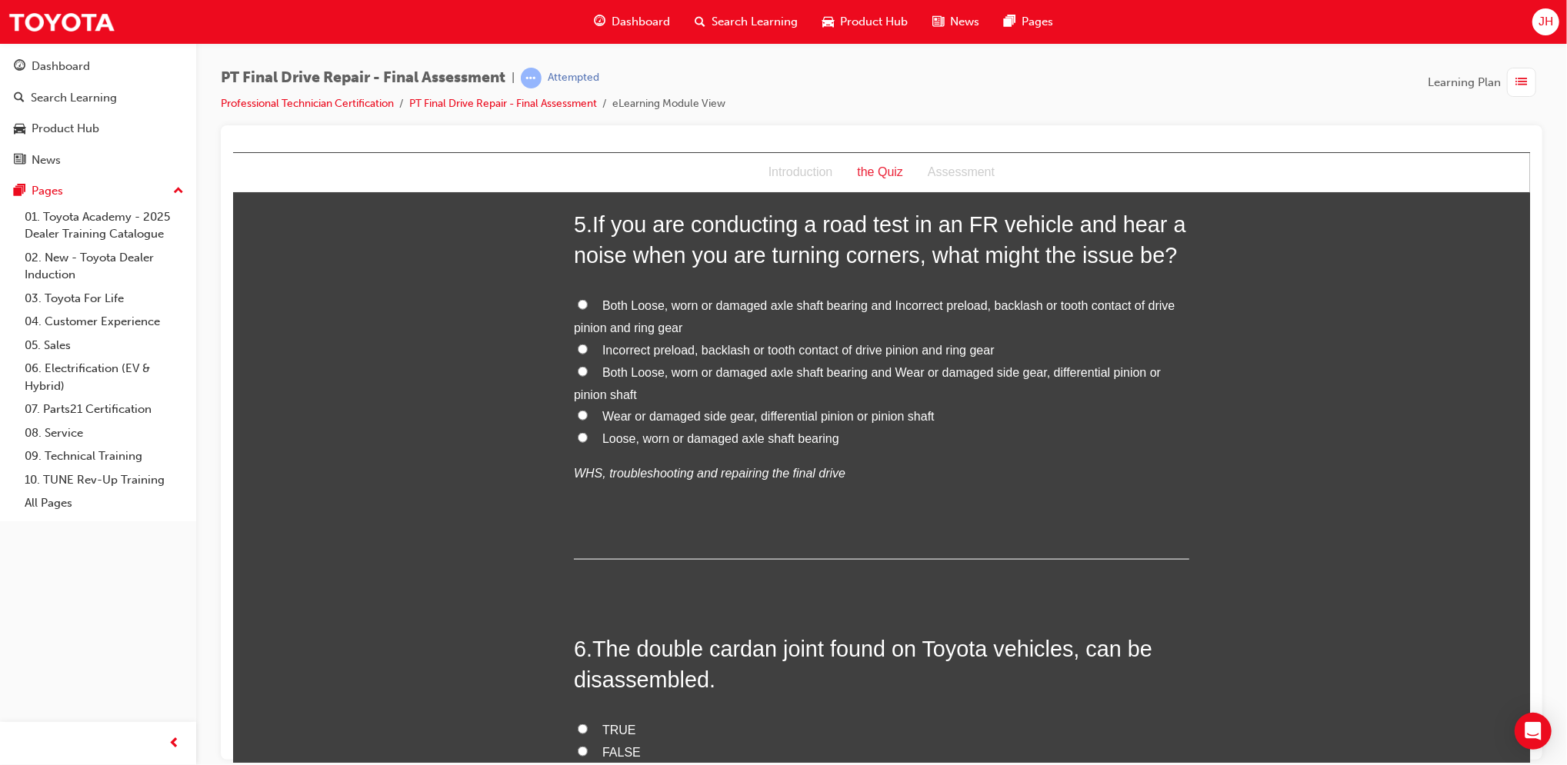
scroll to position [1592, 0]
click at [752, 370] on span "Both Loose, worn or damaged axle shaft bearing and Wear or damaged side gear, d…" at bounding box center [866, 381] width 587 height 35
click at [587, 370] on input "Both Loose, worn or damaged axle shaft bearing and Wear or damaged side gear, d…" at bounding box center [582, 370] width 10 height 10
radio input "true"
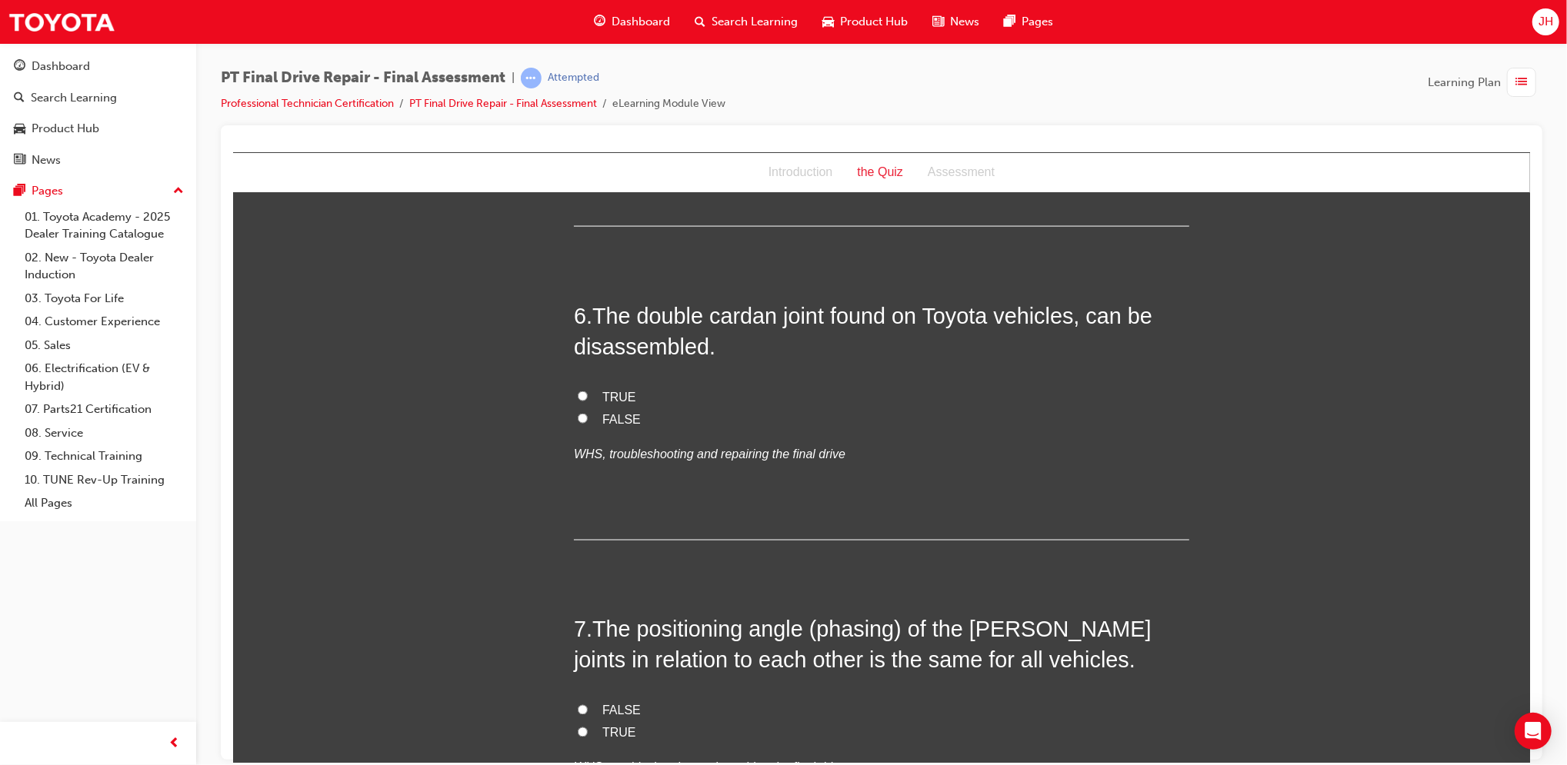
scroll to position [1924, 0]
click at [621, 419] on span "FALSE" at bounding box center [621, 418] width 38 height 13
click at [587, 419] on input "FALSE" at bounding box center [582, 417] width 10 height 10
radio input "true"
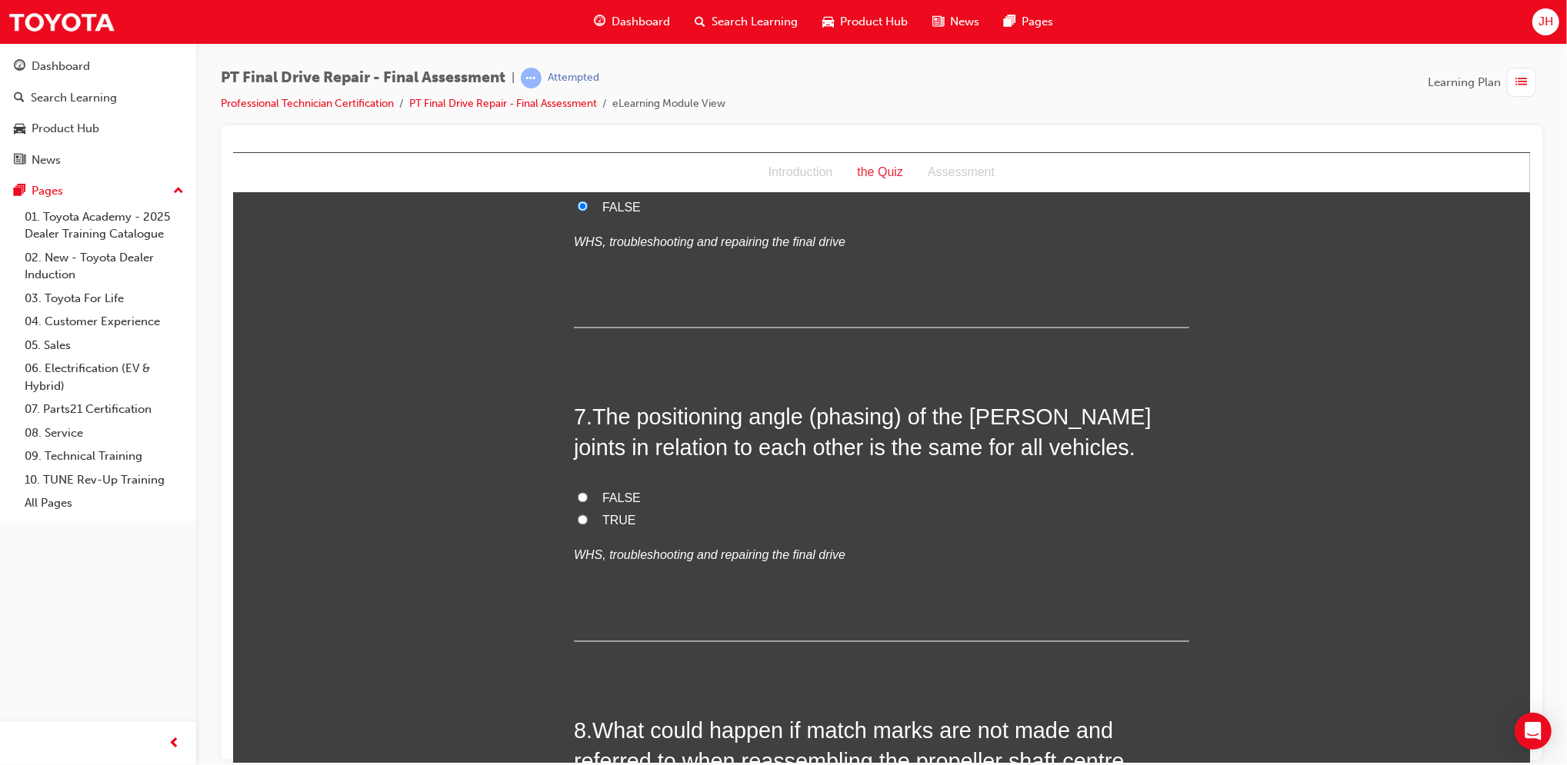
scroll to position [2154, 0]
